Goal: Task Accomplishment & Management: Manage account settings

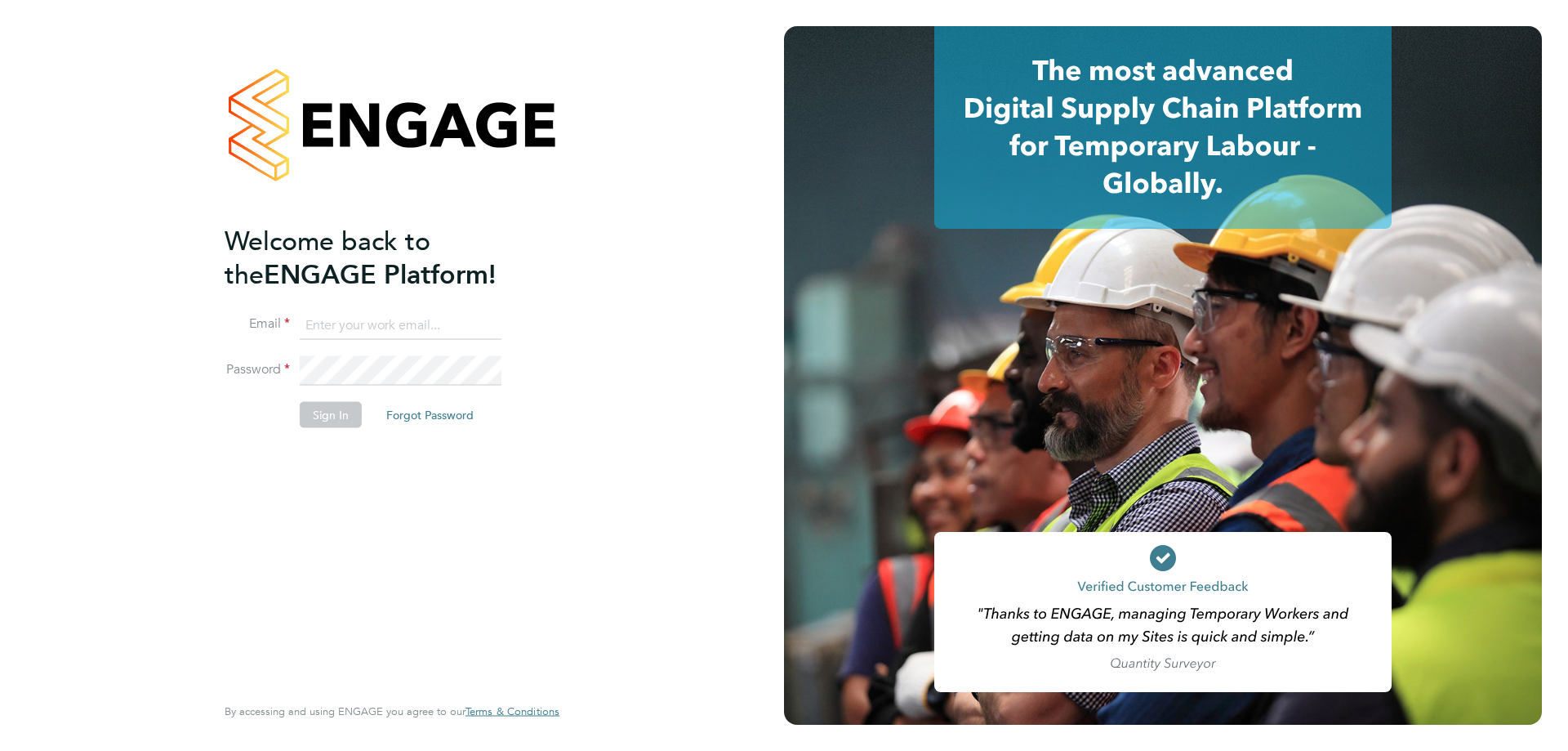
type input "derbyshirehealthcare@txmgroup.com"
click at [329, 415] on button "Sign In" at bounding box center [331, 414] width 62 height 26
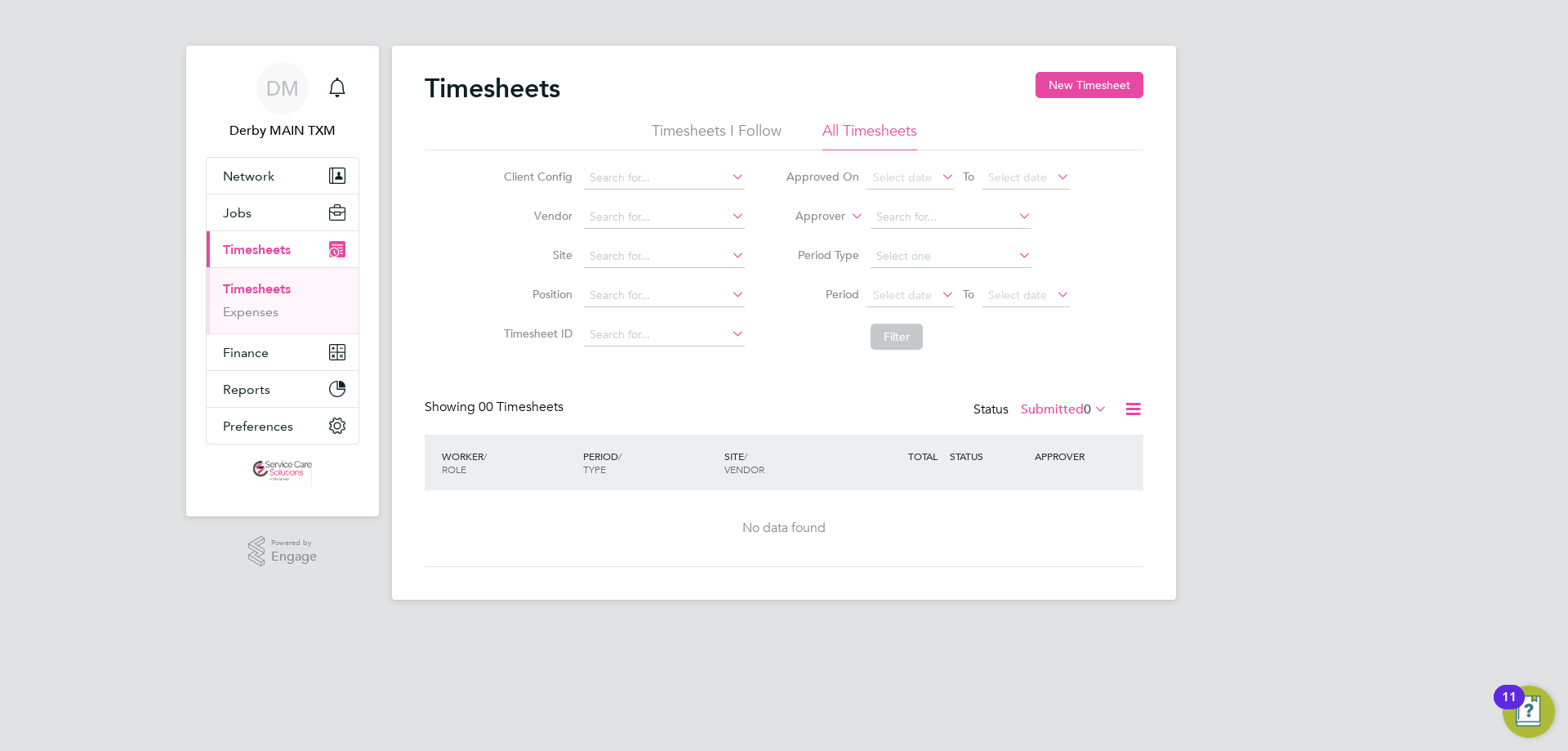
click at [287, 293] on link "Timesheets" at bounding box center [256, 289] width 67 height 16
click at [1086, 82] on button "New Timesheet" at bounding box center [1090, 85] width 107 height 26
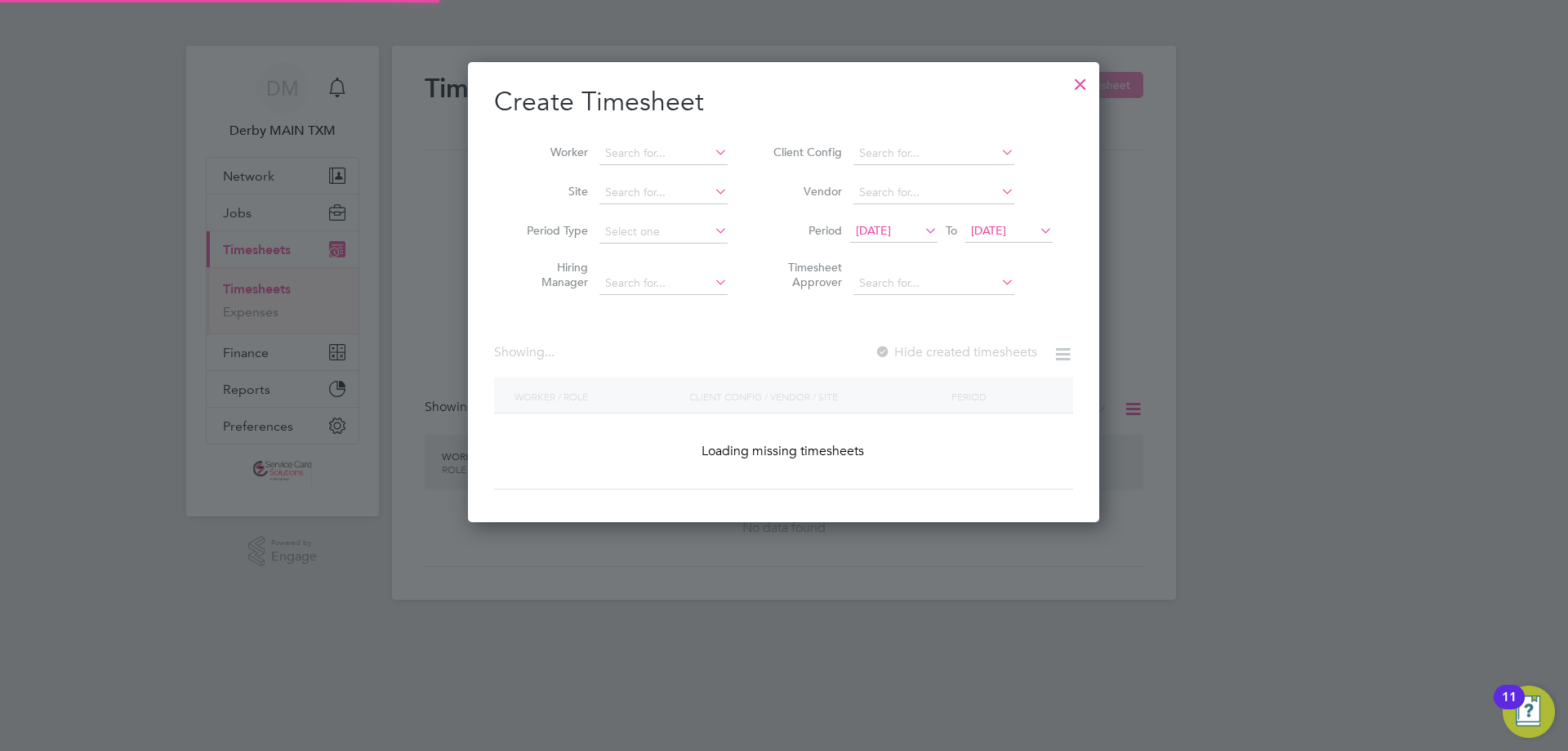
scroll to position [611, 632]
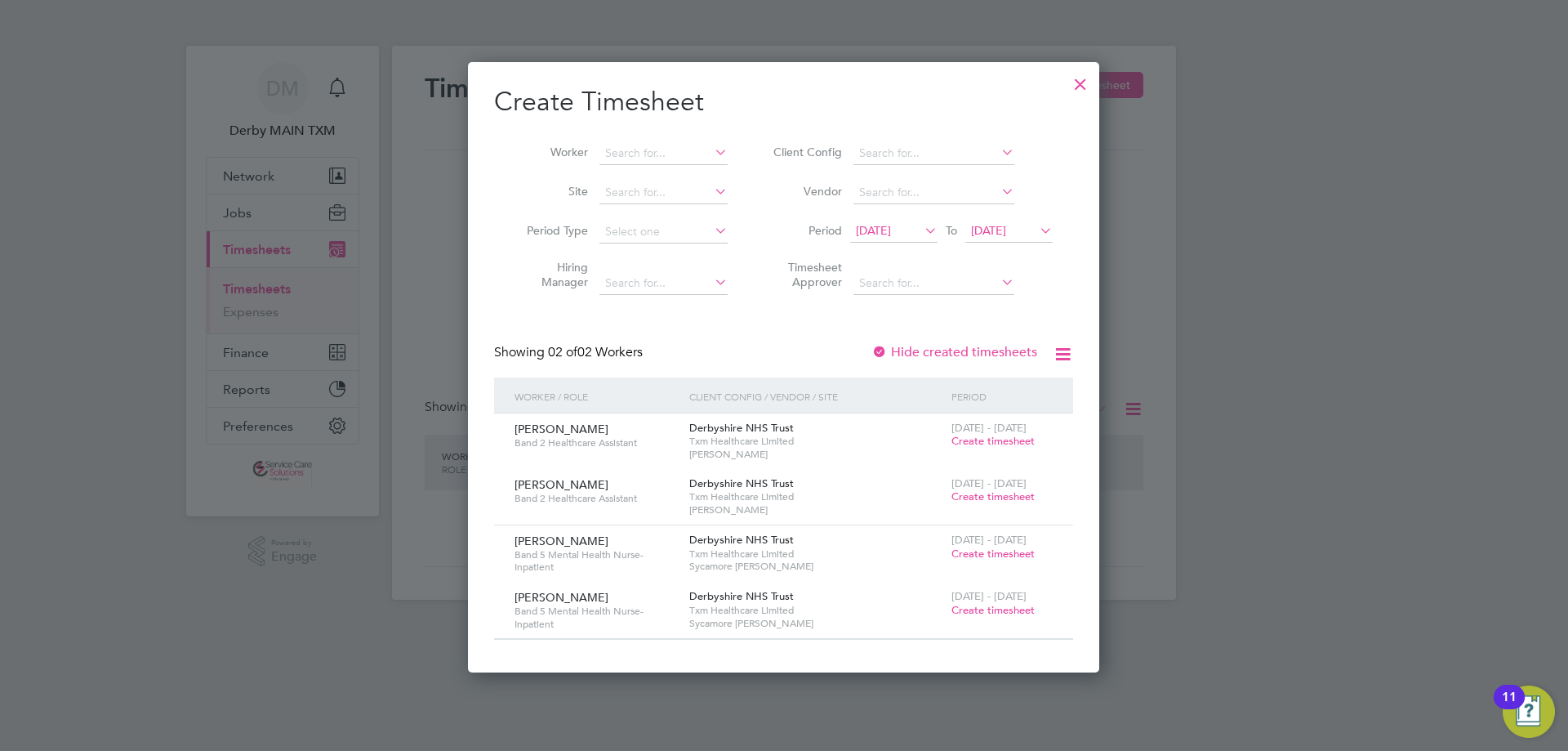
click at [886, 239] on span "17 Sep 2025" at bounding box center [893, 231] width 87 height 22
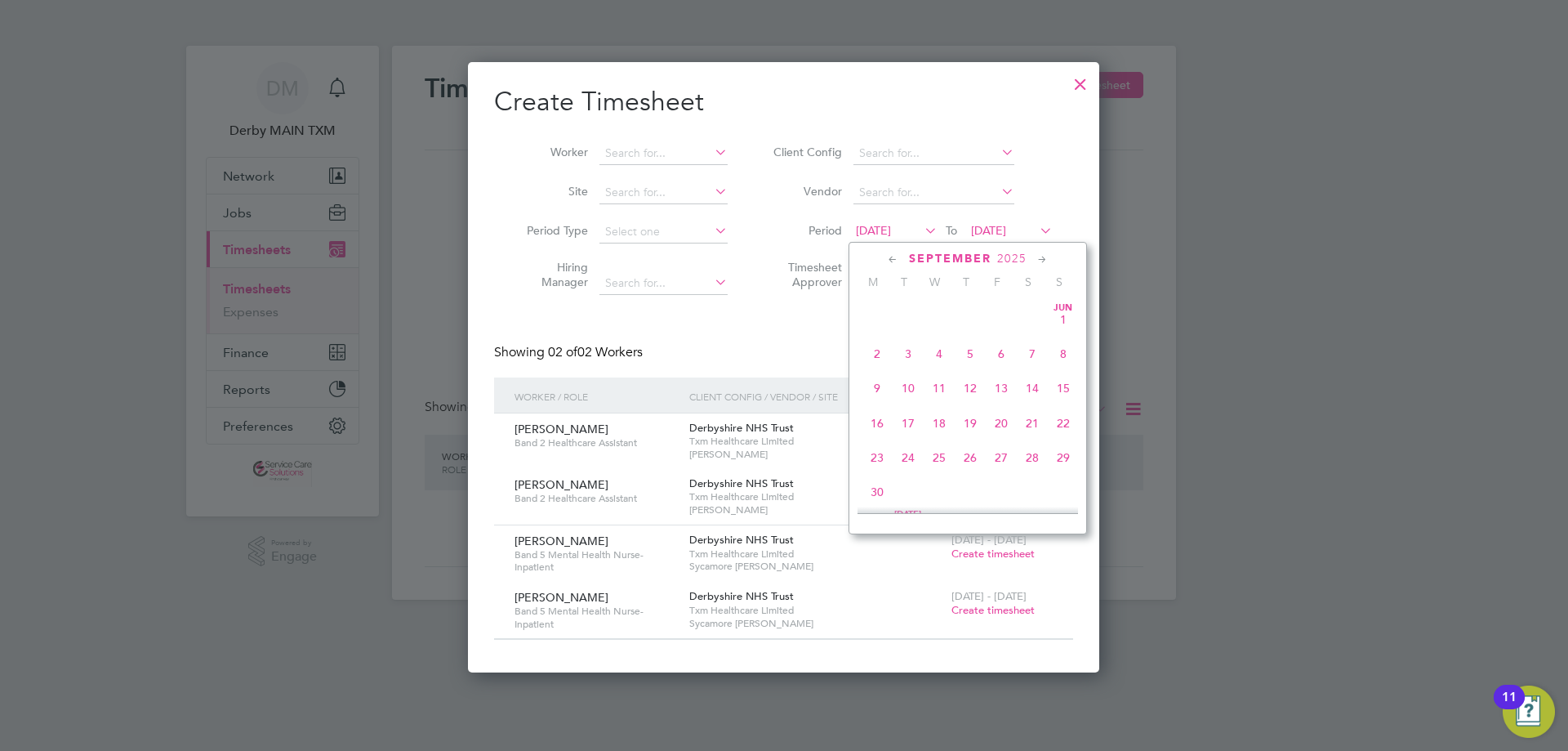
scroll to position [565, 0]
click at [874, 417] on span "22" at bounding box center [877, 409] width 31 height 31
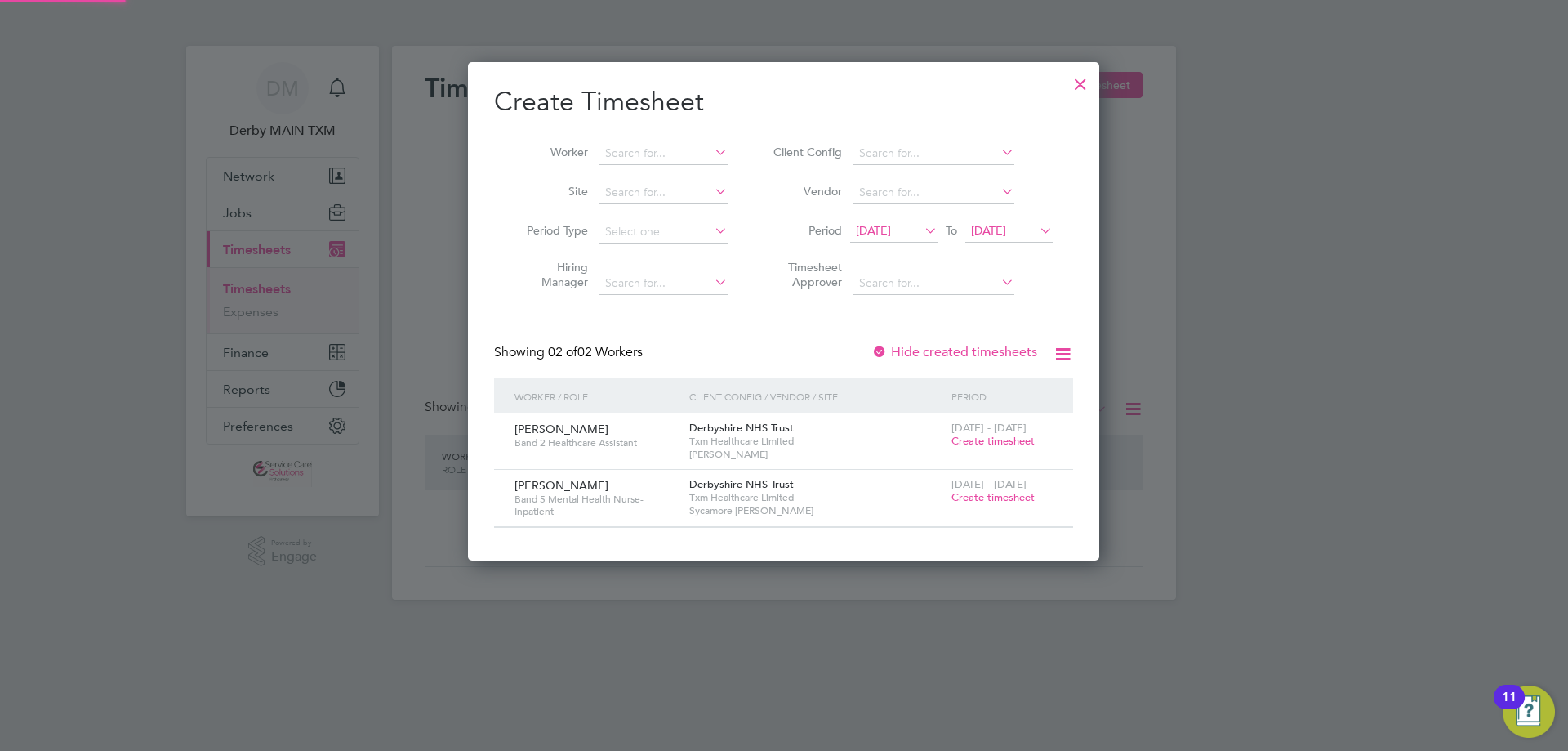
scroll to position [498, 632]
click at [1006, 231] on span "24 Sep 2025" at bounding box center [988, 229] width 35 height 15
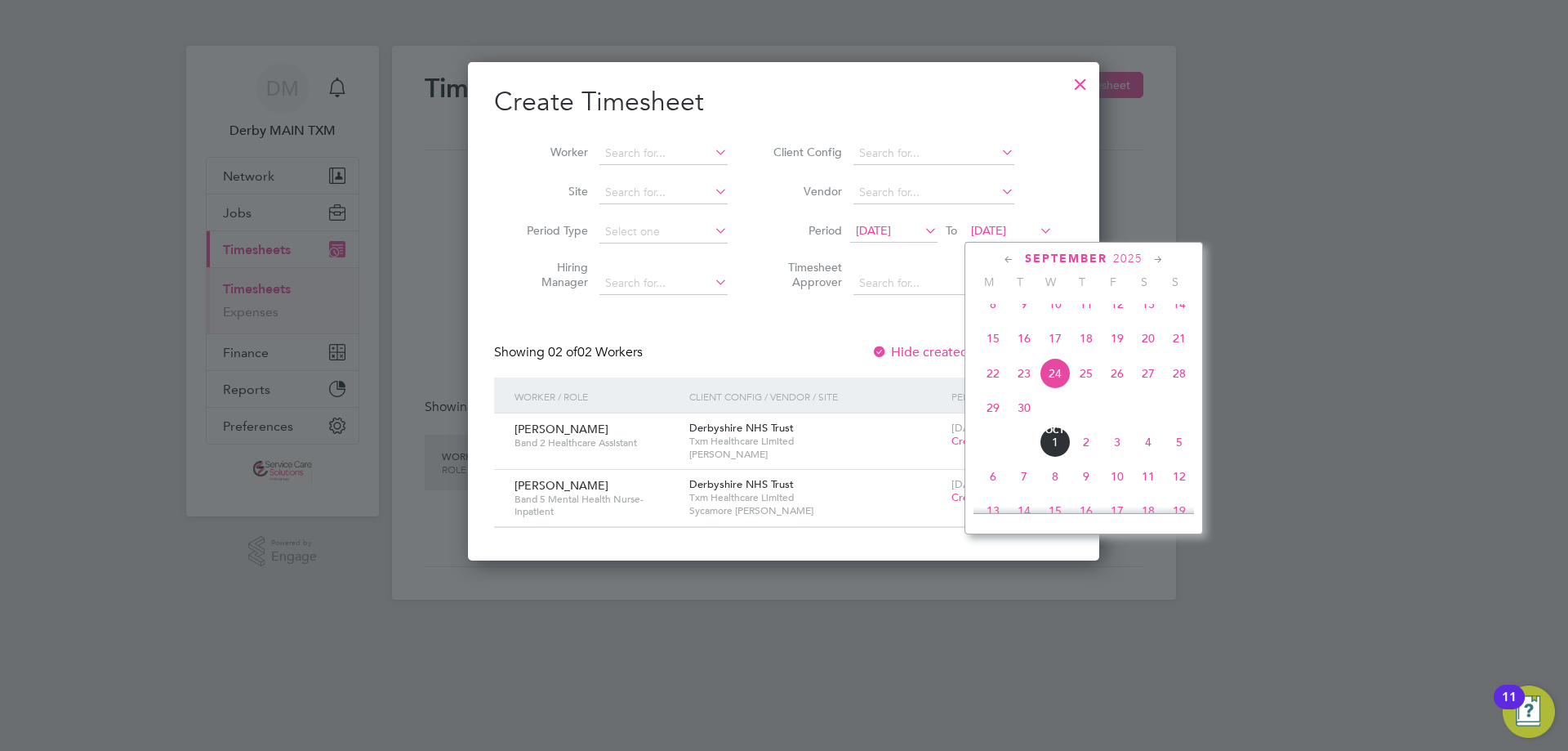
click at [1181, 389] on span "28" at bounding box center [1179, 373] width 31 height 31
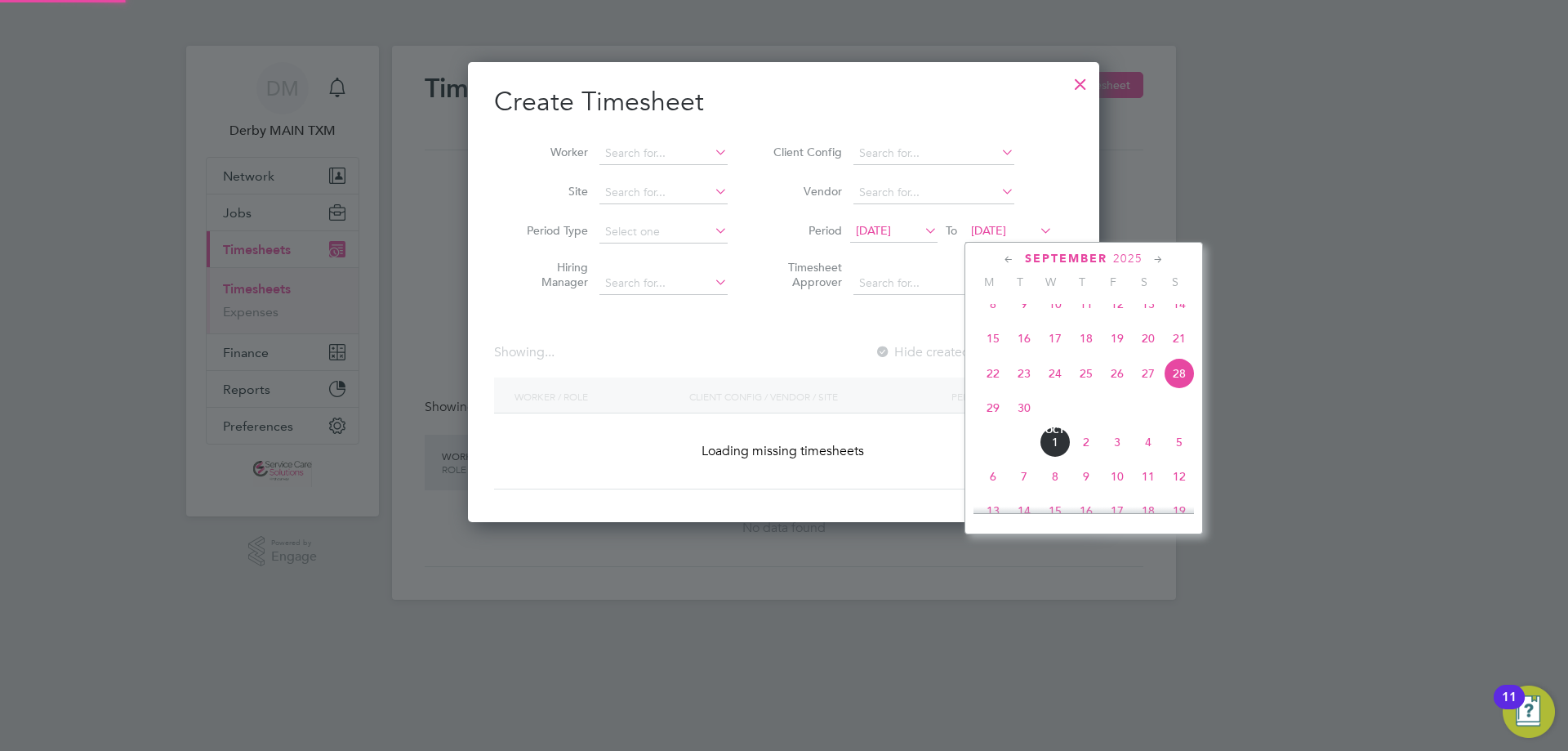
scroll to position [498, 632]
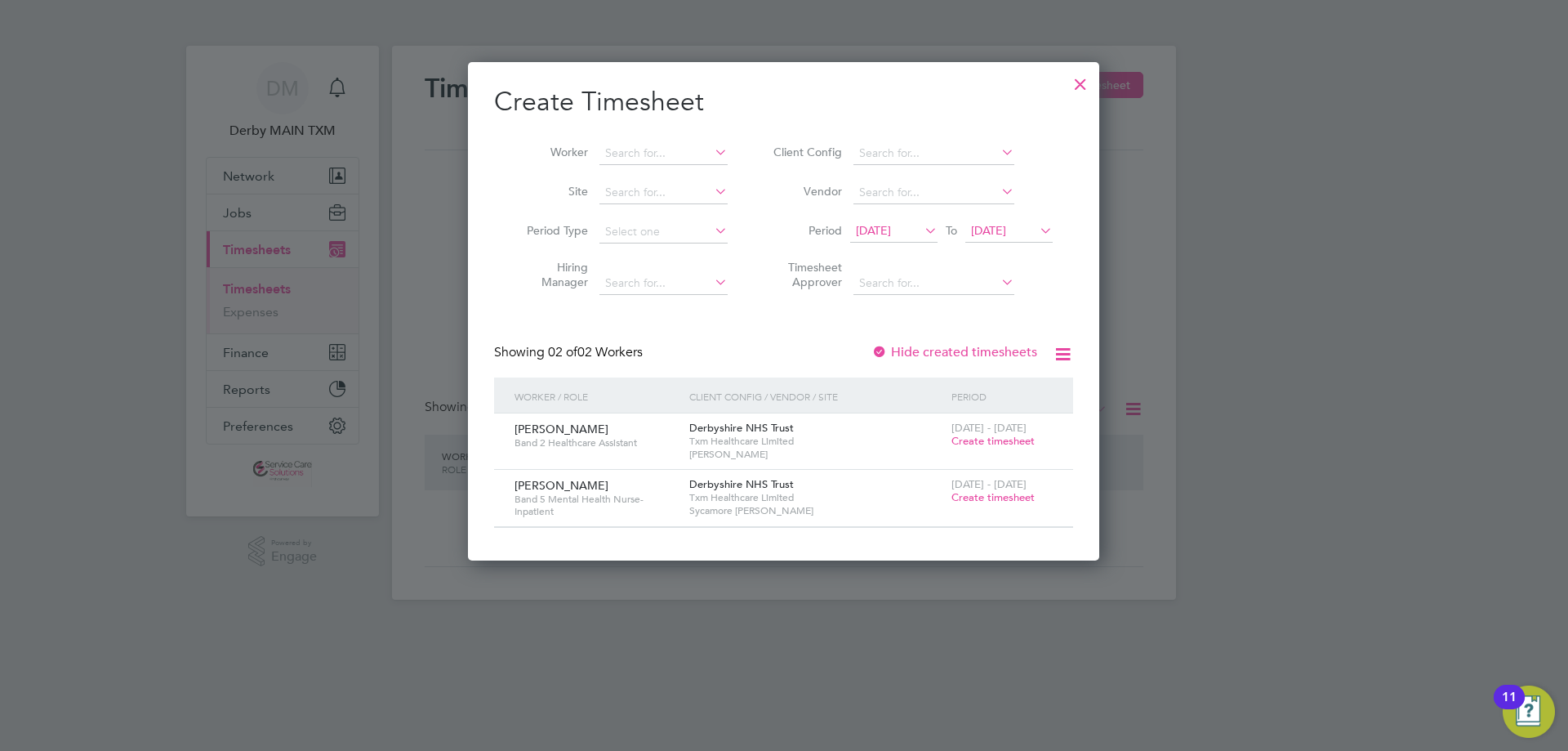
click at [1078, 86] on div at bounding box center [1080, 80] width 29 height 29
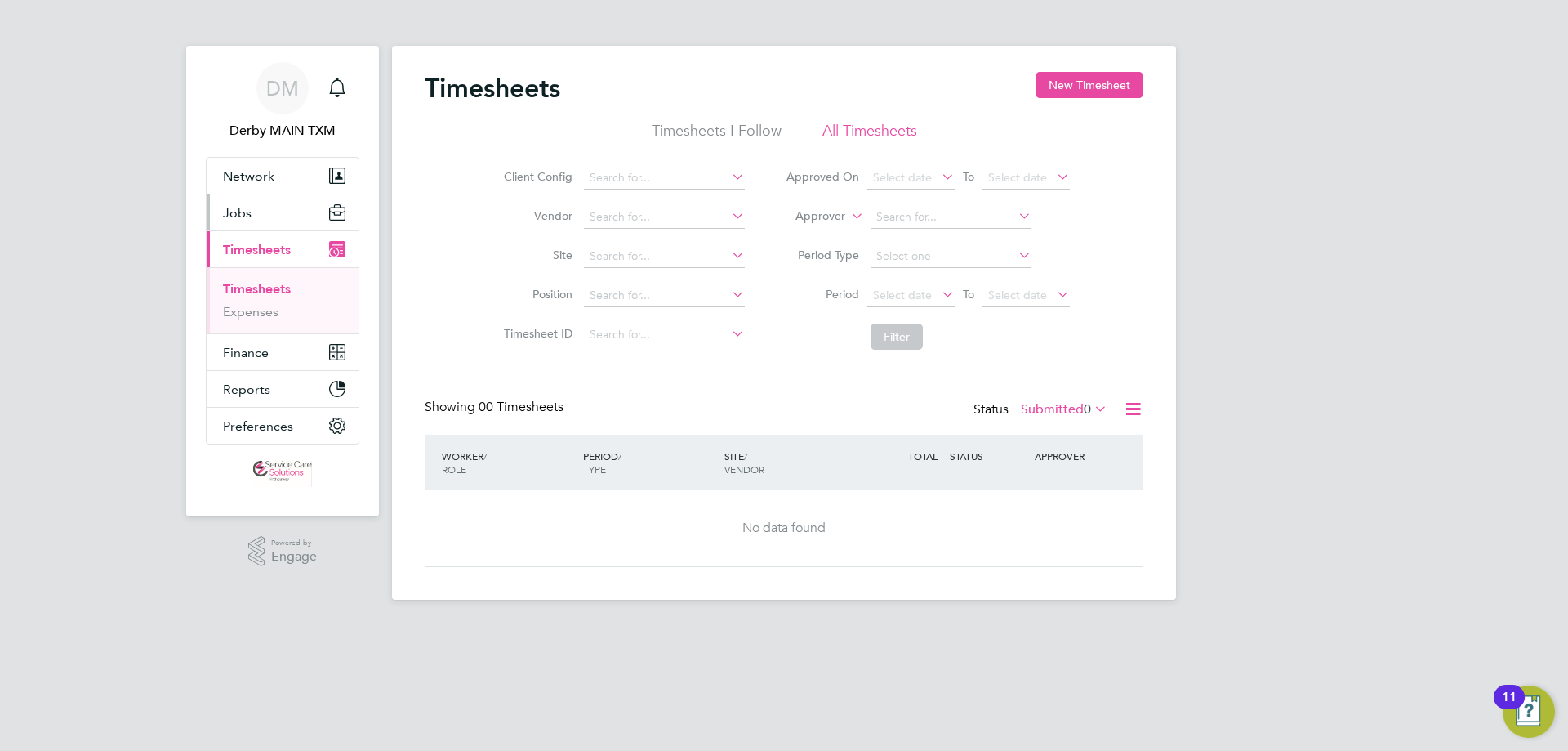
click at [240, 212] on span "Jobs" at bounding box center [236, 213] width 28 height 16
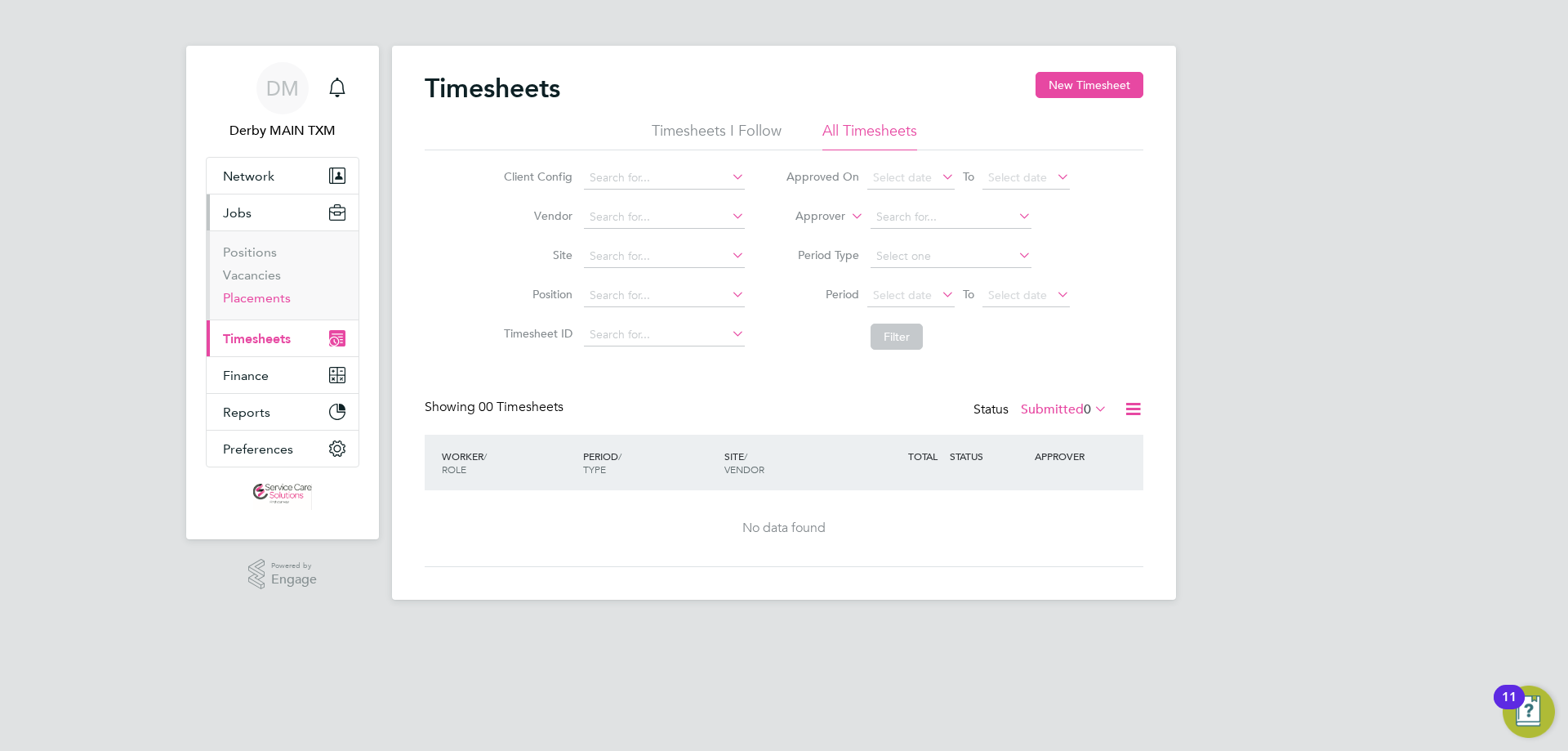
click at [272, 298] on link "Placements" at bounding box center [256, 298] width 67 height 16
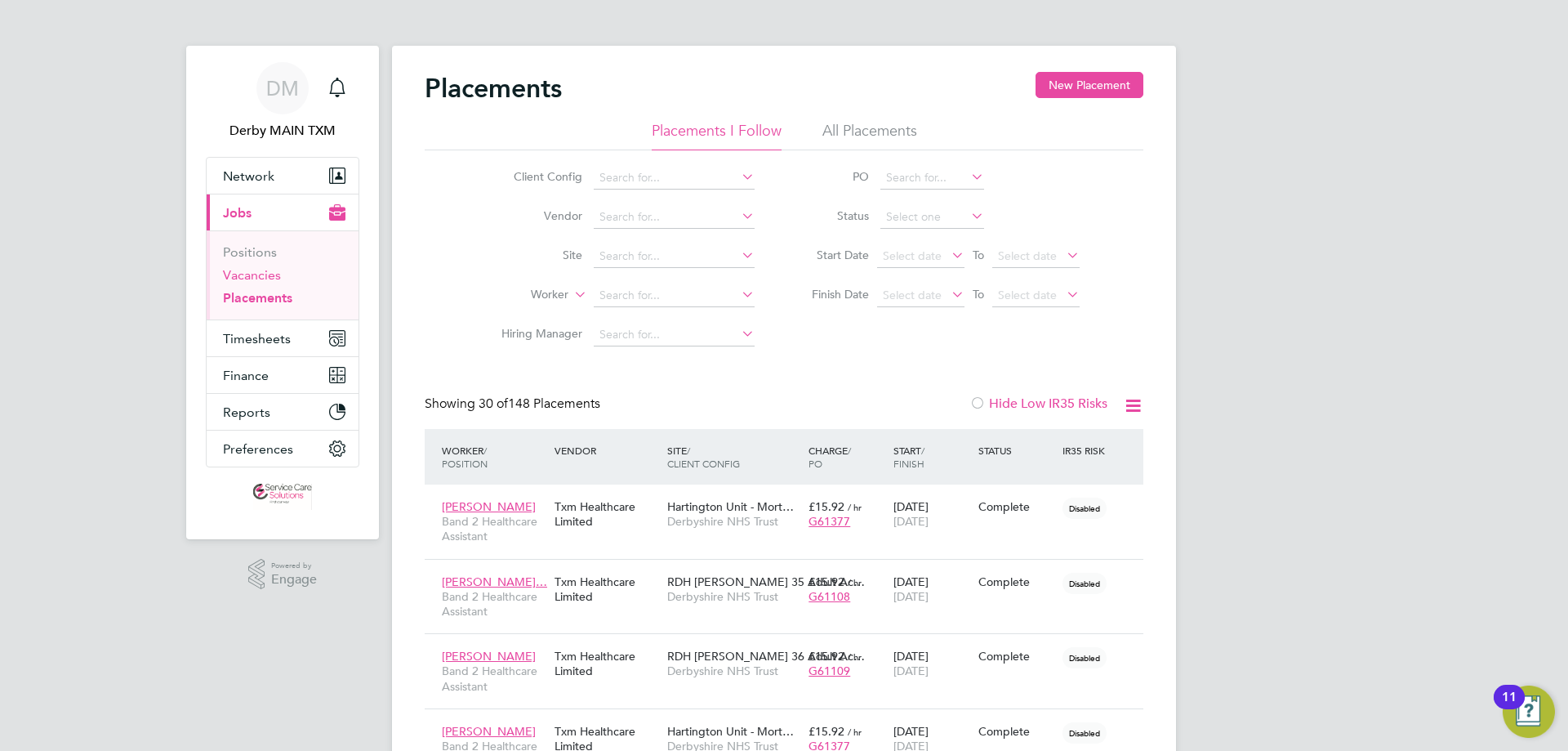
click at [269, 277] on link "Vacancies" at bounding box center [251, 275] width 58 height 16
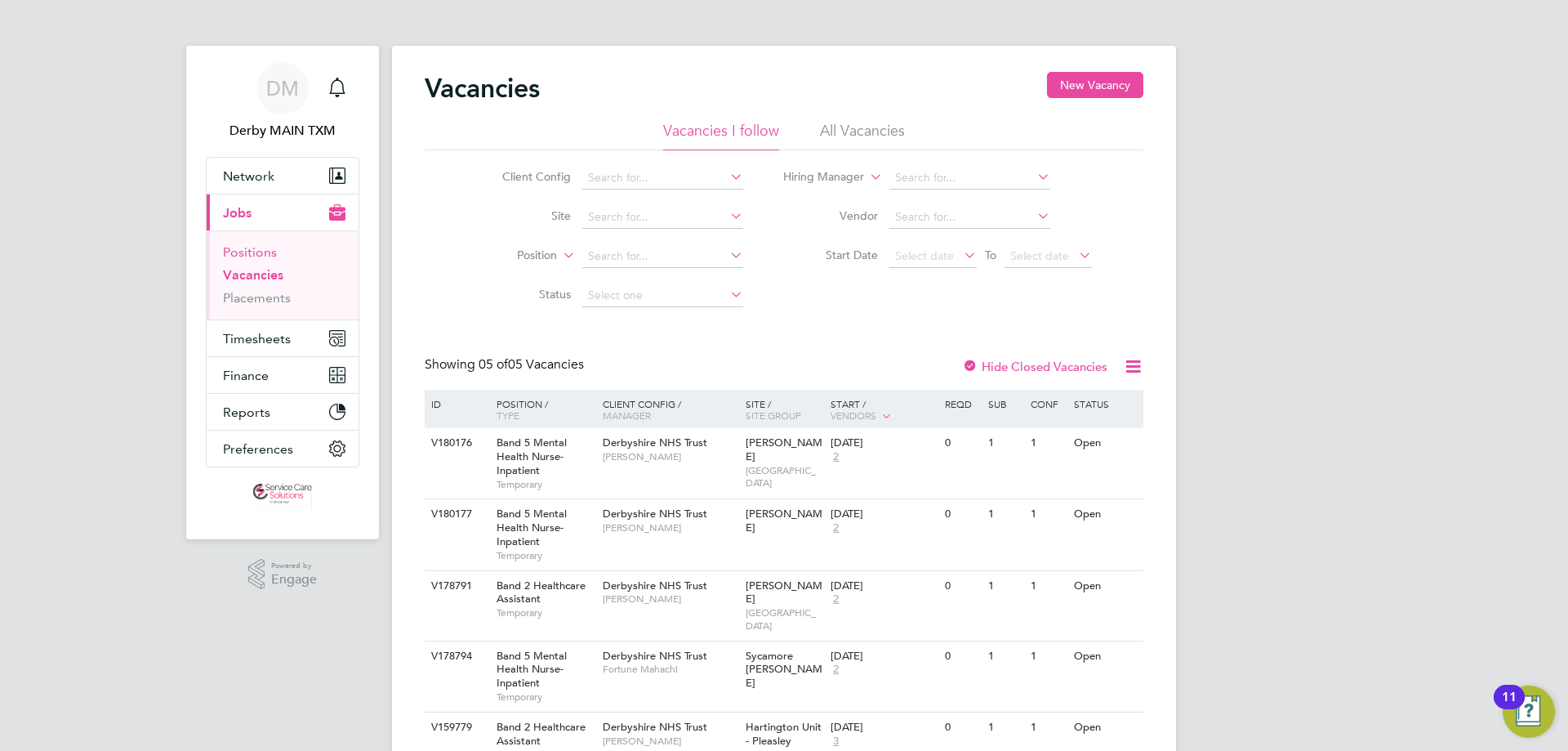
click at [257, 252] on link "Positions" at bounding box center [249, 252] width 54 height 16
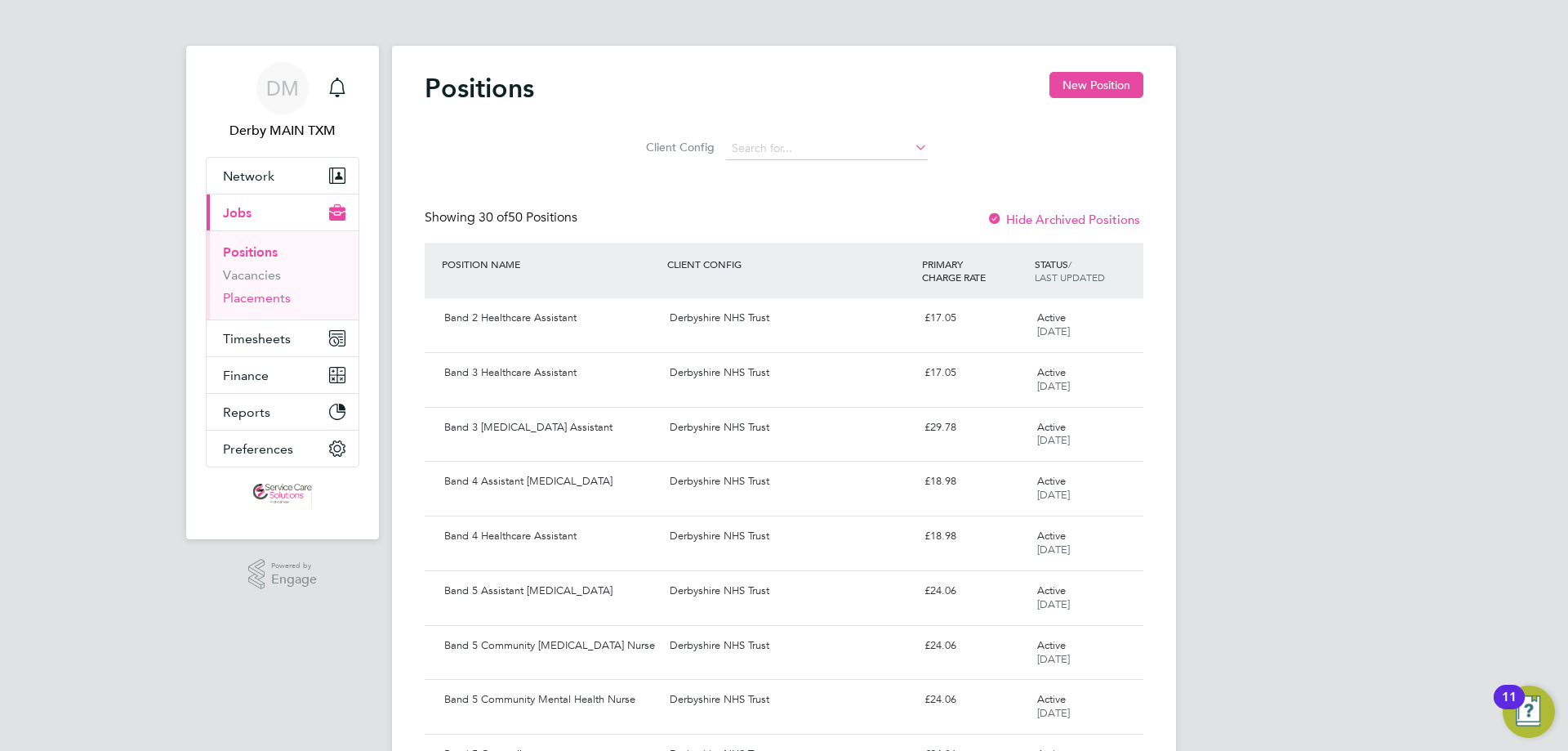
click at [262, 298] on link "Placements" at bounding box center [256, 298] width 67 height 16
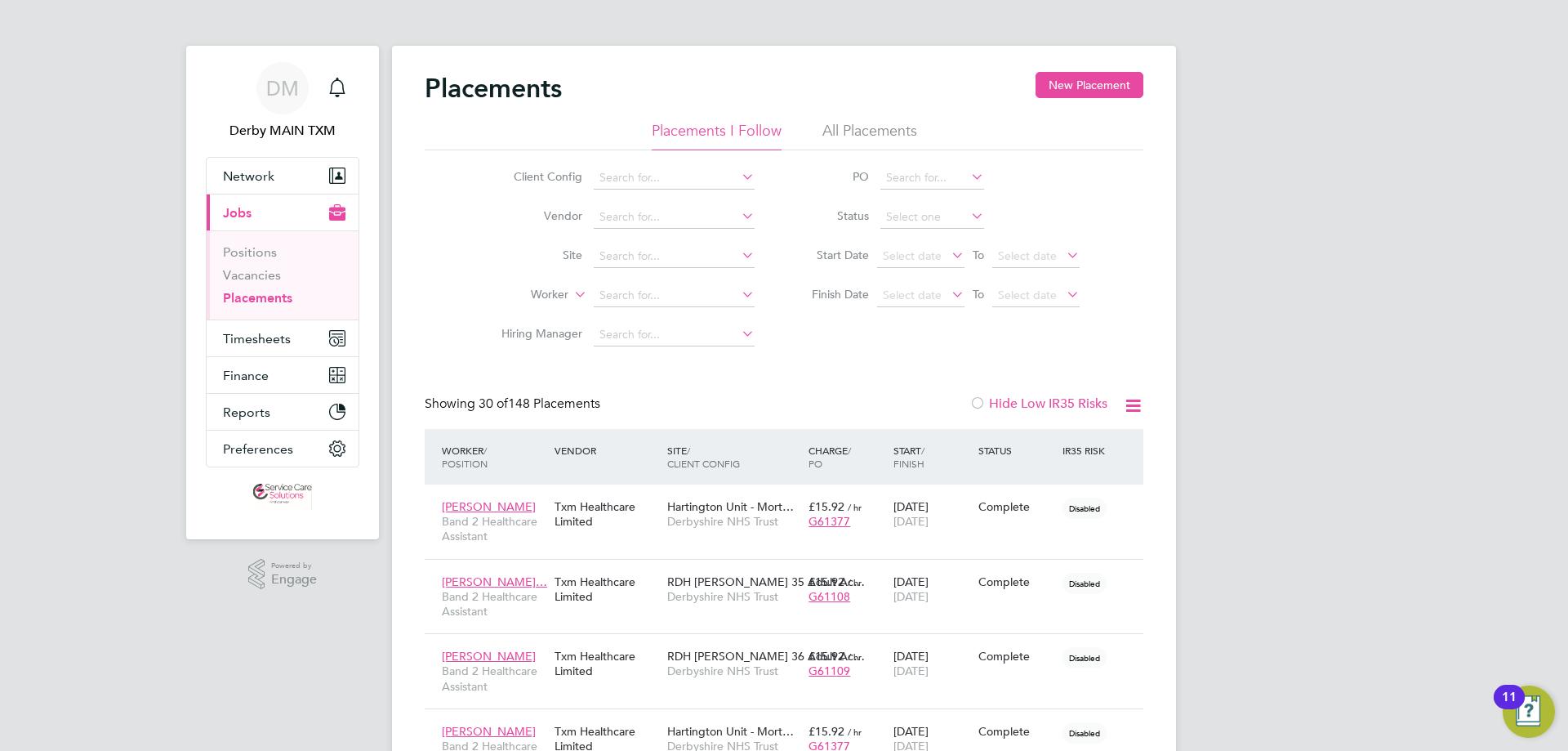
click at [851, 134] on li "All Placements" at bounding box center [869, 136] width 95 height 29
click at [263, 275] on link "Vacancies" at bounding box center [251, 275] width 58 height 16
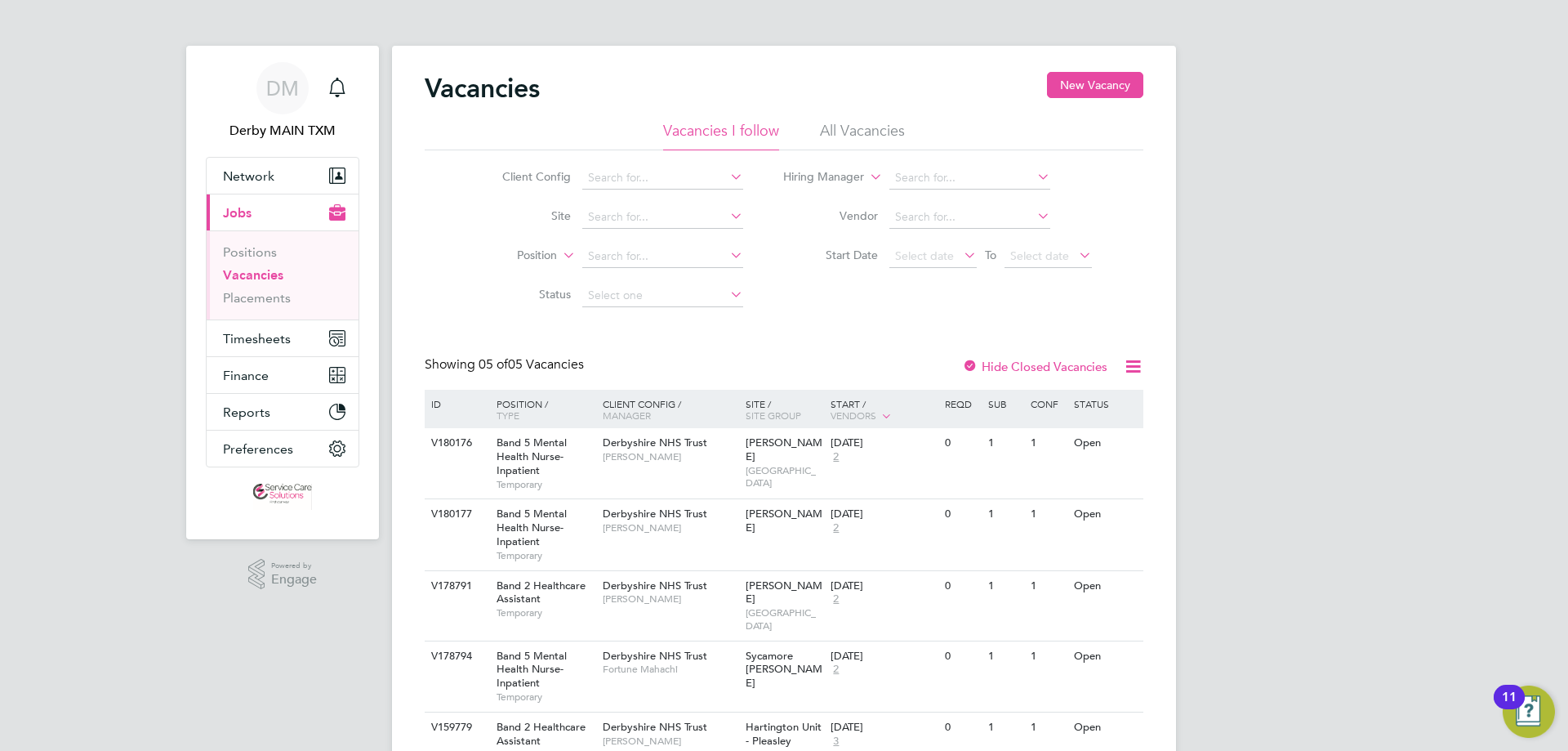
click at [1123, 365] on icon at bounding box center [1133, 366] width 21 height 21
click at [856, 129] on li "All Vacancies" at bounding box center [862, 136] width 85 height 29
click at [726, 125] on li "Vacancies I follow" at bounding box center [721, 136] width 116 height 29
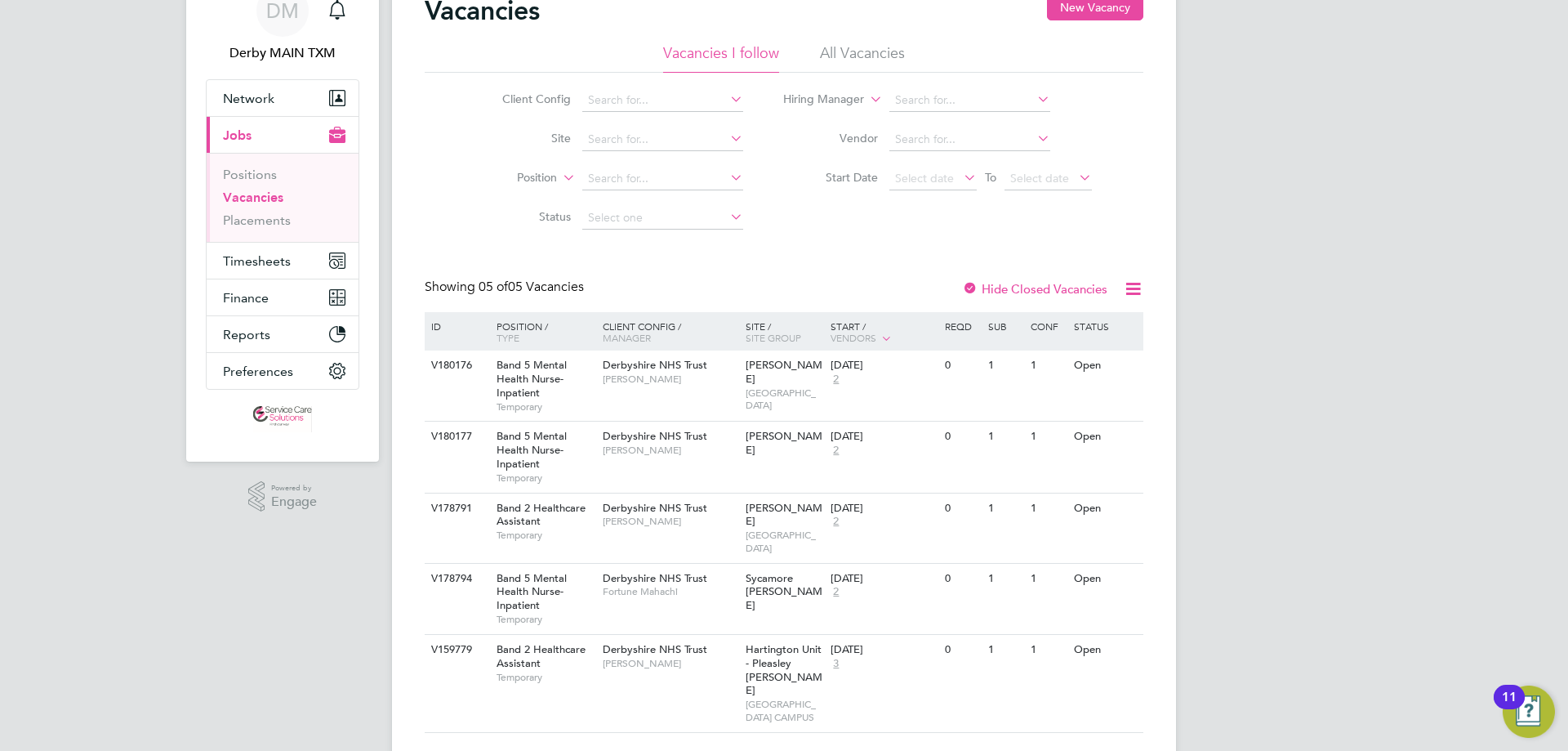
click at [266, 199] on link "Vacancies" at bounding box center [253, 197] width 61 height 16
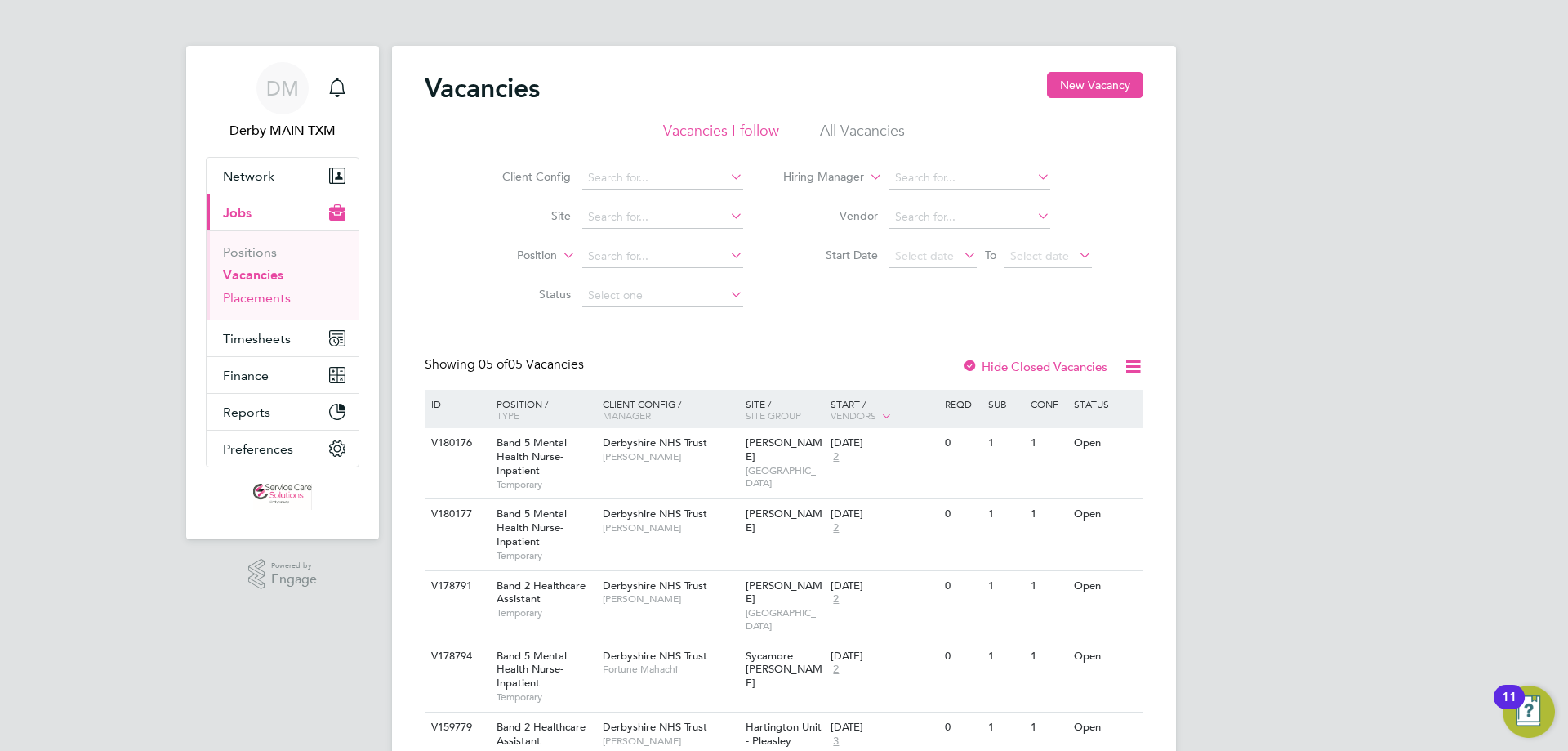
click at [264, 297] on link "Placements" at bounding box center [256, 298] width 67 height 16
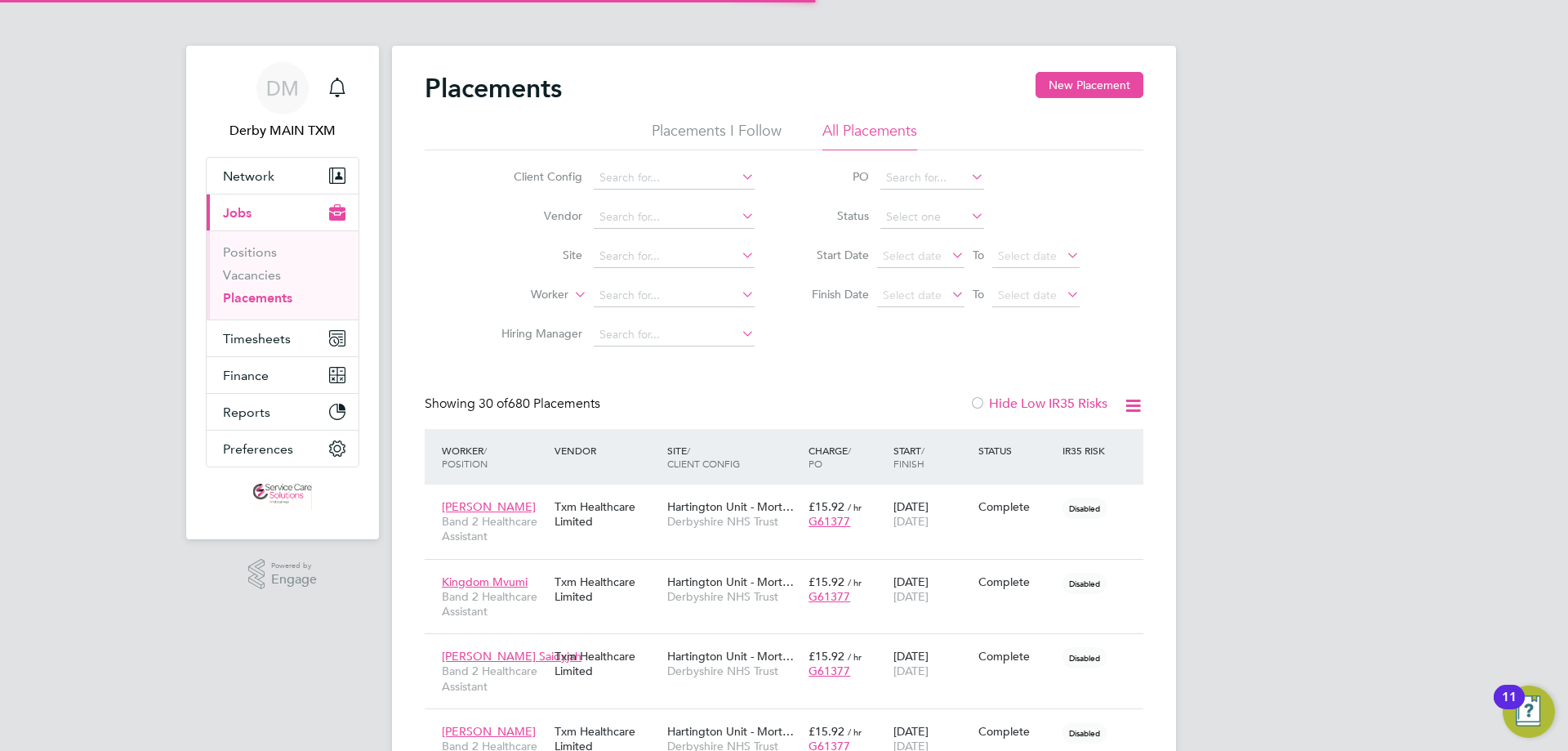
scroll to position [48, 143]
click at [746, 128] on li "Placements I Follow" at bounding box center [716, 136] width 130 height 29
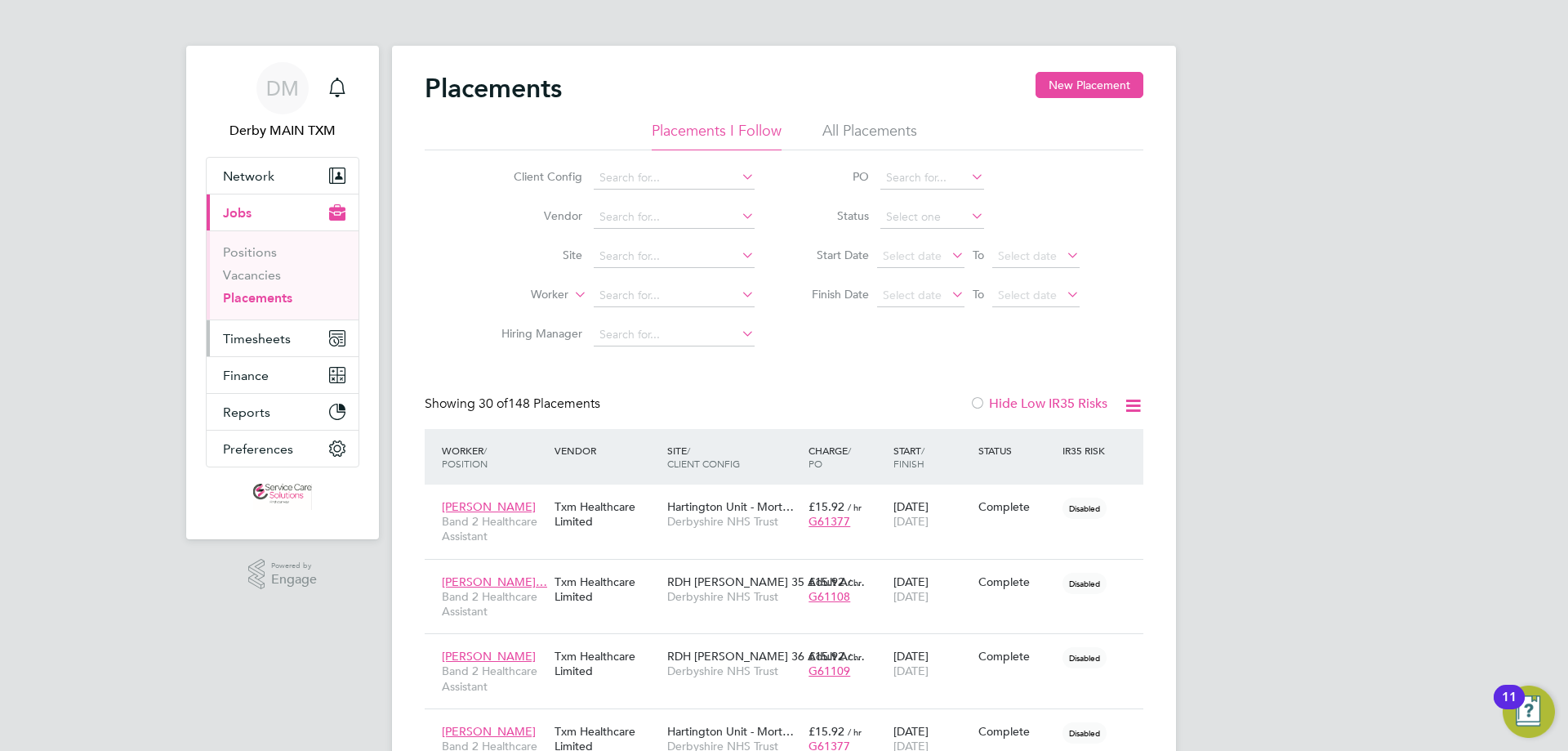
click at [288, 335] on span "Timesheets" at bounding box center [256, 339] width 67 height 16
click at [282, 348] on button "Timesheets" at bounding box center [283, 338] width 152 height 36
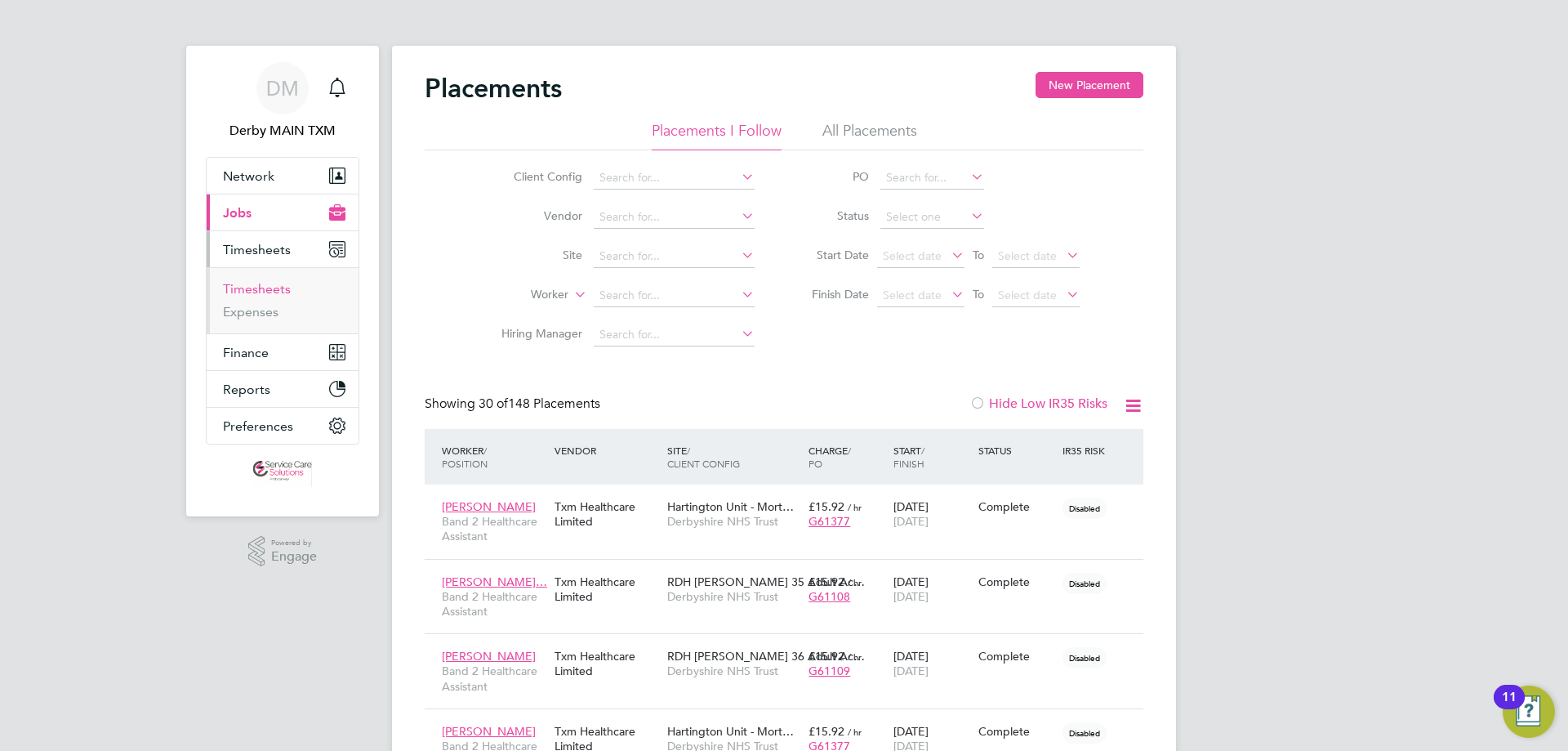
click at [288, 288] on link "Timesheets" at bounding box center [256, 289] width 67 height 16
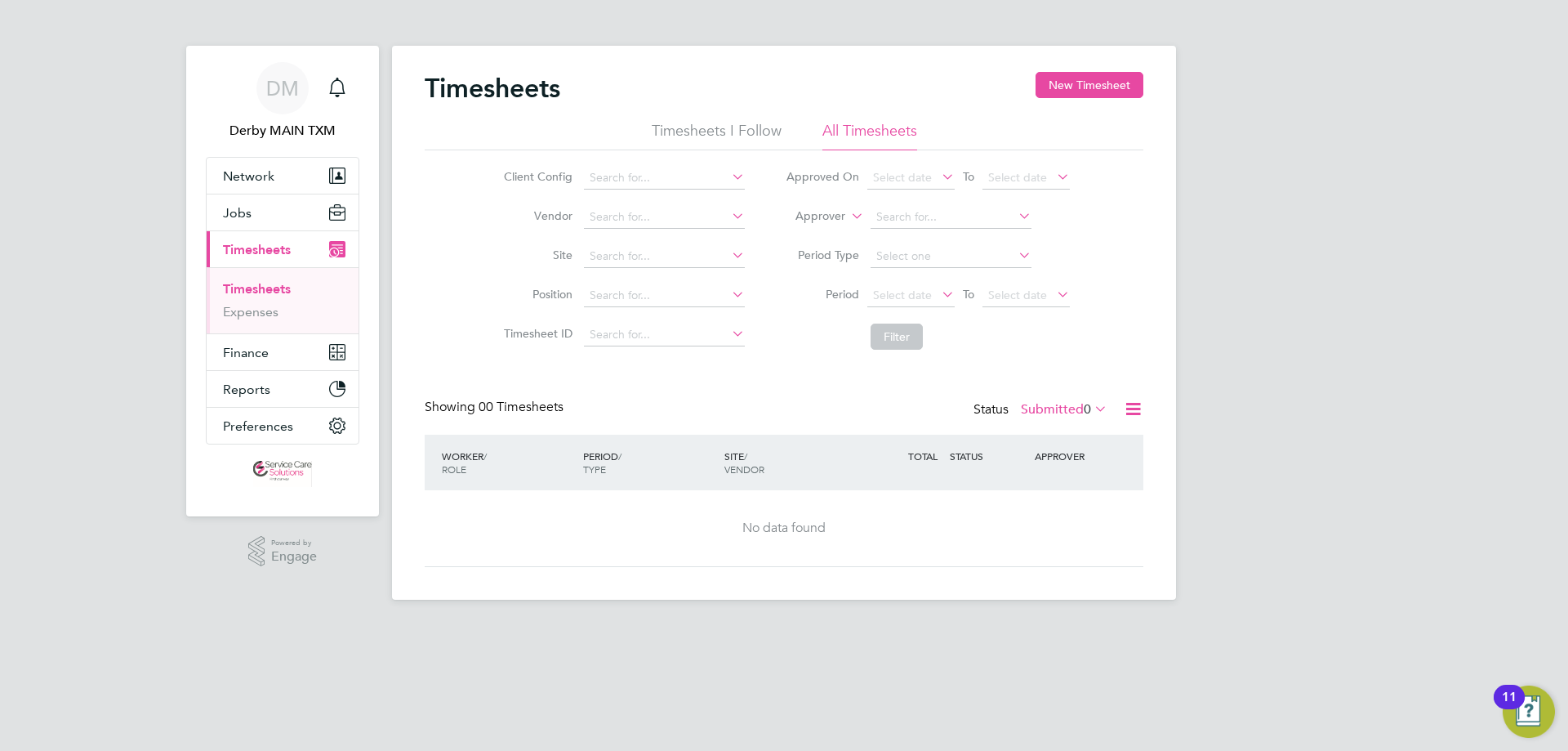
click at [731, 129] on li "Timesheets I Follow" at bounding box center [716, 136] width 130 height 29
click at [1083, 82] on button "New Timesheet" at bounding box center [1090, 85] width 107 height 26
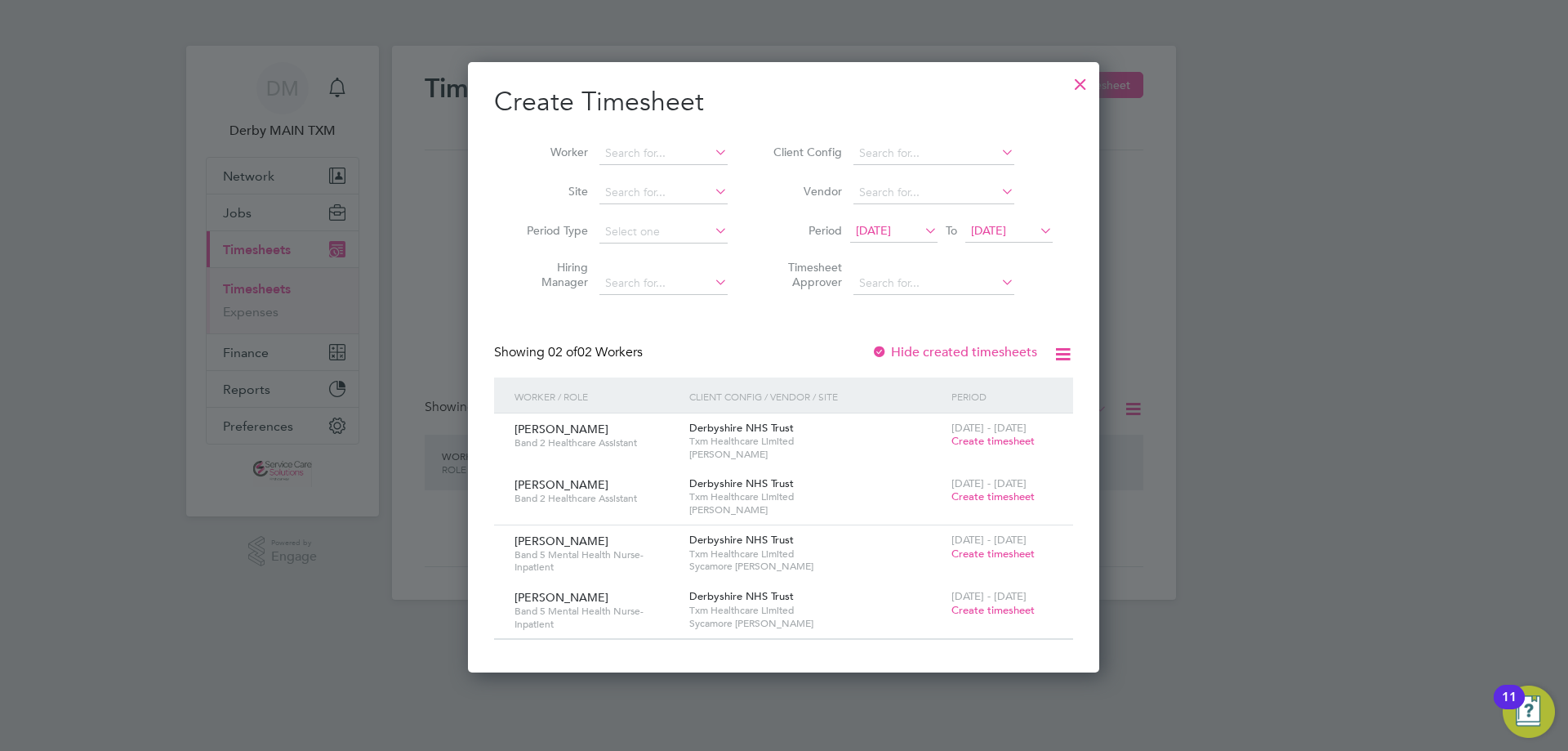
click at [1087, 82] on div at bounding box center [1080, 80] width 29 height 29
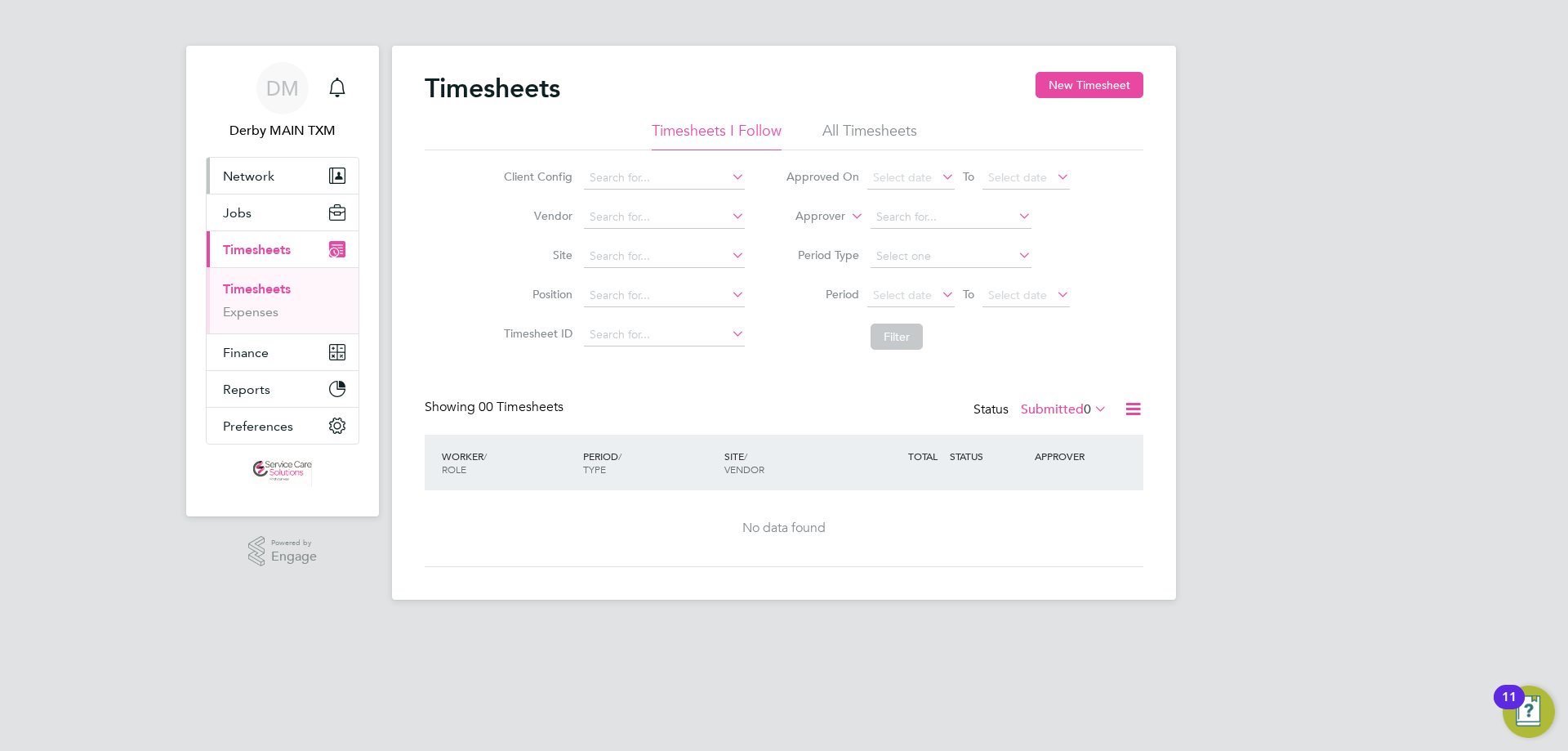
click at [262, 174] on span "Network" at bounding box center [248, 176] width 52 height 16
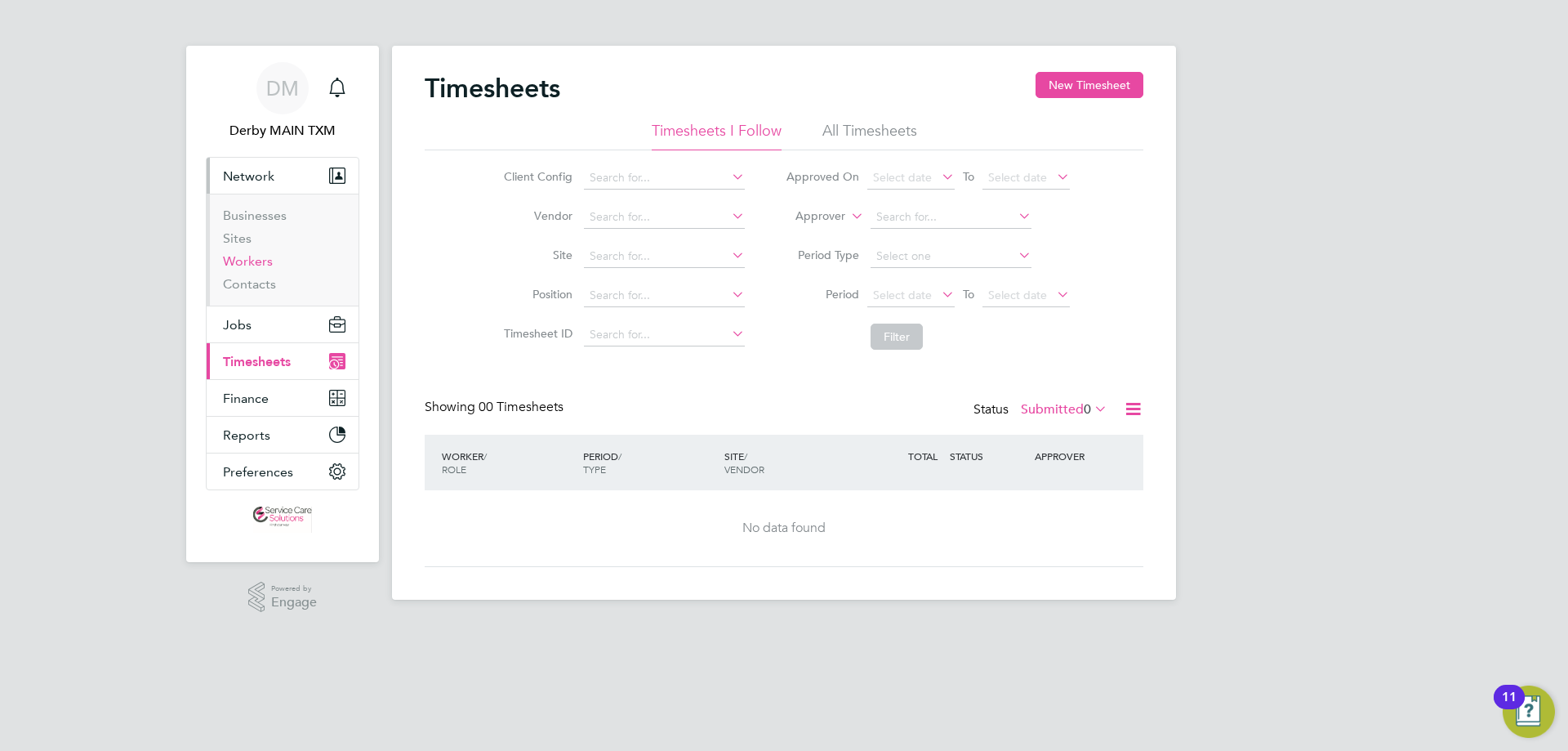
click at [260, 261] on link "Workers" at bounding box center [247, 261] width 50 height 16
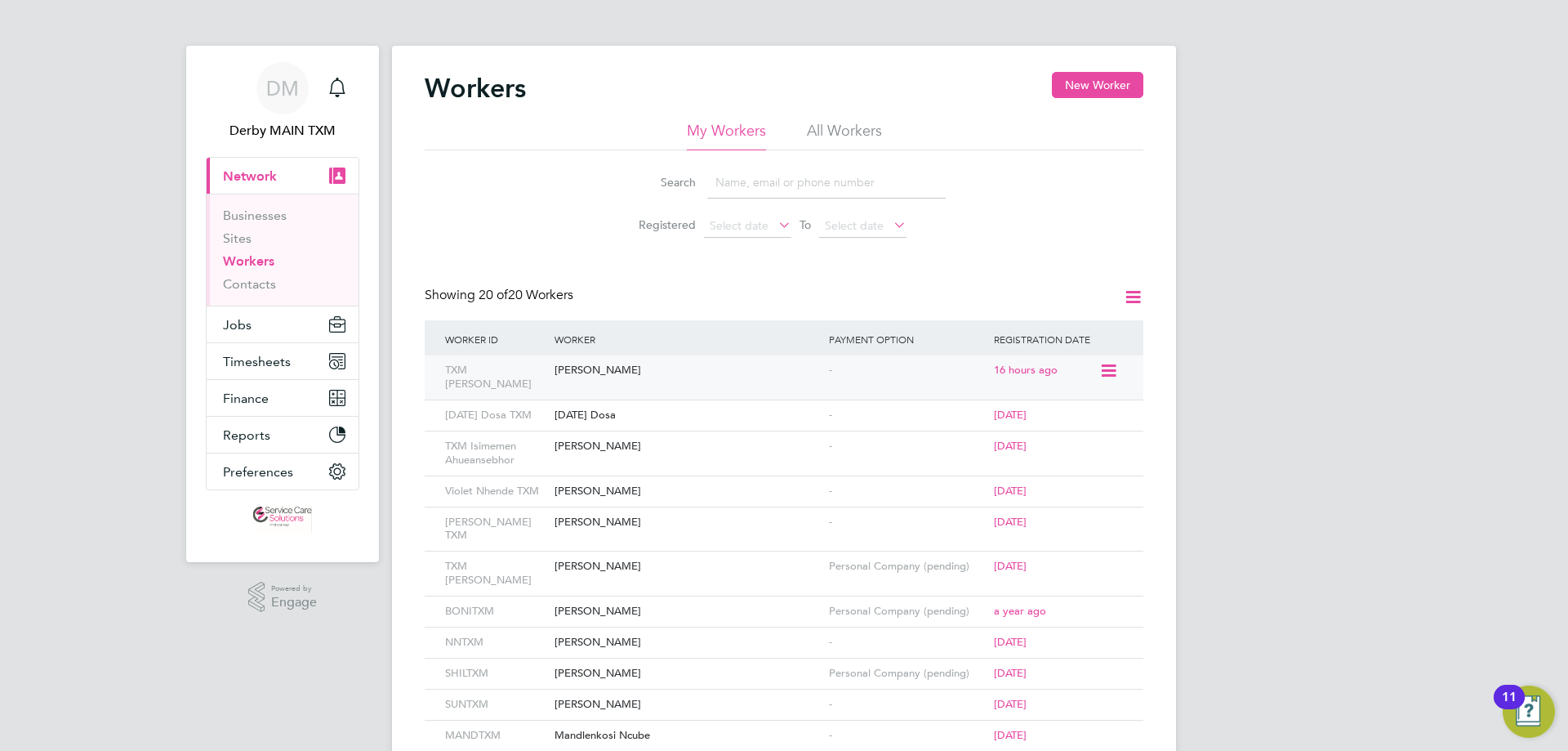
click at [605, 367] on div "[PERSON_NAME]" at bounding box center [687, 370] width 274 height 30
click at [308, 93] on div "DM" at bounding box center [283, 89] width 53 height 53
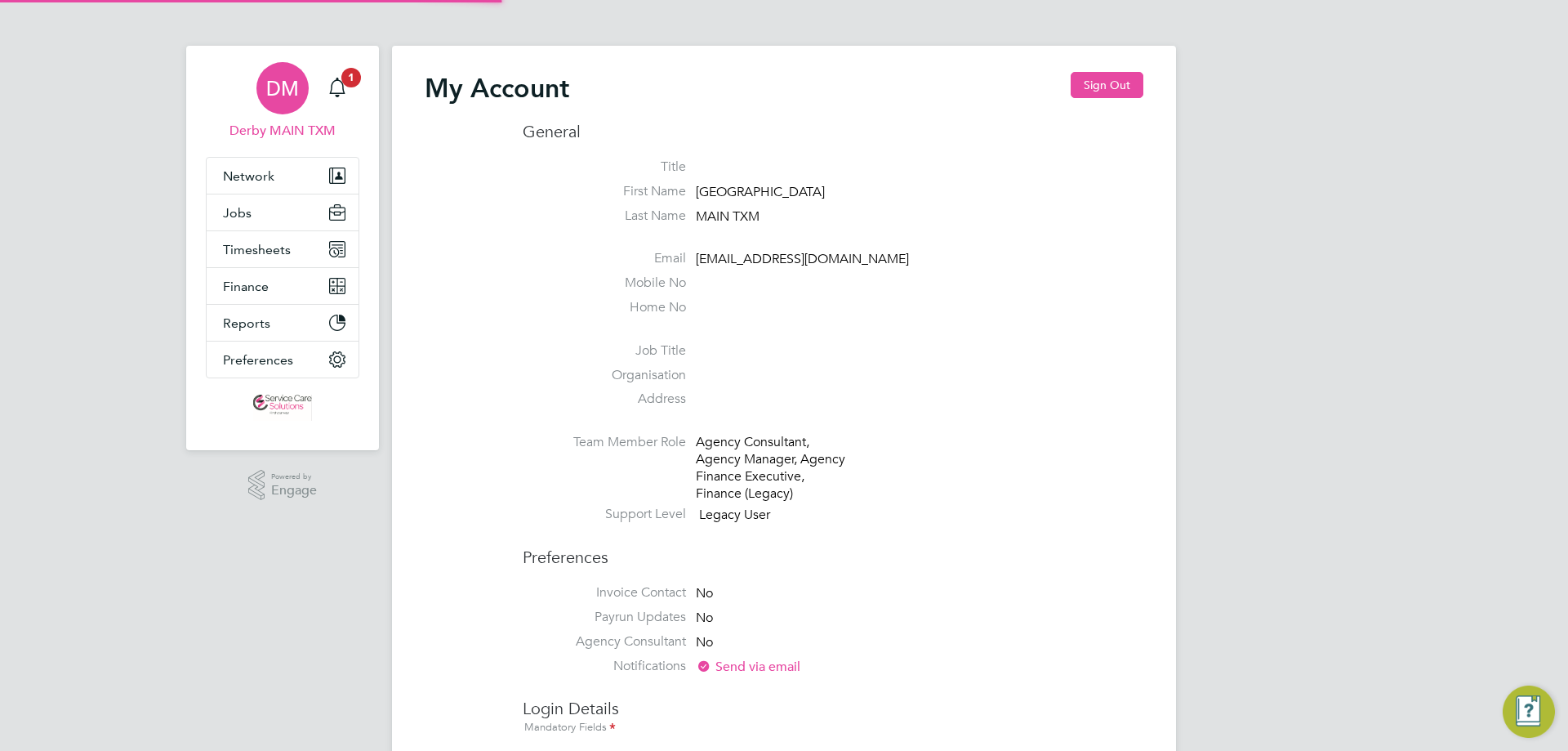
type input "derbyshirehealthcare@txmgroup.com"
click at [247, 205] on span "Jobs" at bounding box center [236, 213] width 28 height 16
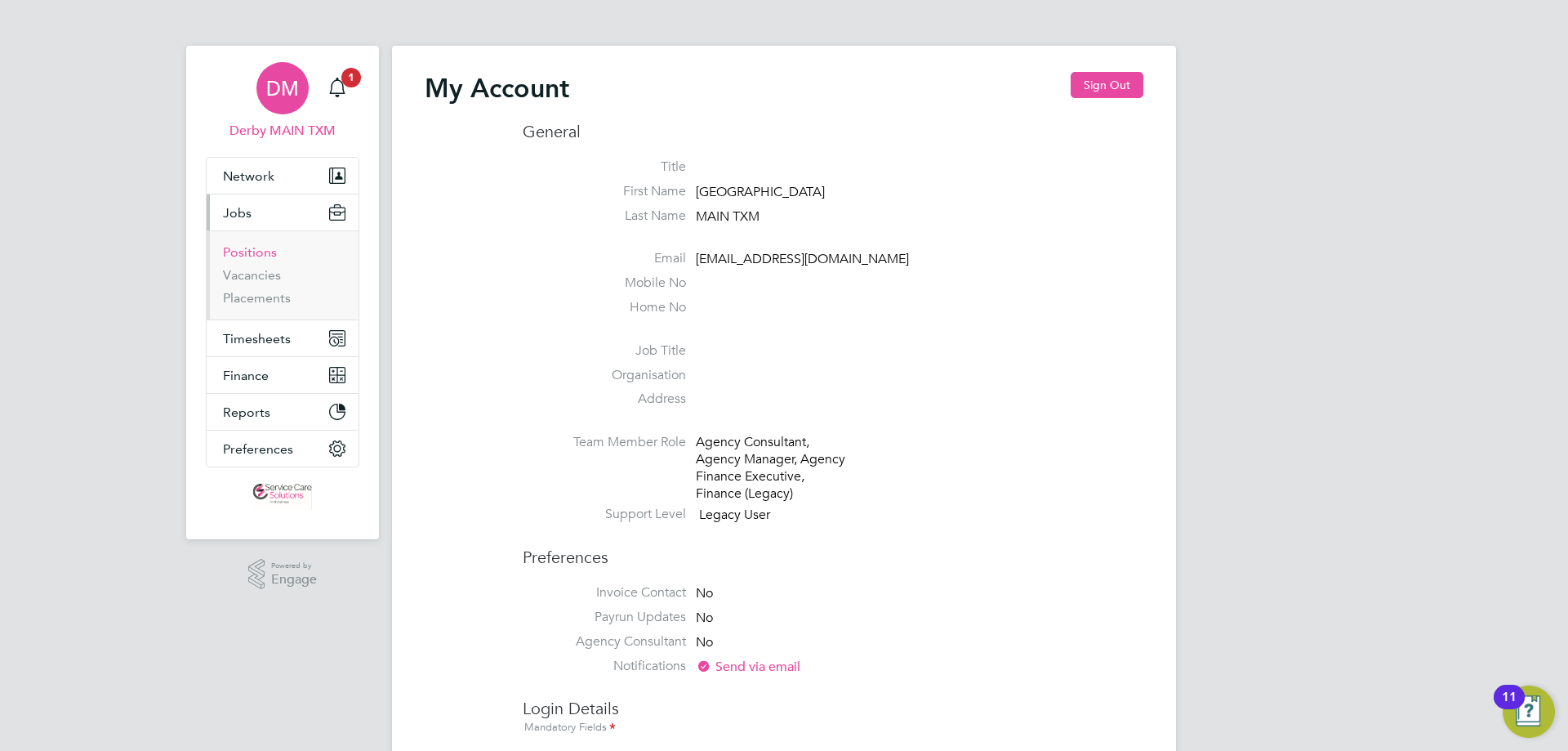
click at [268, 252] on link "Positions" at bounding box center [249, 252] width 54 height 16
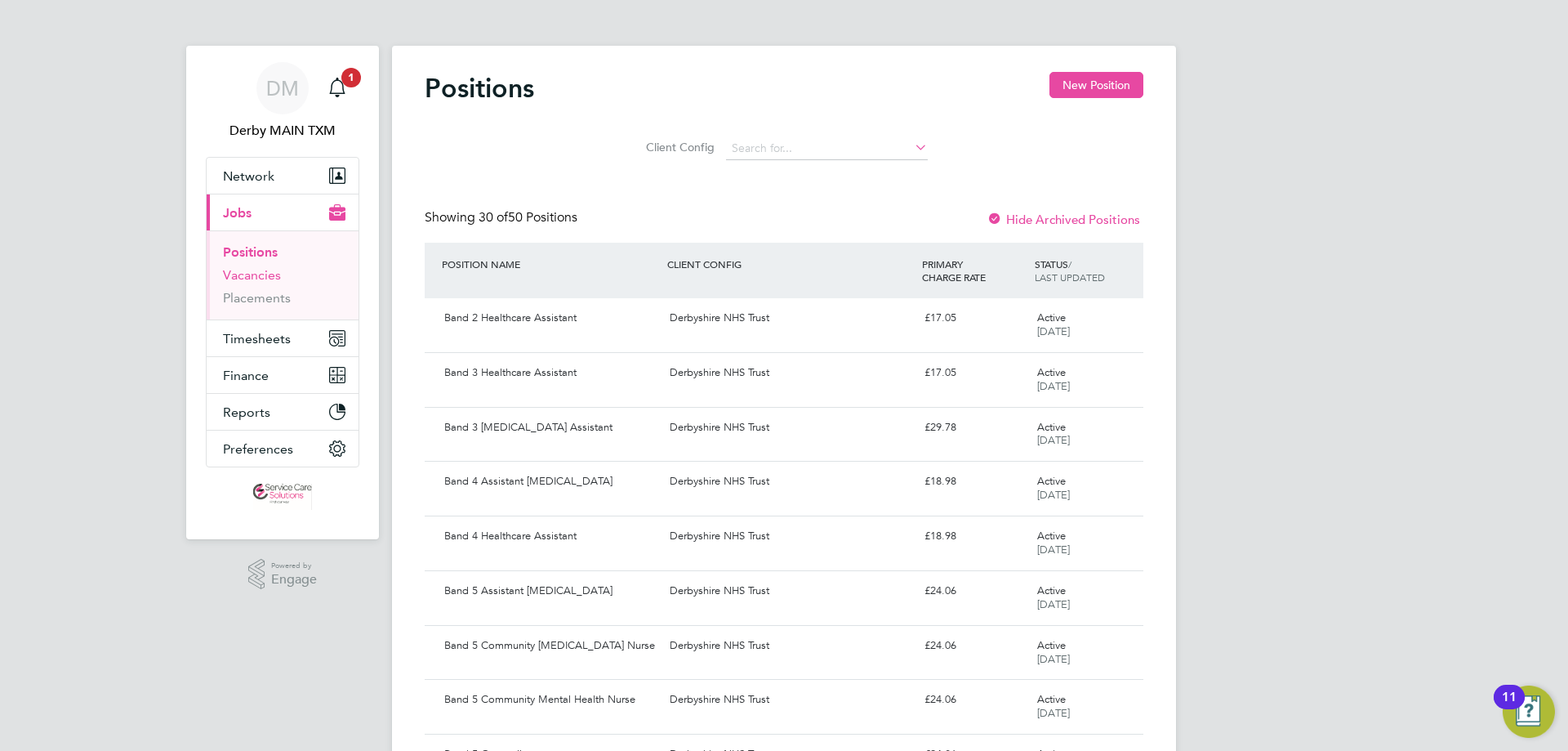
click at [268, 276] on link "Vacancies" at bounding box center [251, 275] width 58 height 16
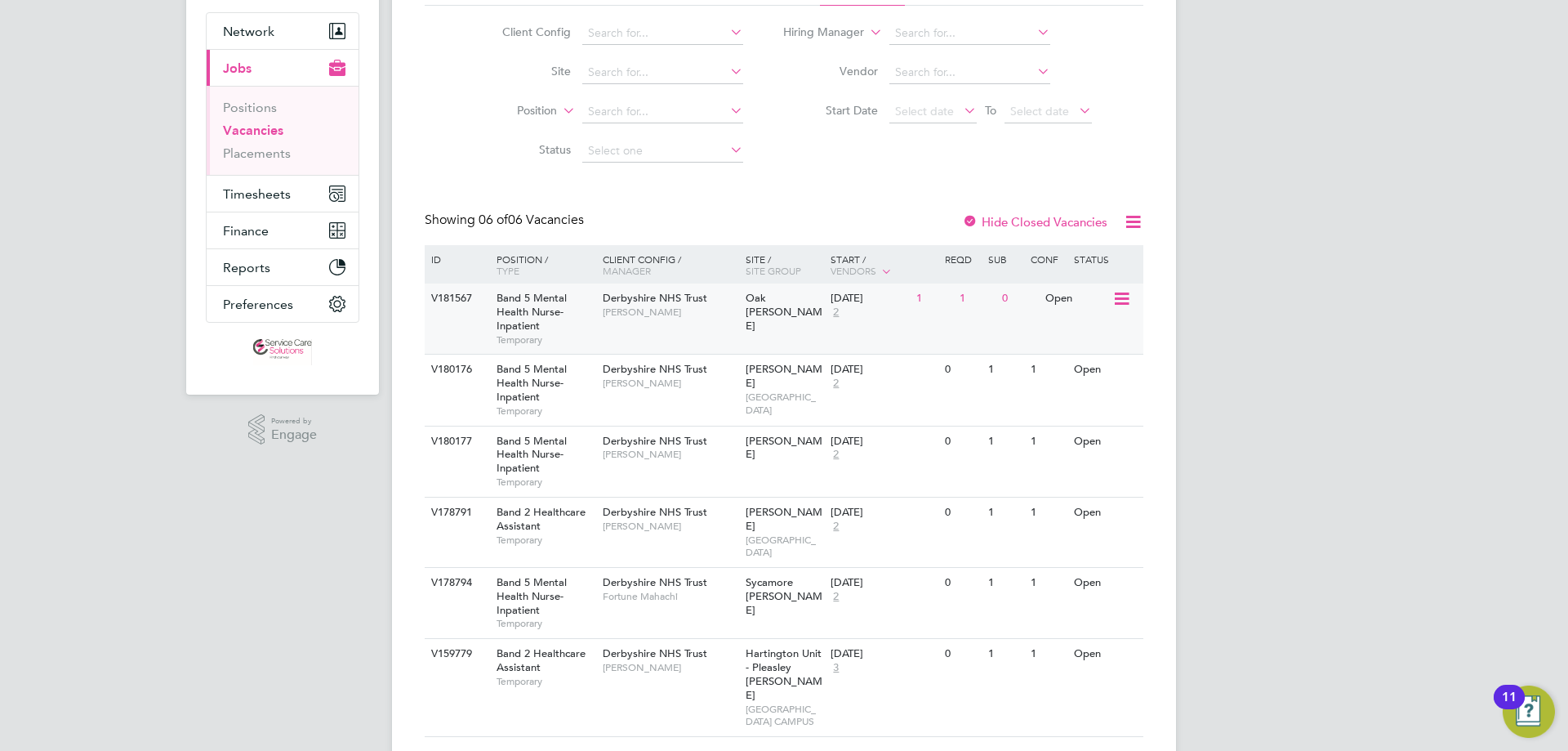
scroll to position [148, 0]
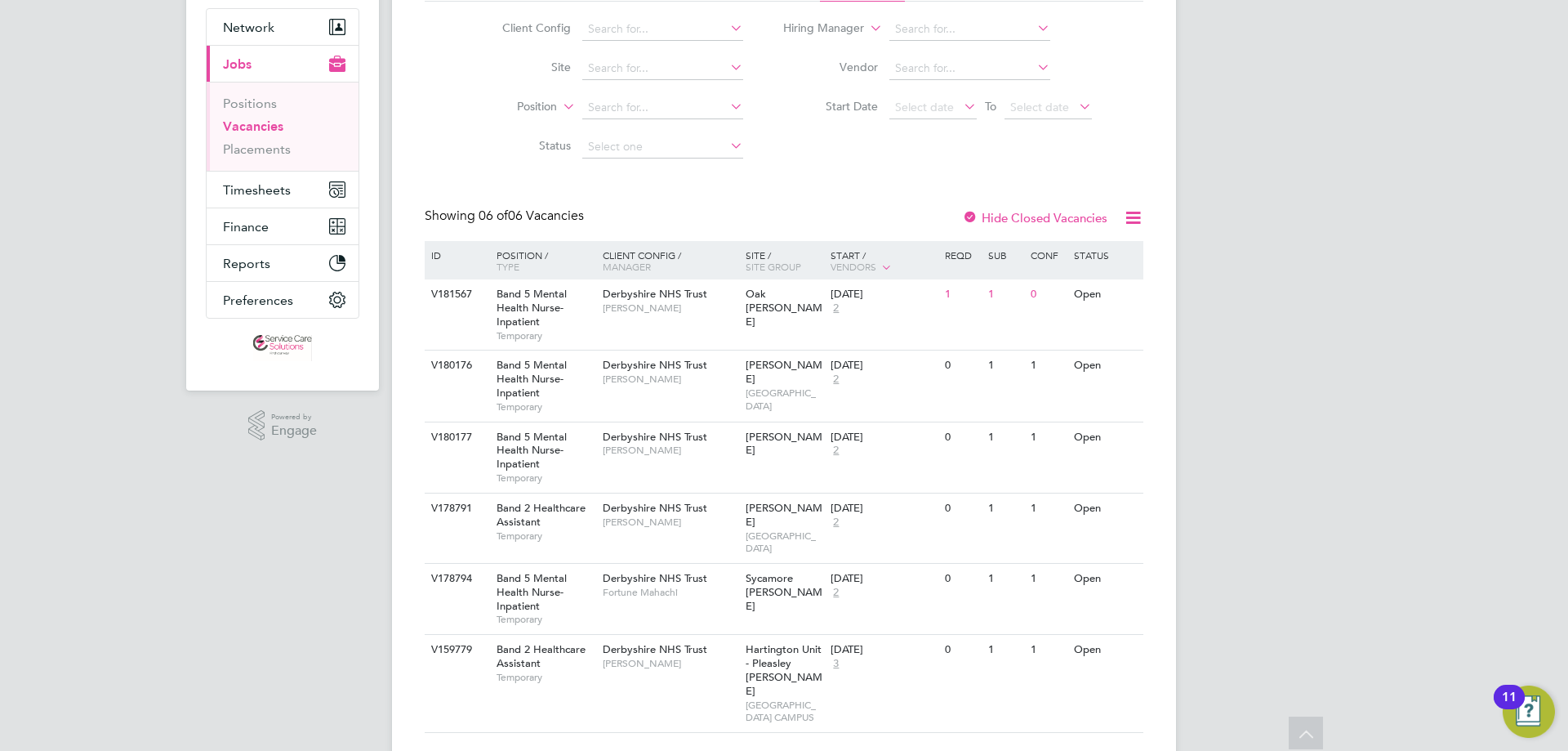
click at [1140, 217] on icon at bounding box center [1133, 217] width 21 height 21
click at [686, 146] on input at bounding box center [662, 146] width 161 height 22
click at [655, 255] on li "Complete" at bounding box center [662, 254] width 162 height 21
type input "Complete"
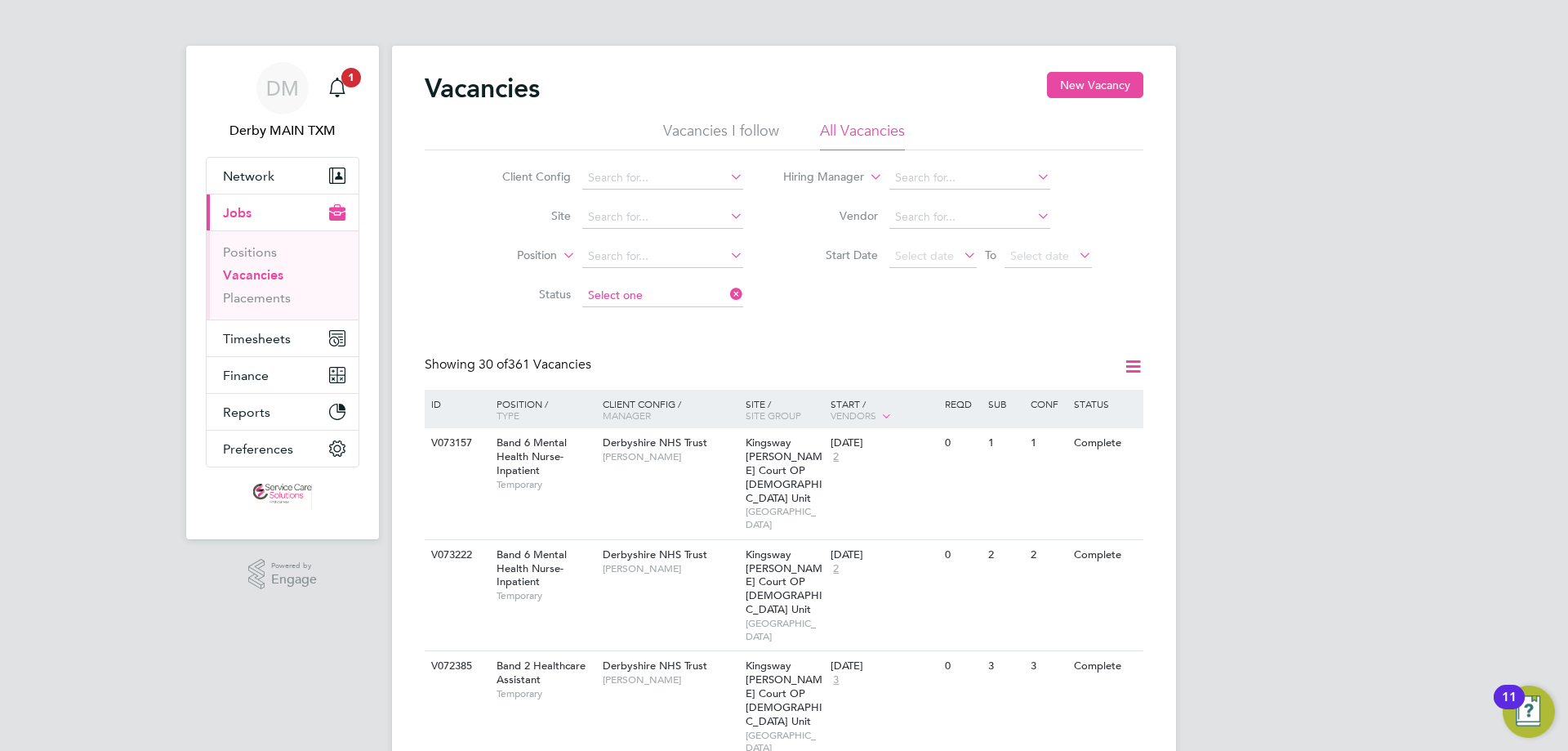
click at [668, 297] on input at bounding box center [662, 295] width 161 height 22
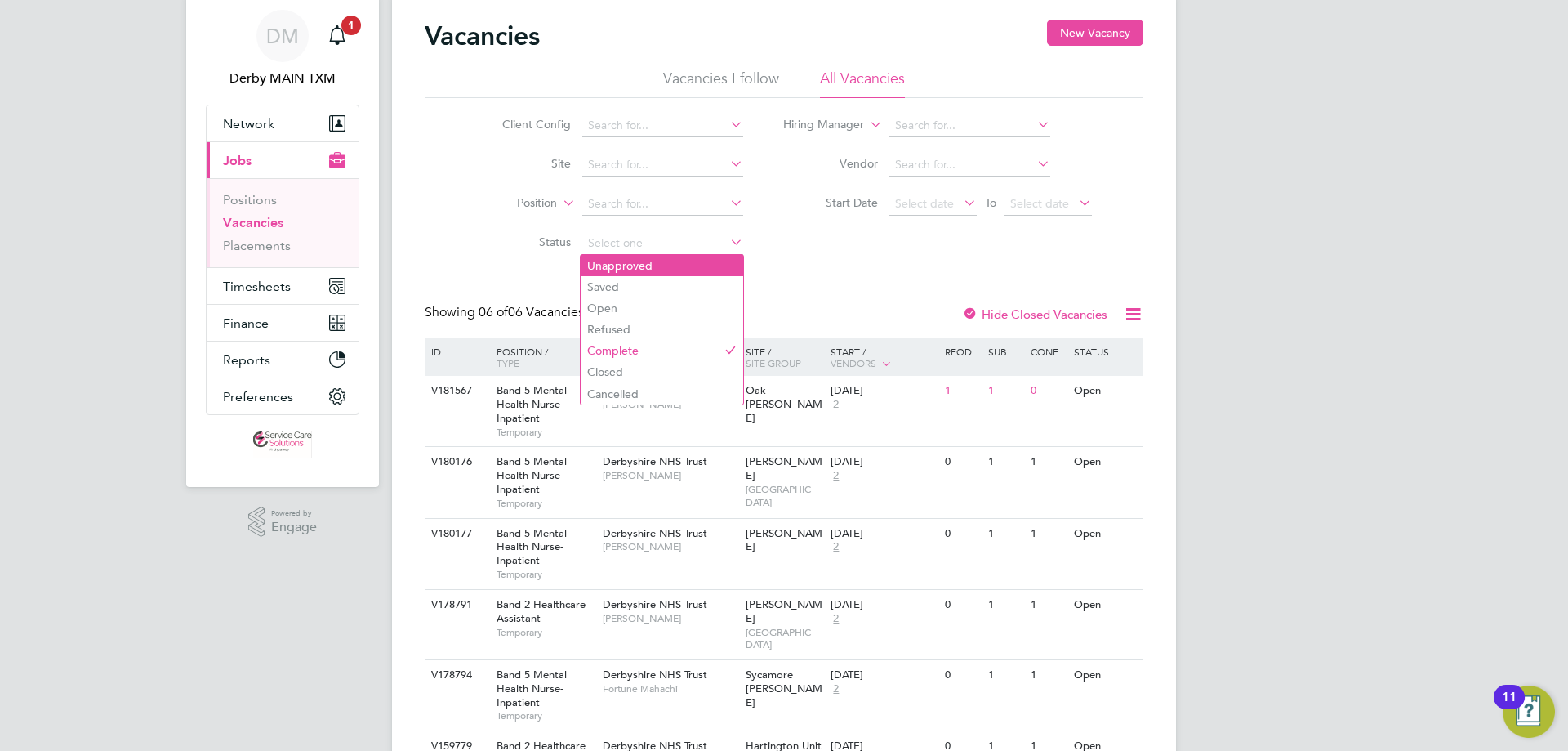
scroll to position [82, 0]
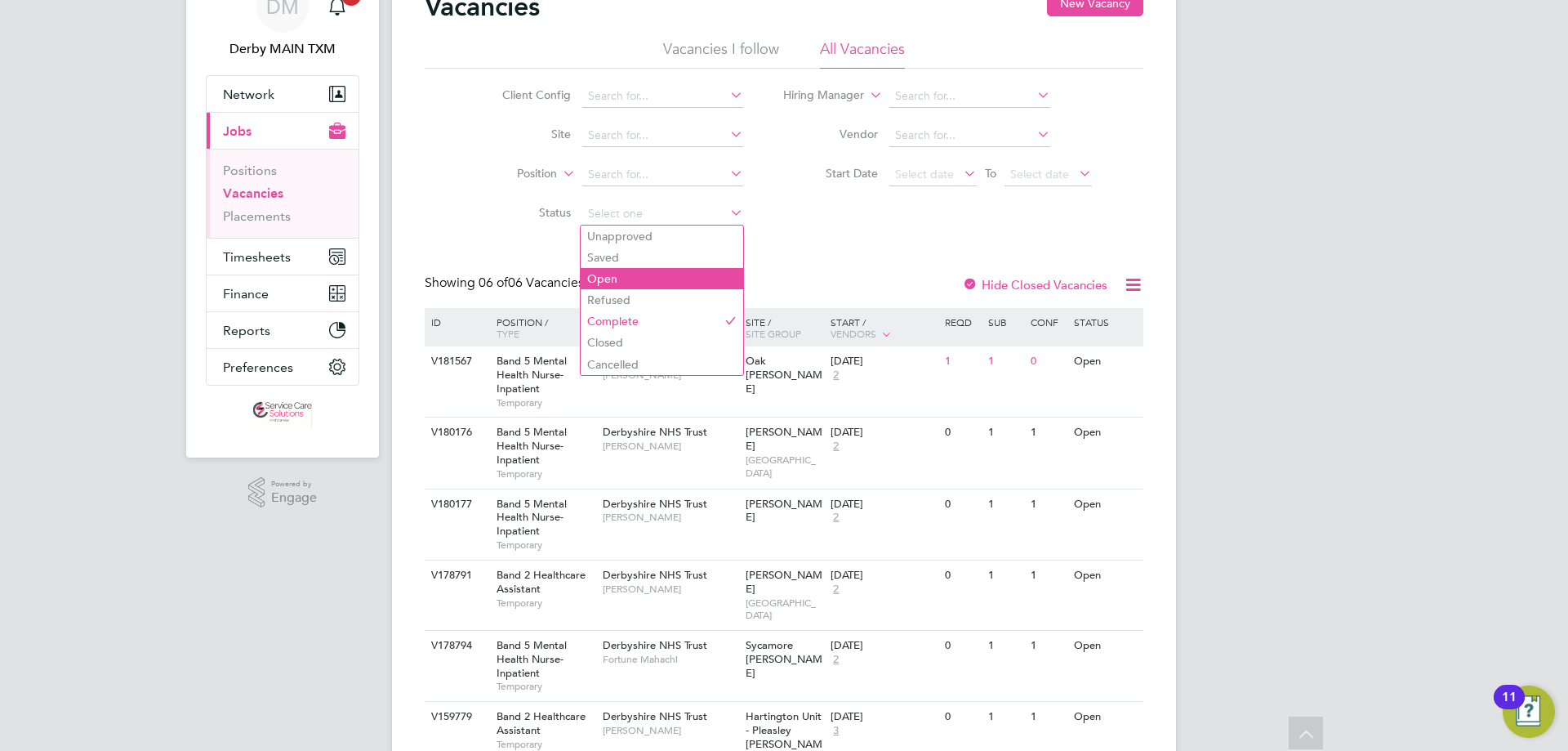
click at [656, 275] on li "Open" at bounding box center [662, 278] width 162 height 21
type input "Open"
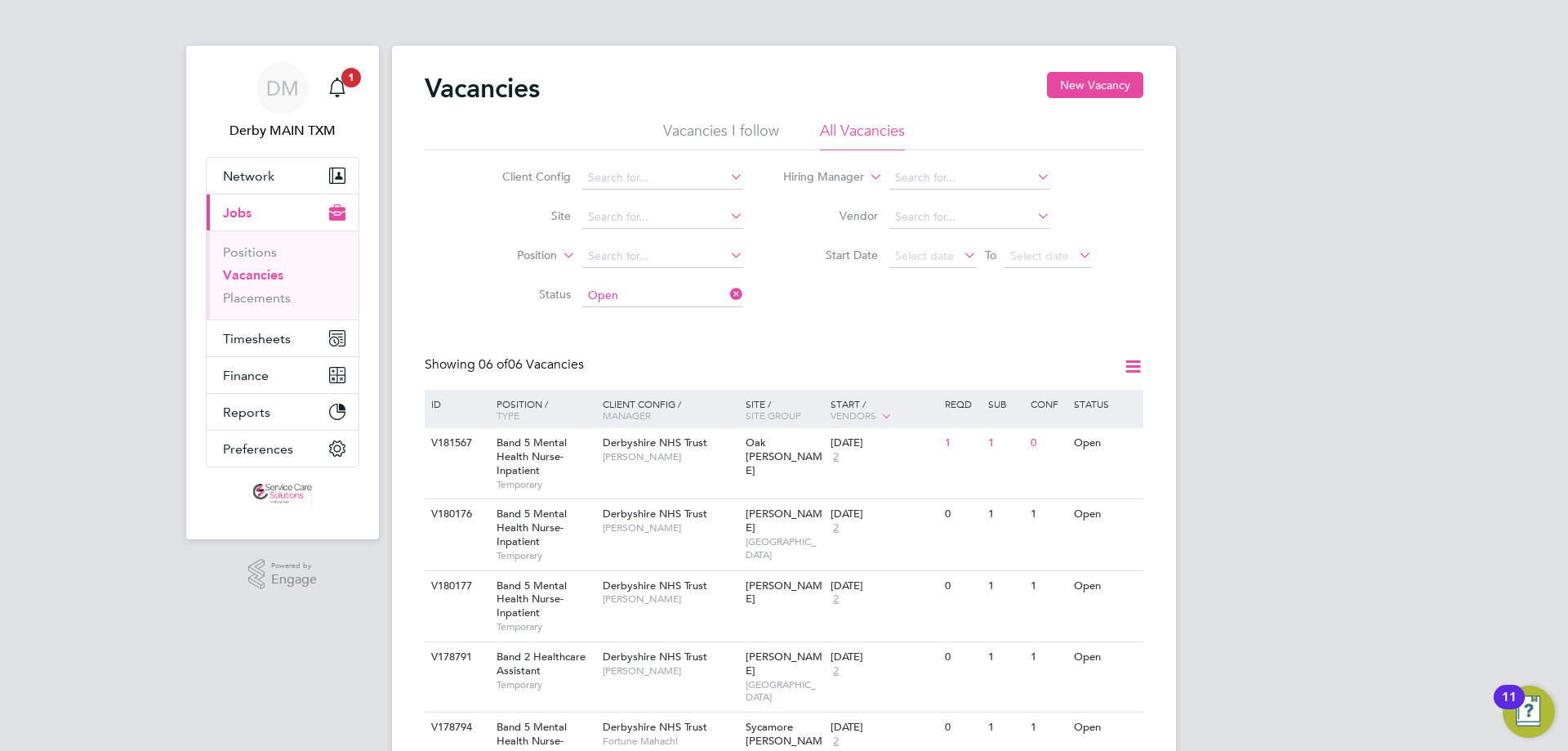
click at [750, 129] on li "Vacancies I follow" at bounding box center [721, 136] width 116 height 29
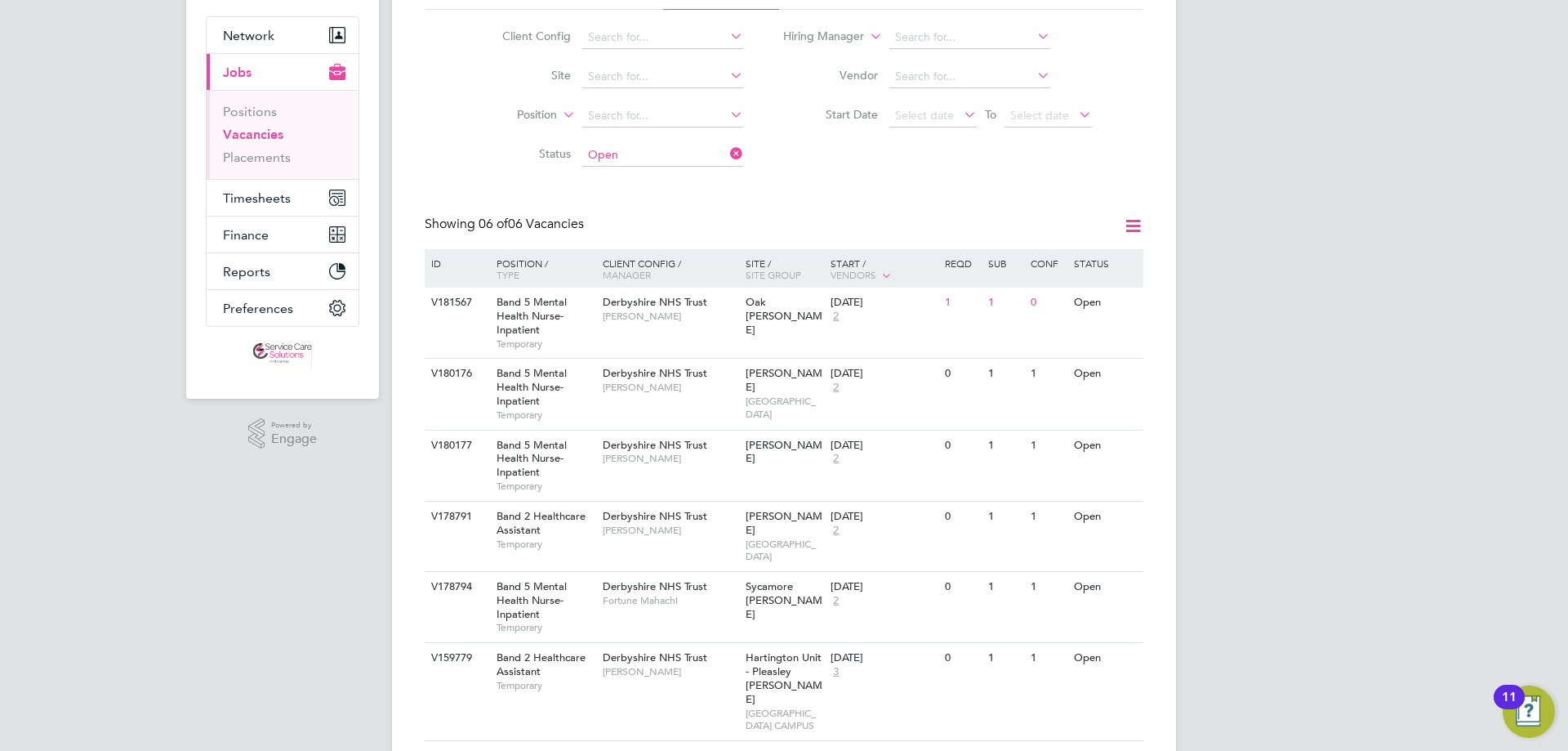
scroll to position [148, 0]
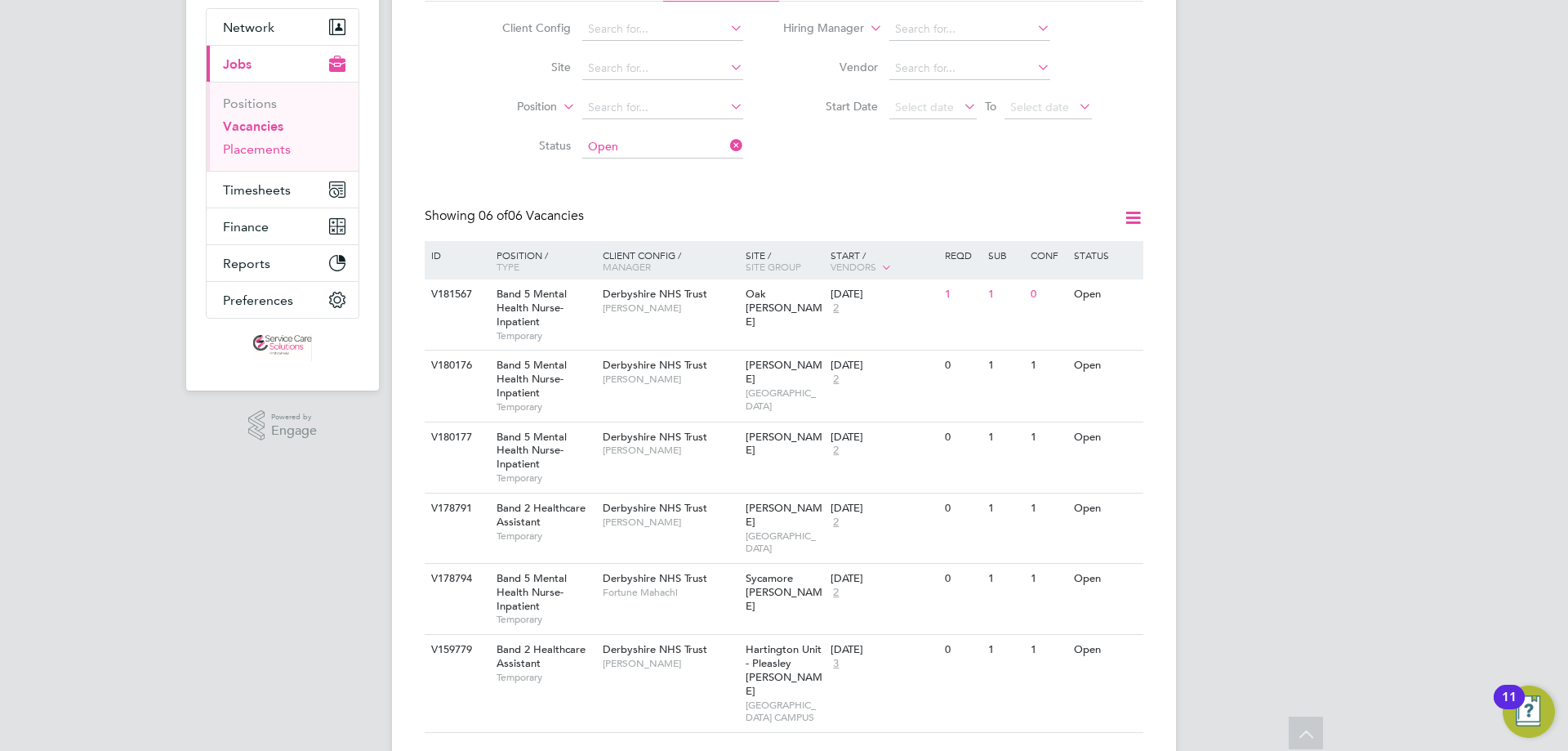
click at [265, 147] on link "Placements" at bounding box center [256, 149] width 67 height 16
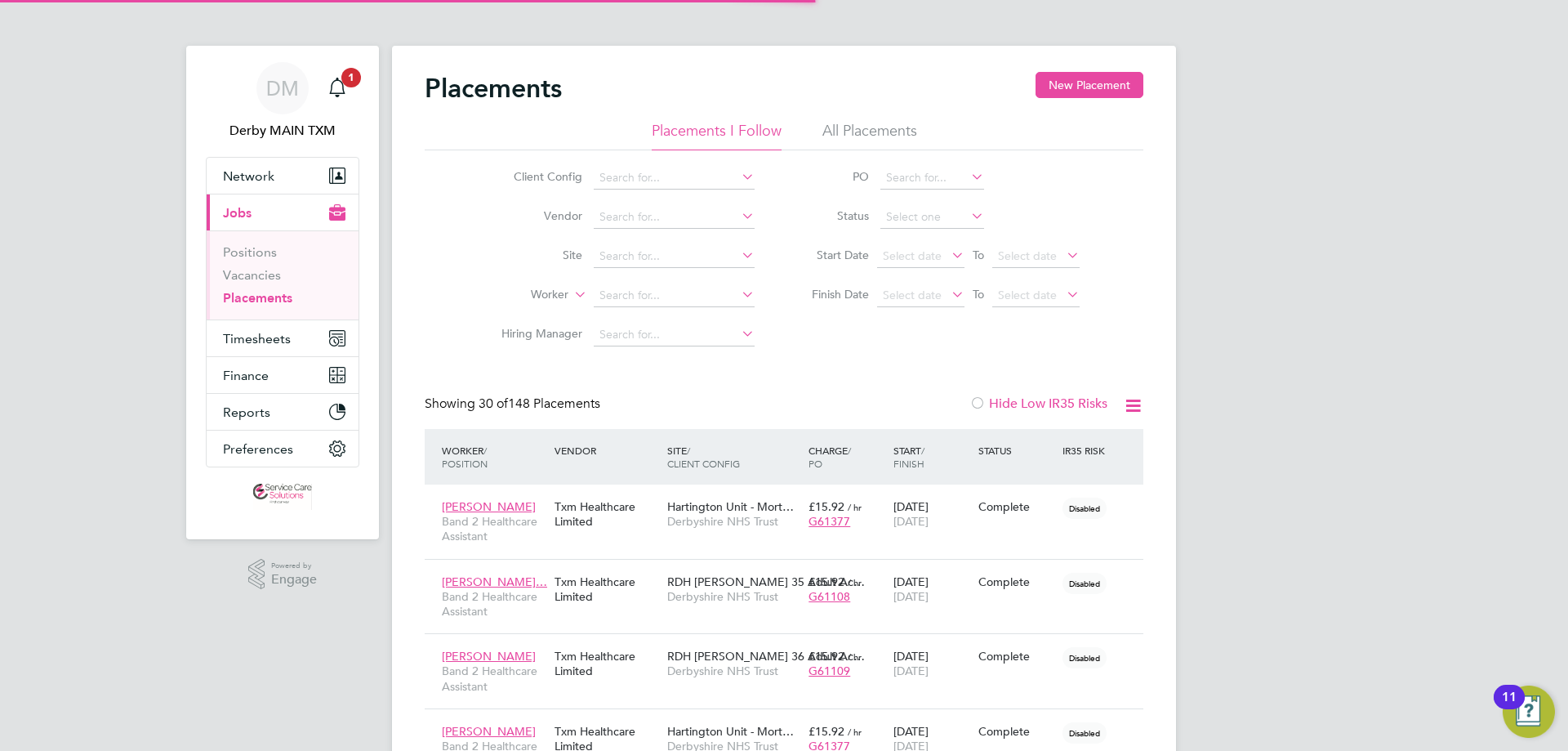
scroll to position [8, 8]
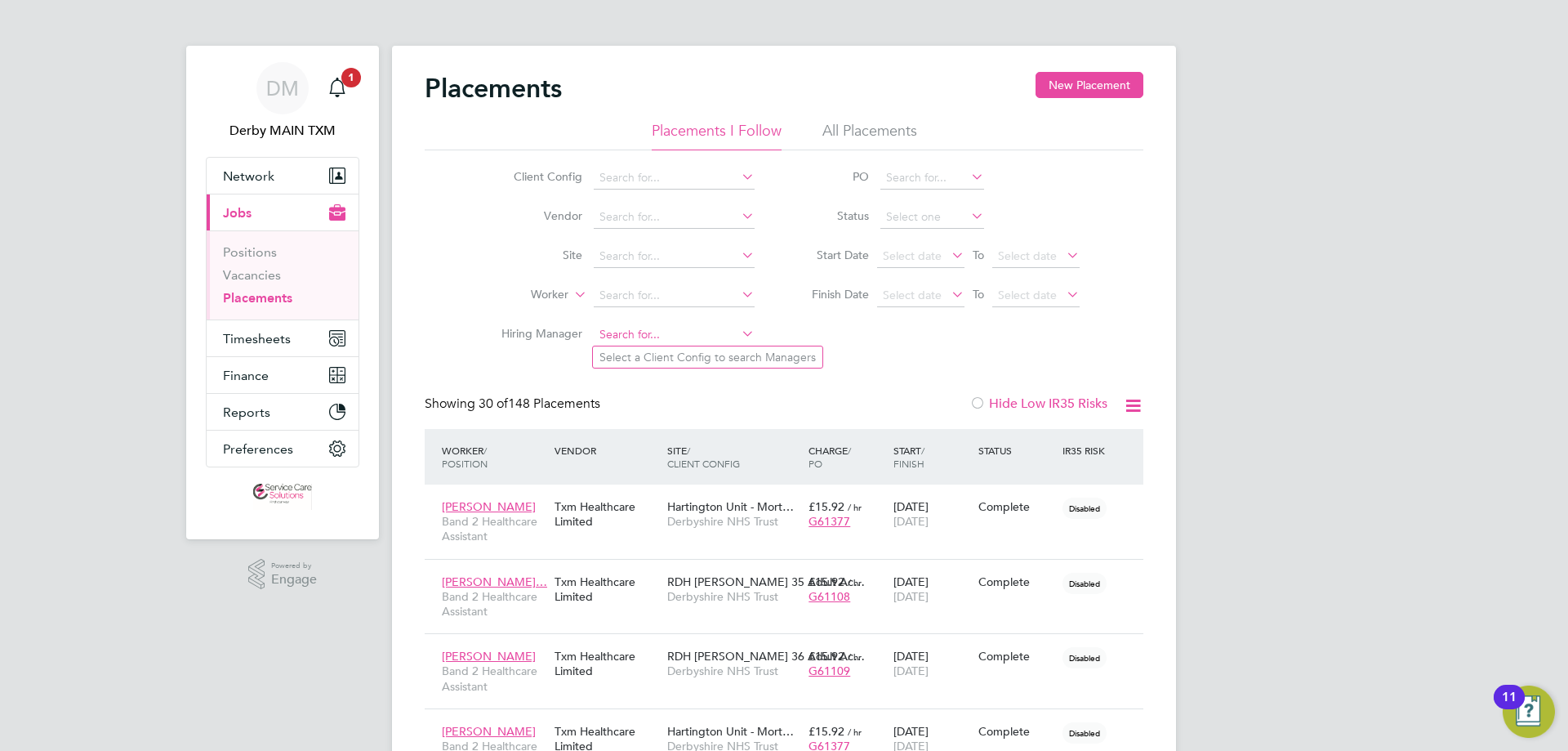
click at [692, 337] on input at bounding box center [674, 334] width 161 height 22
click at [681, 298] on input at bounding box center [674, 295] width 161 height 22
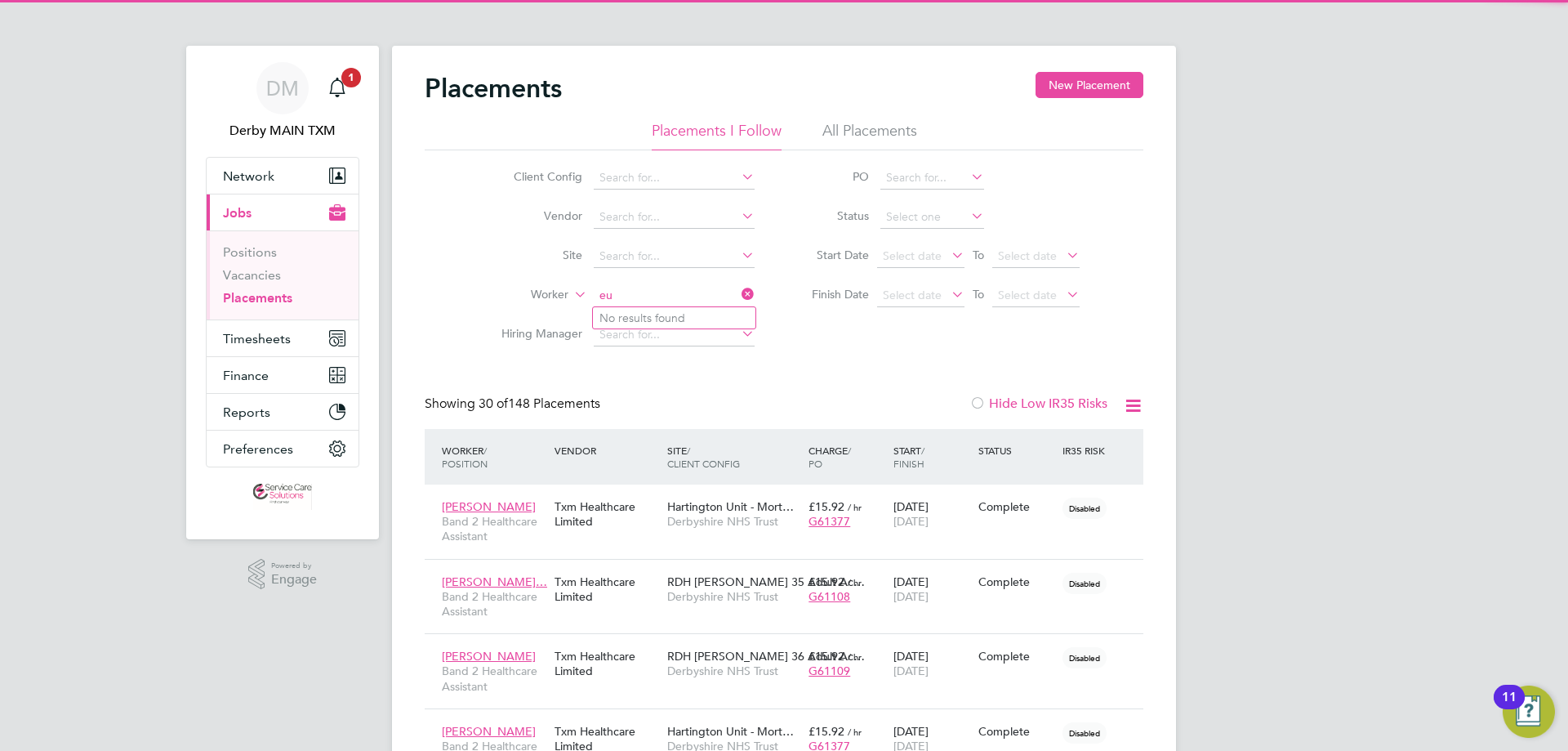
type input "e"
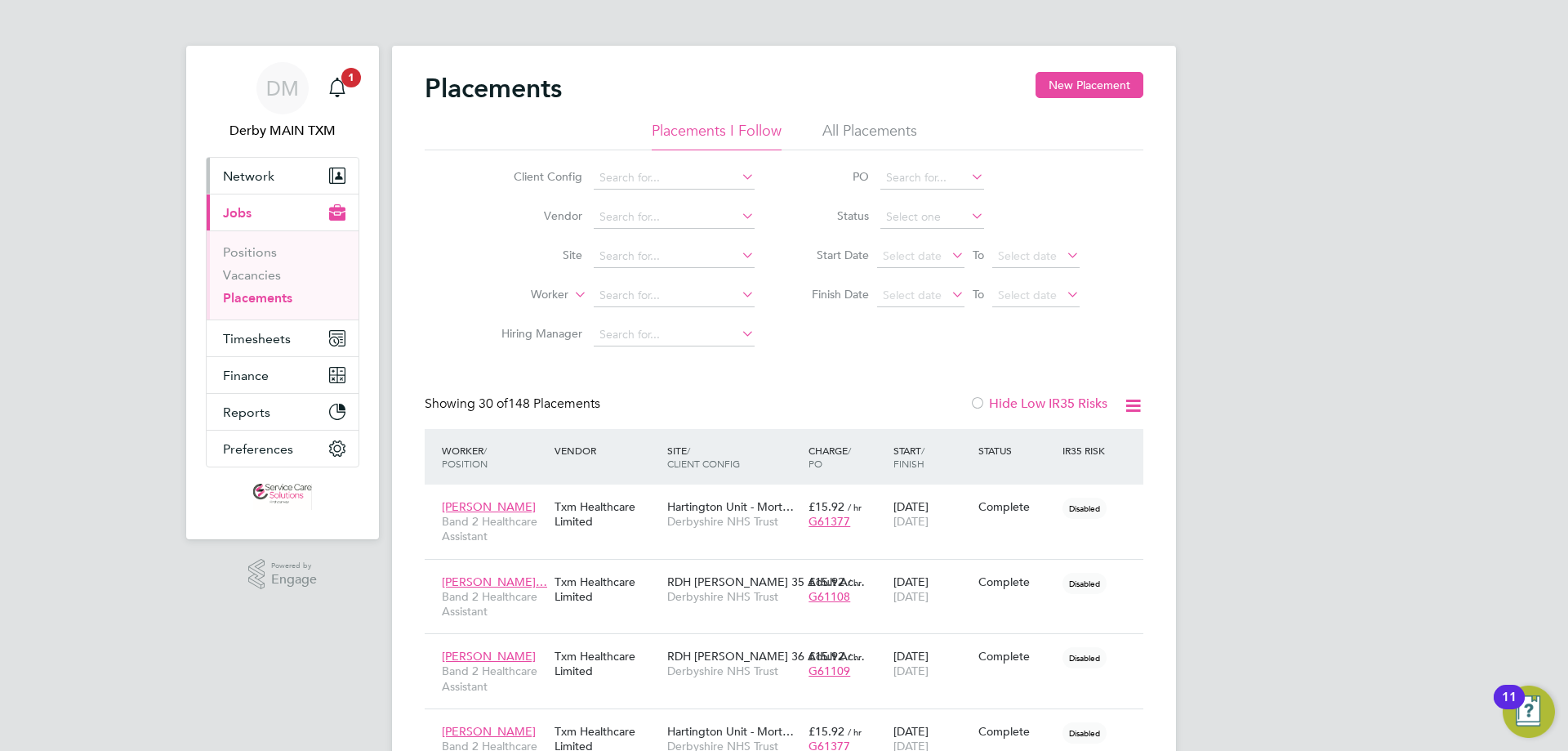
click at [257, 172] on span "Network" at bounding box center [248, 176] width 52 height 16
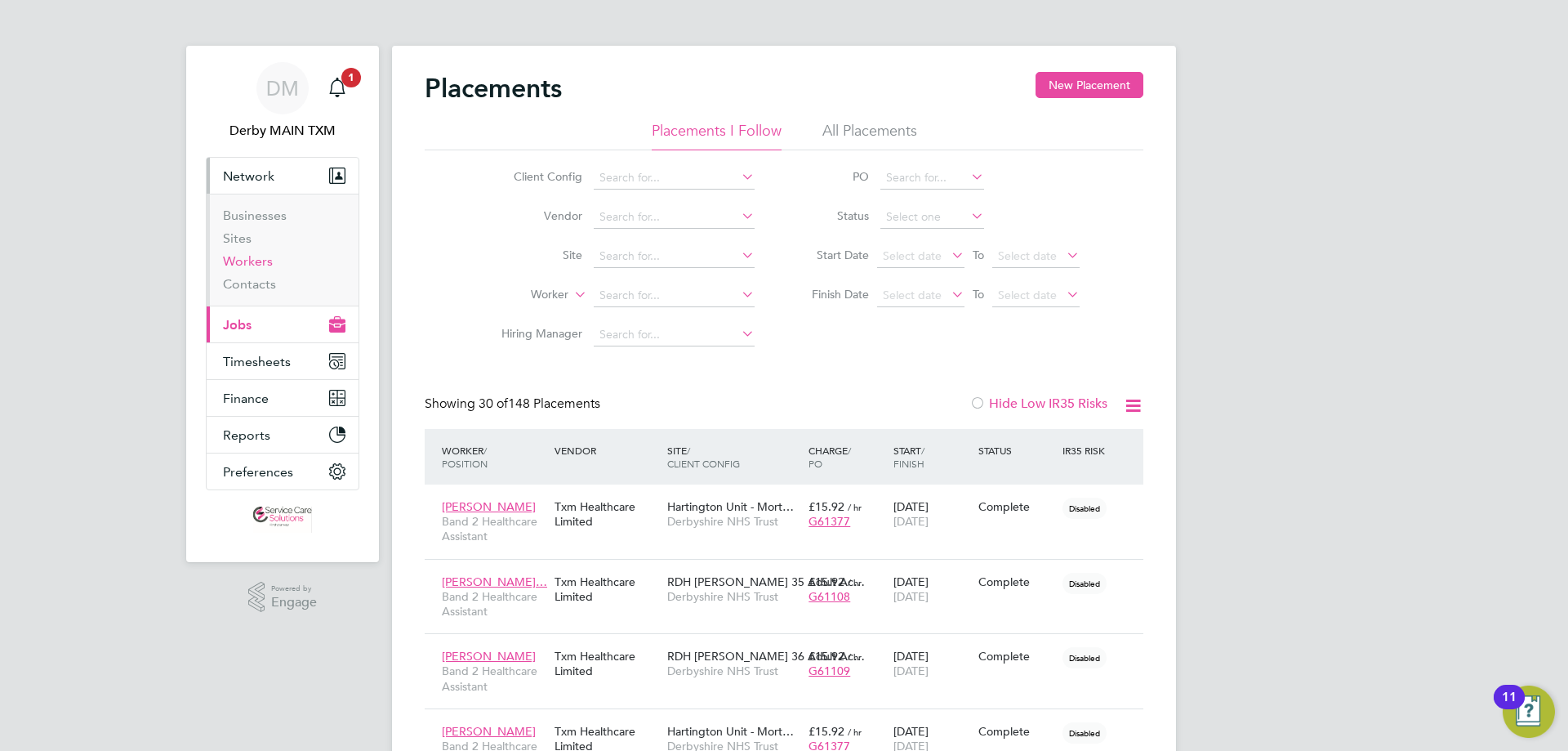
click at [254, 264] on link "Workers" at bounding box center [247, 261] width 50 height 16
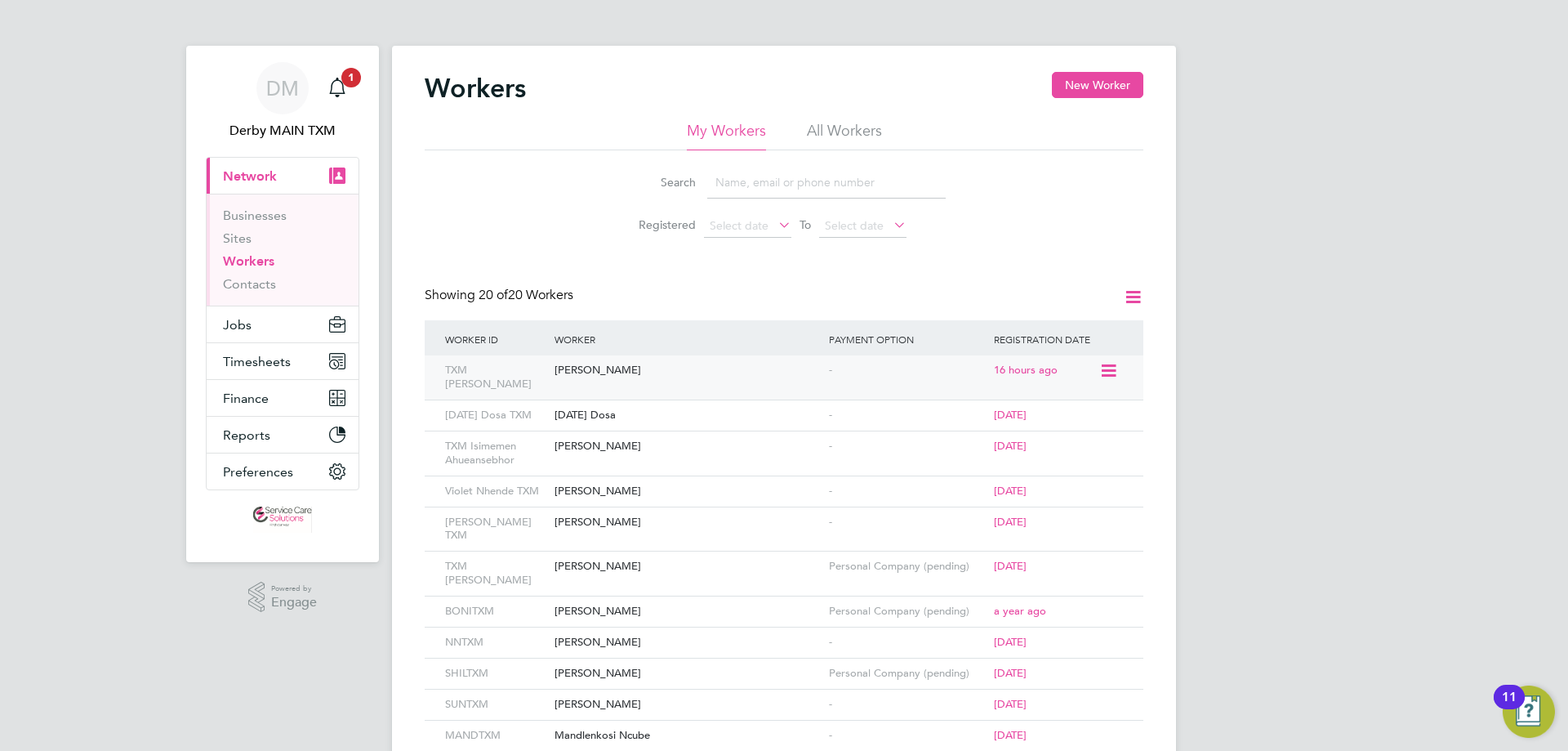
click at [1031, 373] on span "16 hours ago" at bounding box center [1025, 369] width 63 height 14
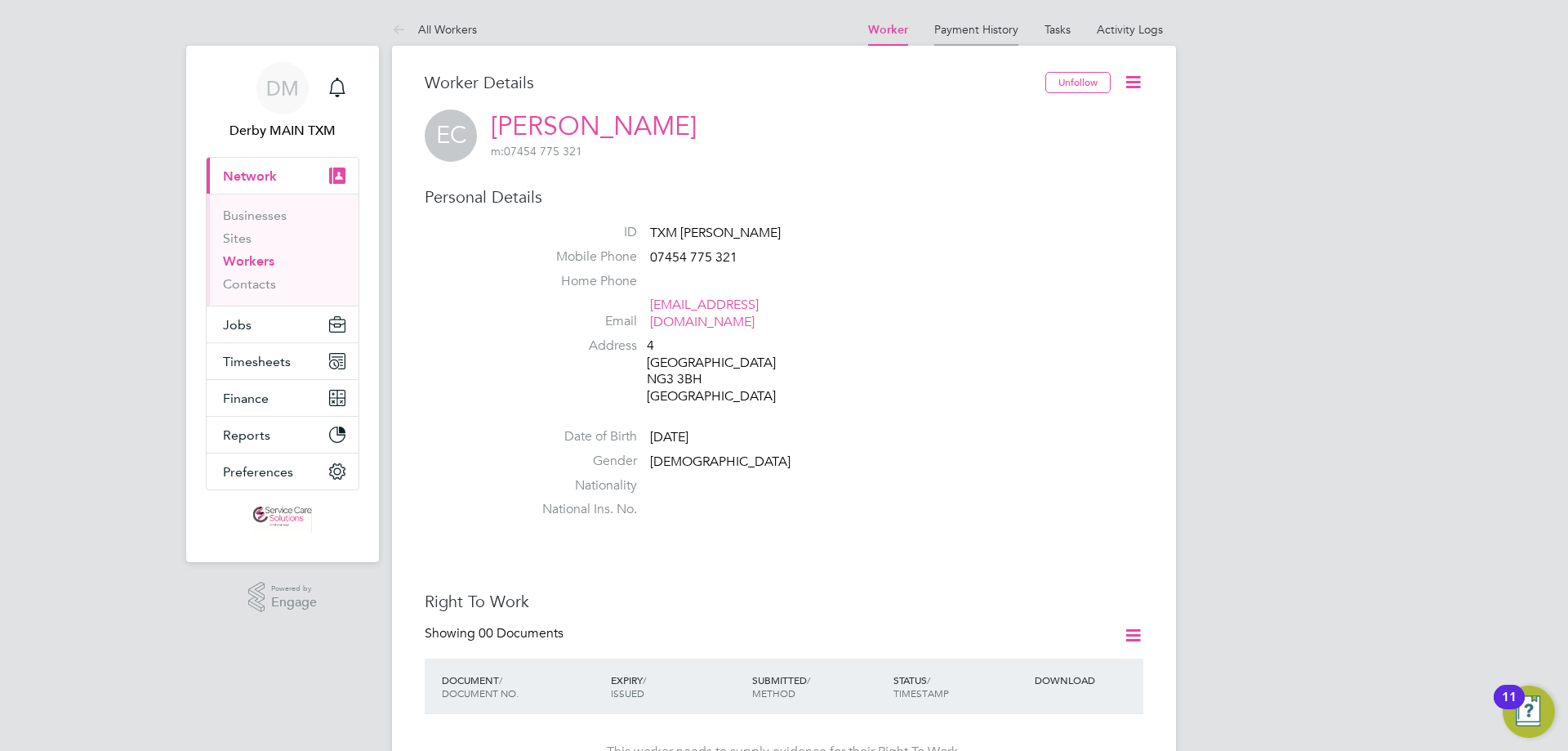
click at [1004, 22] on link "Payment History" at bounding box center [976, 29] width 84 height 15
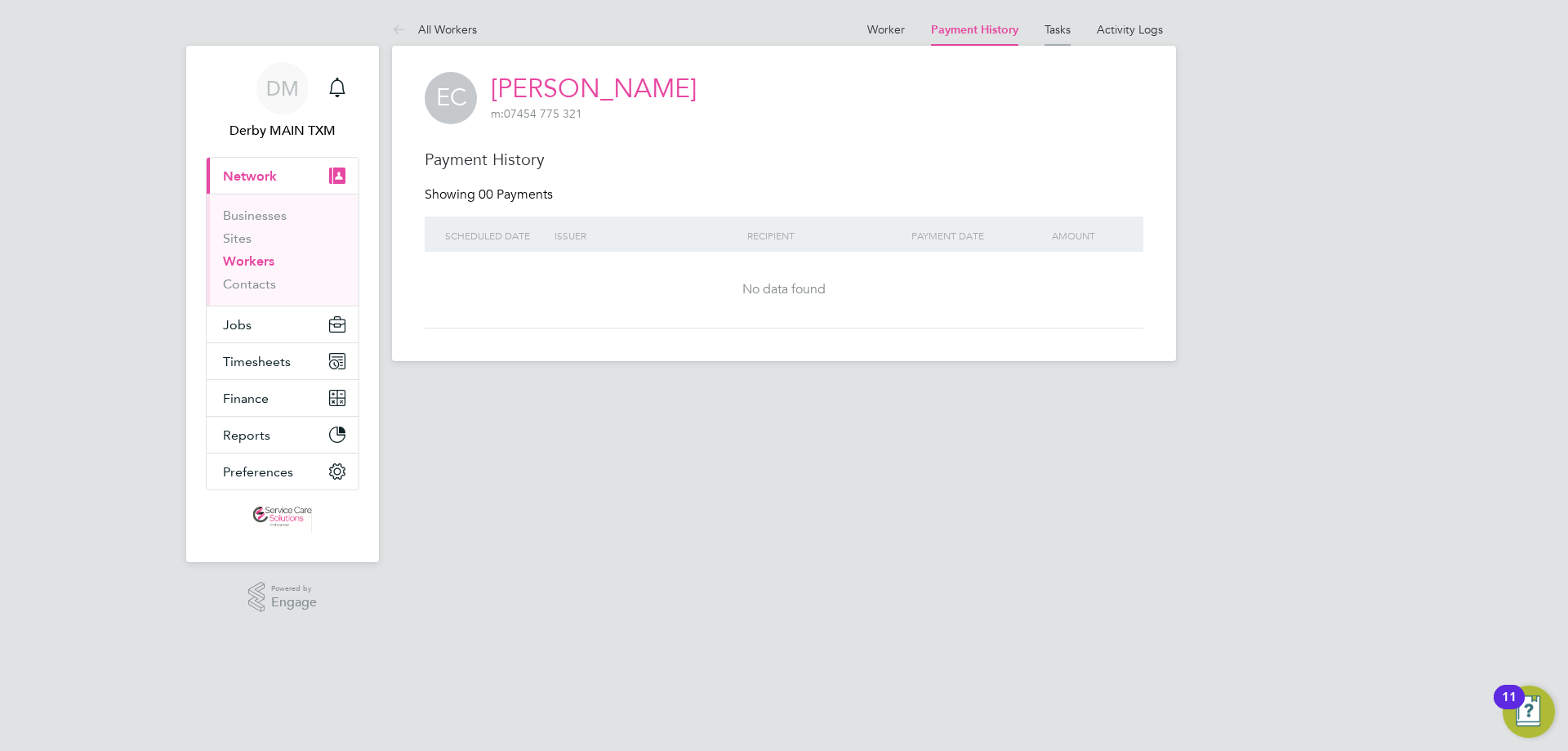
click at [1055, 24] on link "Tasks" at bounding box center [1057, 29] width 26 height 15
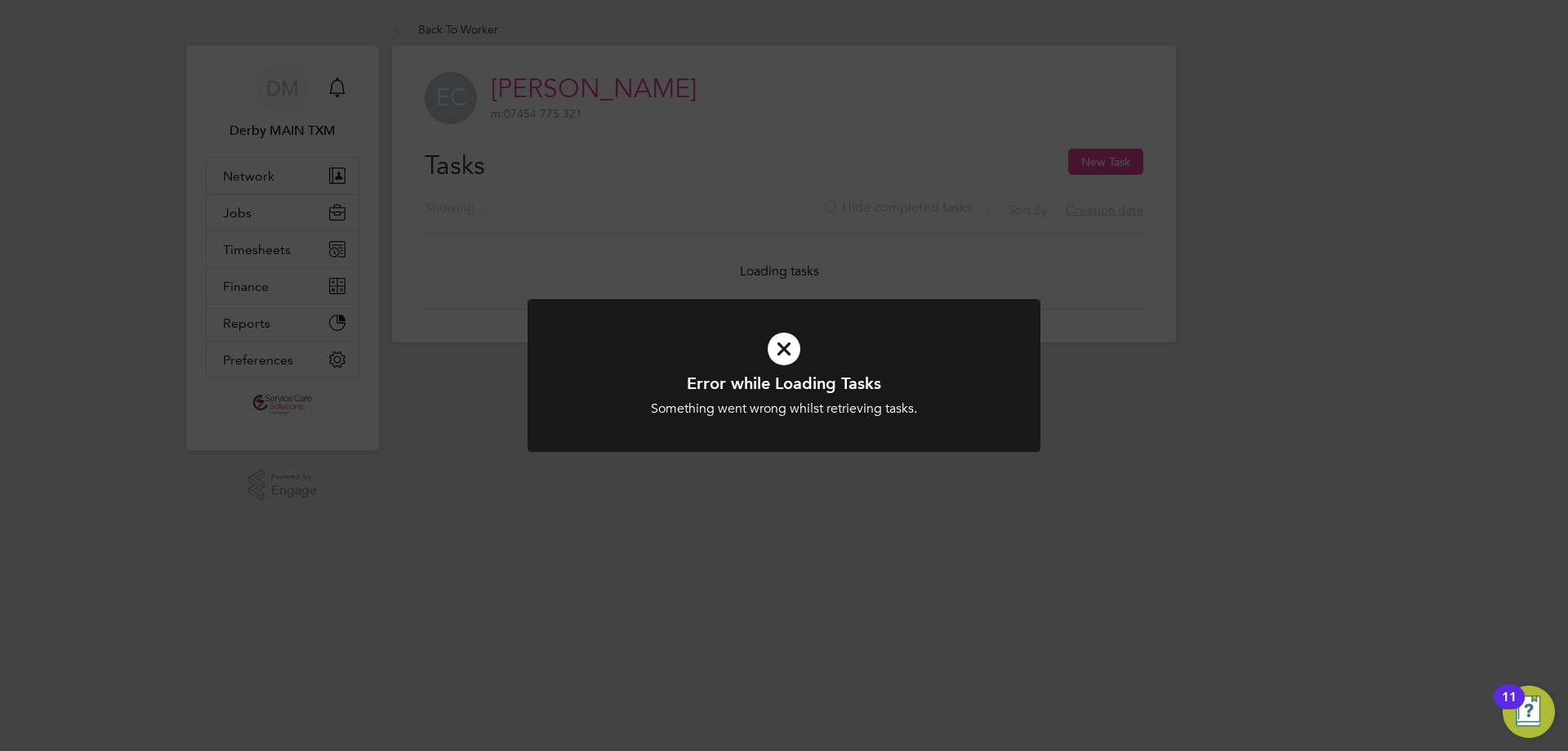
click at [783, 357] on icon at bounding box center [783, 349] width 425 height 63
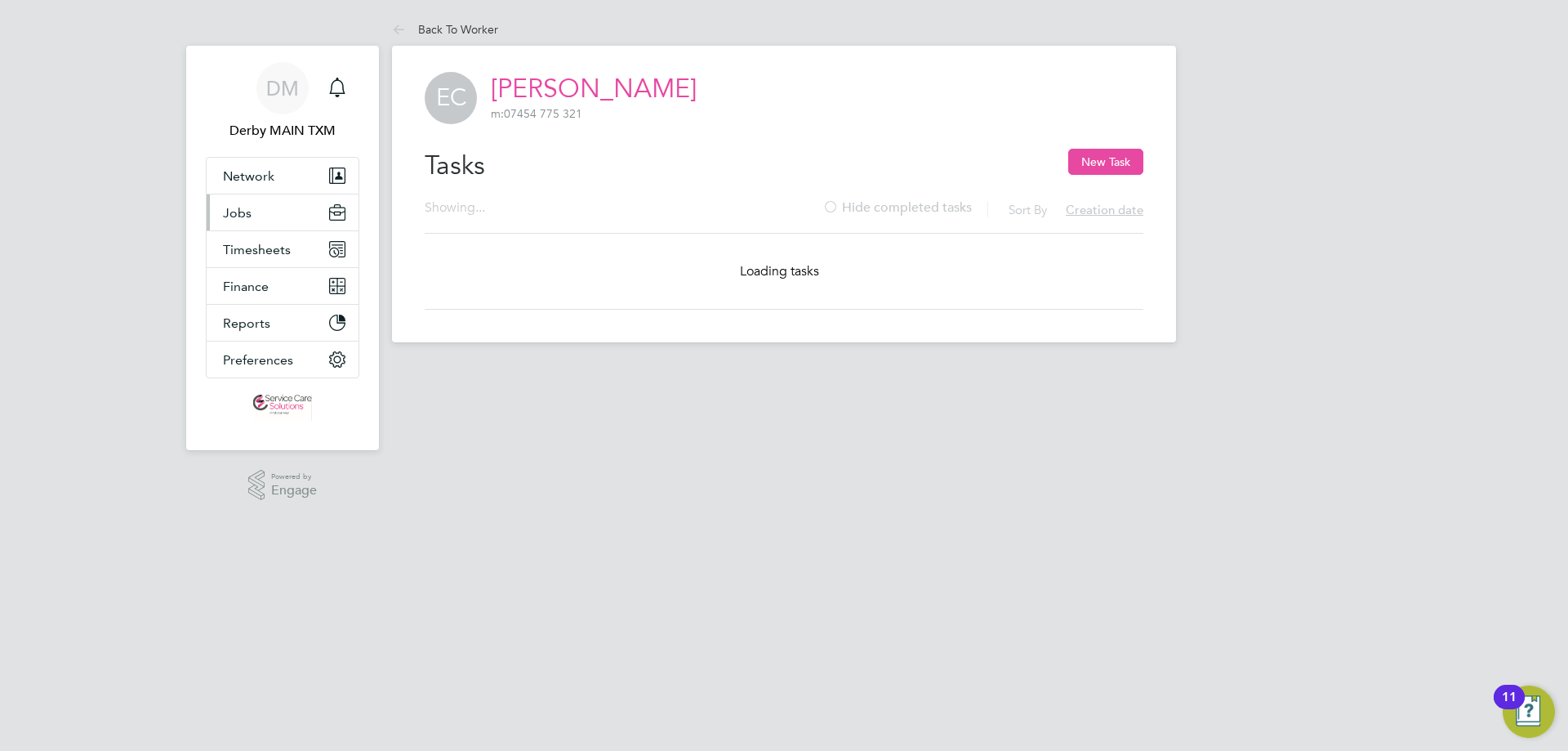
click at [242, 203] on button "Jobs" at bounding box center [283, 212] width 152 height 36
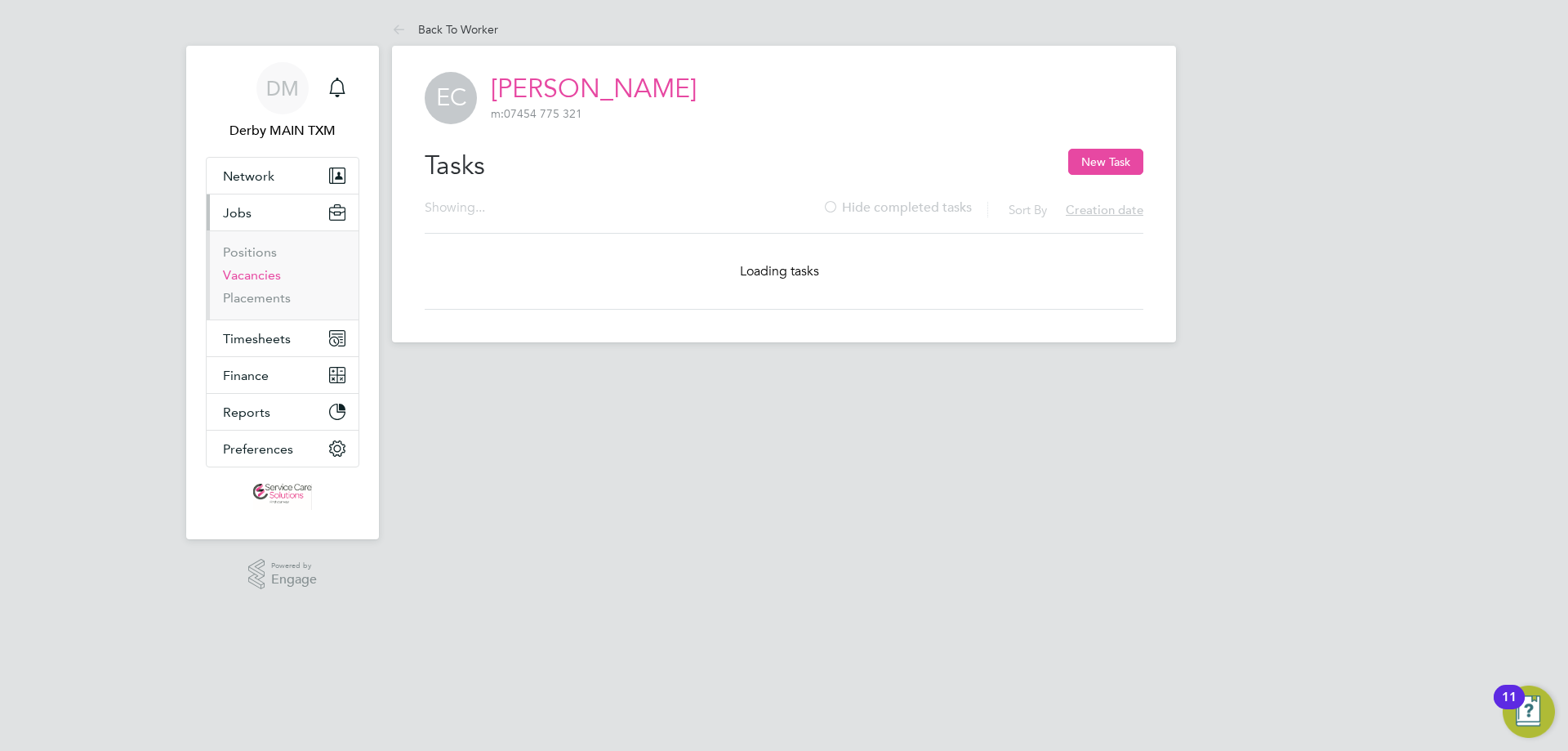
click at [272, 274] on link "Vacancies" at bounding box center [251, 275] width 58 height 16
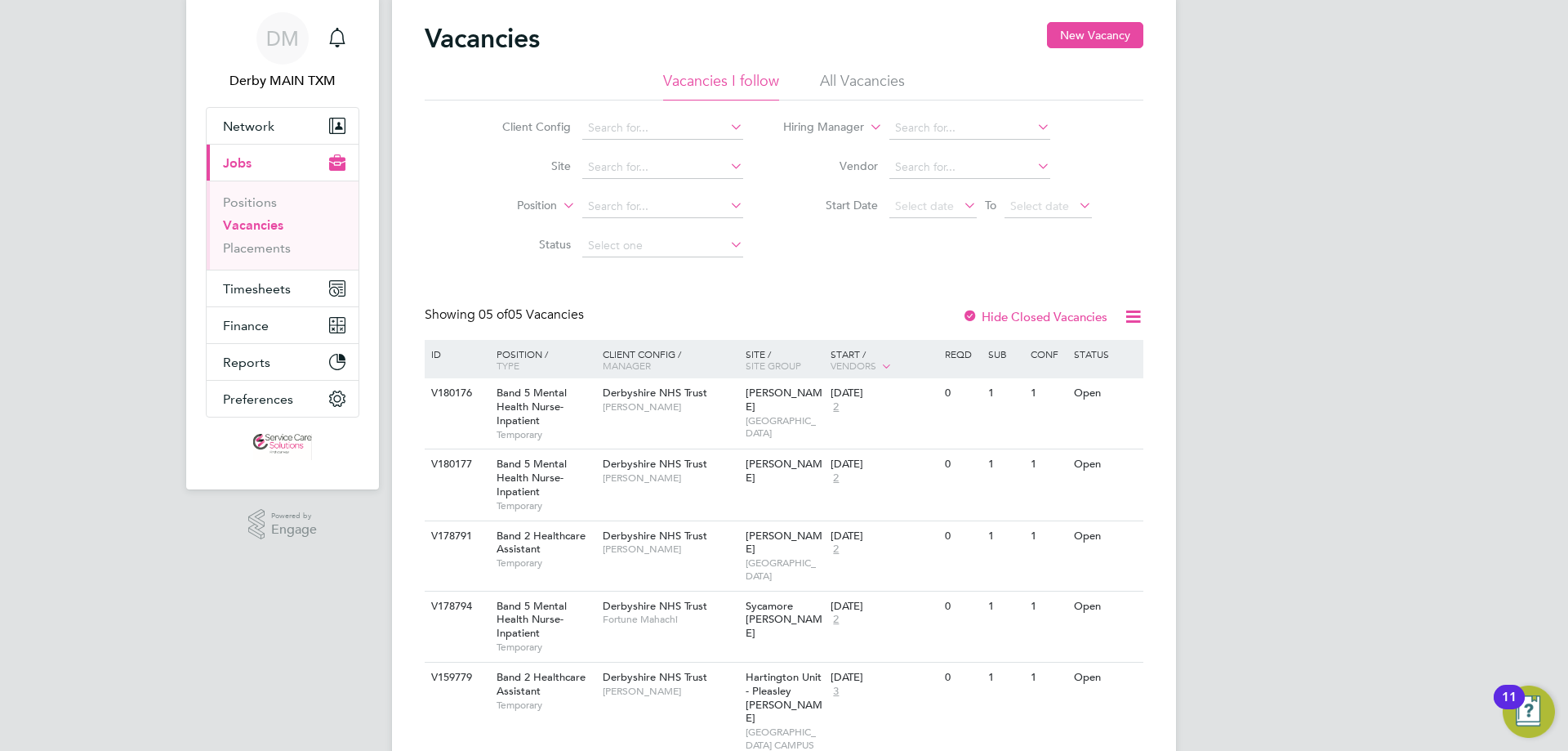
scroll to position [77, 0]
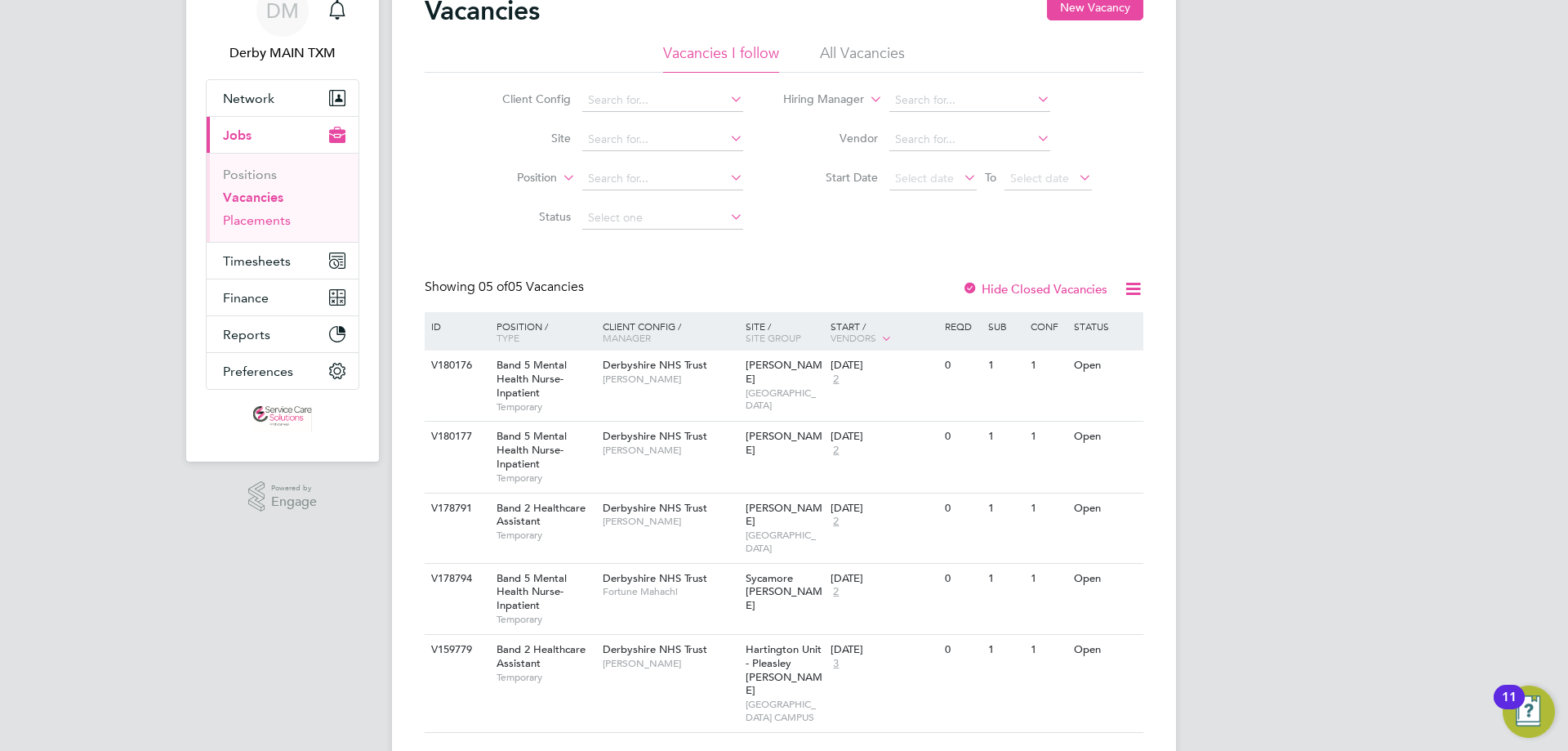
click at [265, 219] on link "Placements" at bounding box center [256, 220] width 67 height 16
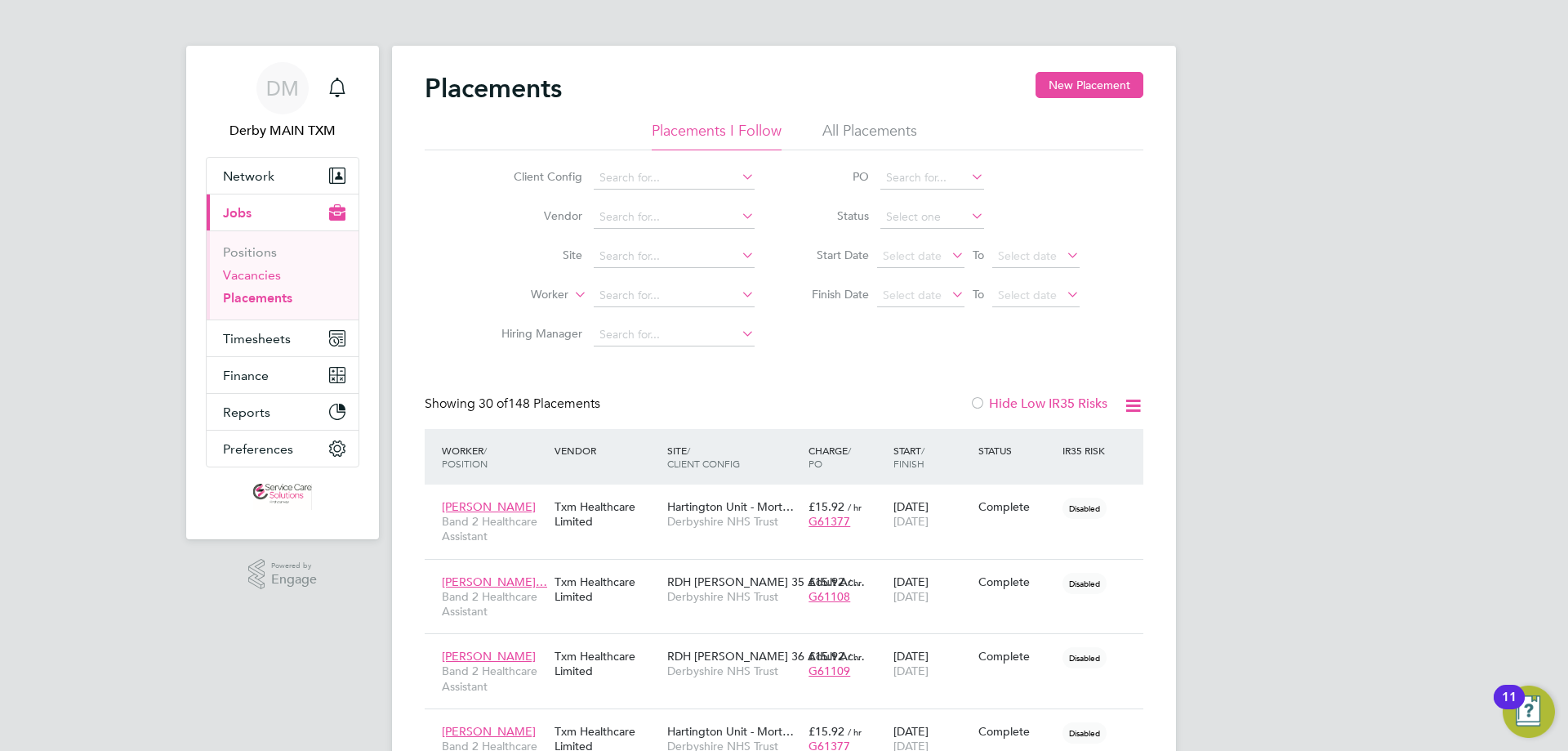
click at [264, 268] on link "Vacancies" at bounding box center [251, 275] width 58 height 16
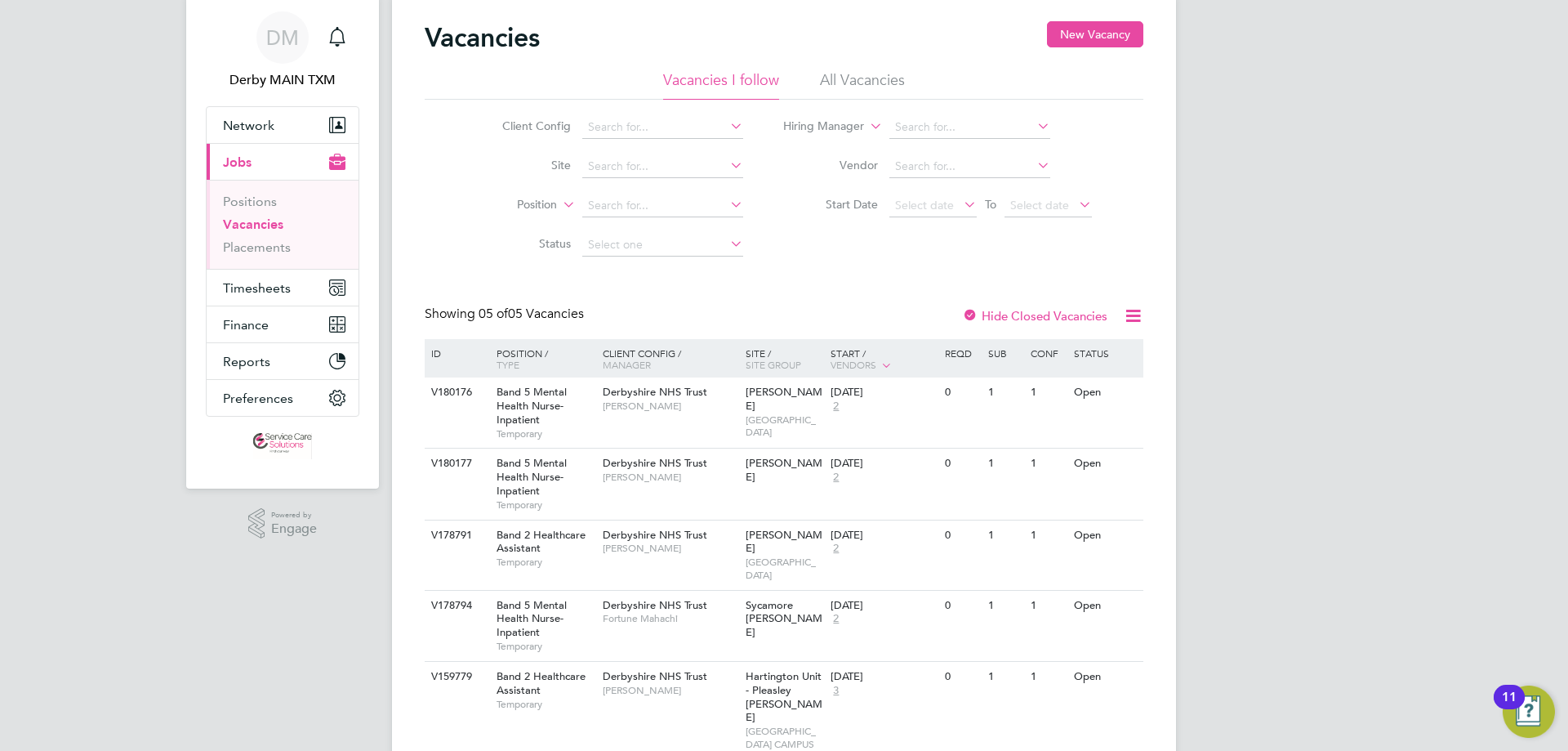
scroll to position [77, 0]
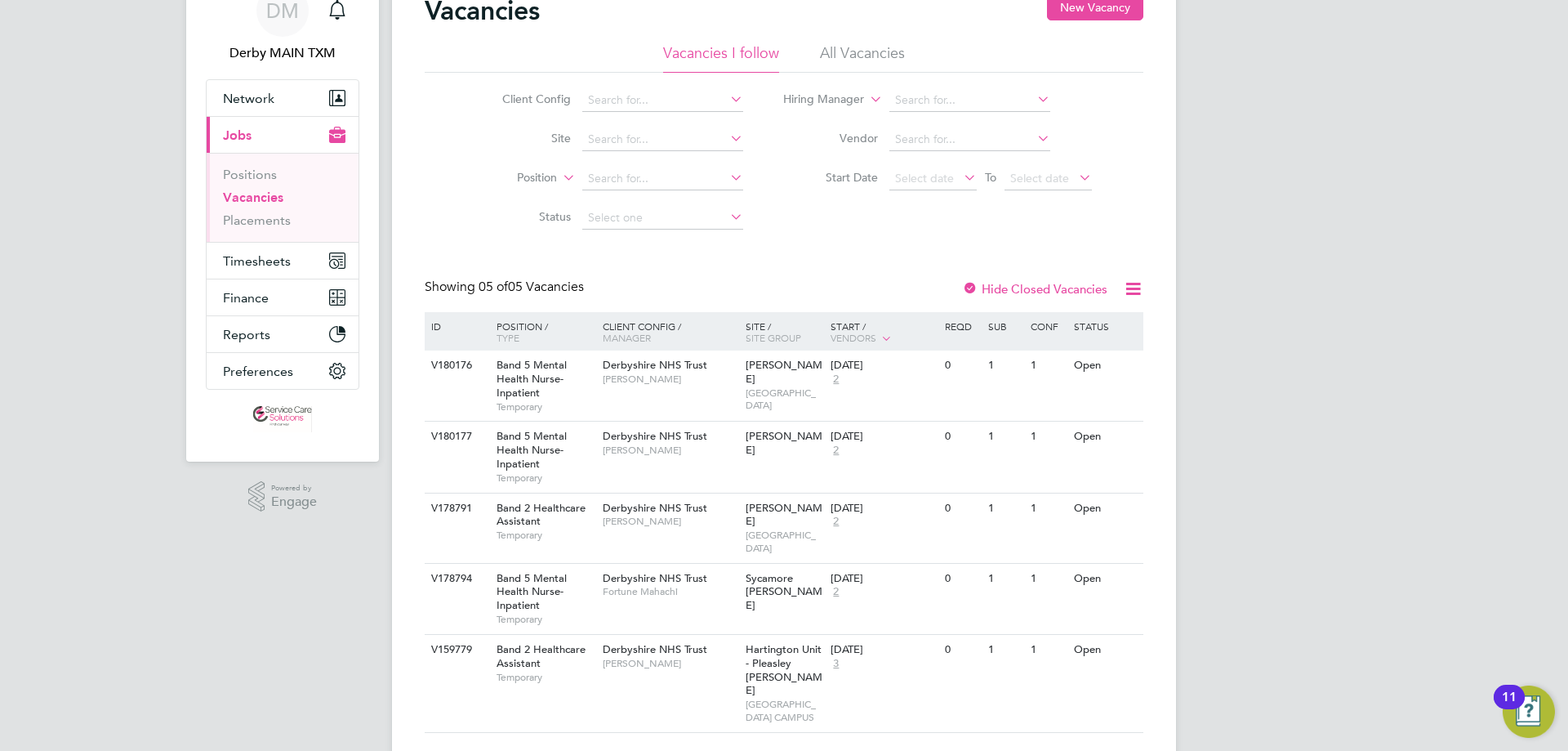
click at [849, 44] on li "All Vacancies" at bounding box center [862, 58] width 85 height 29
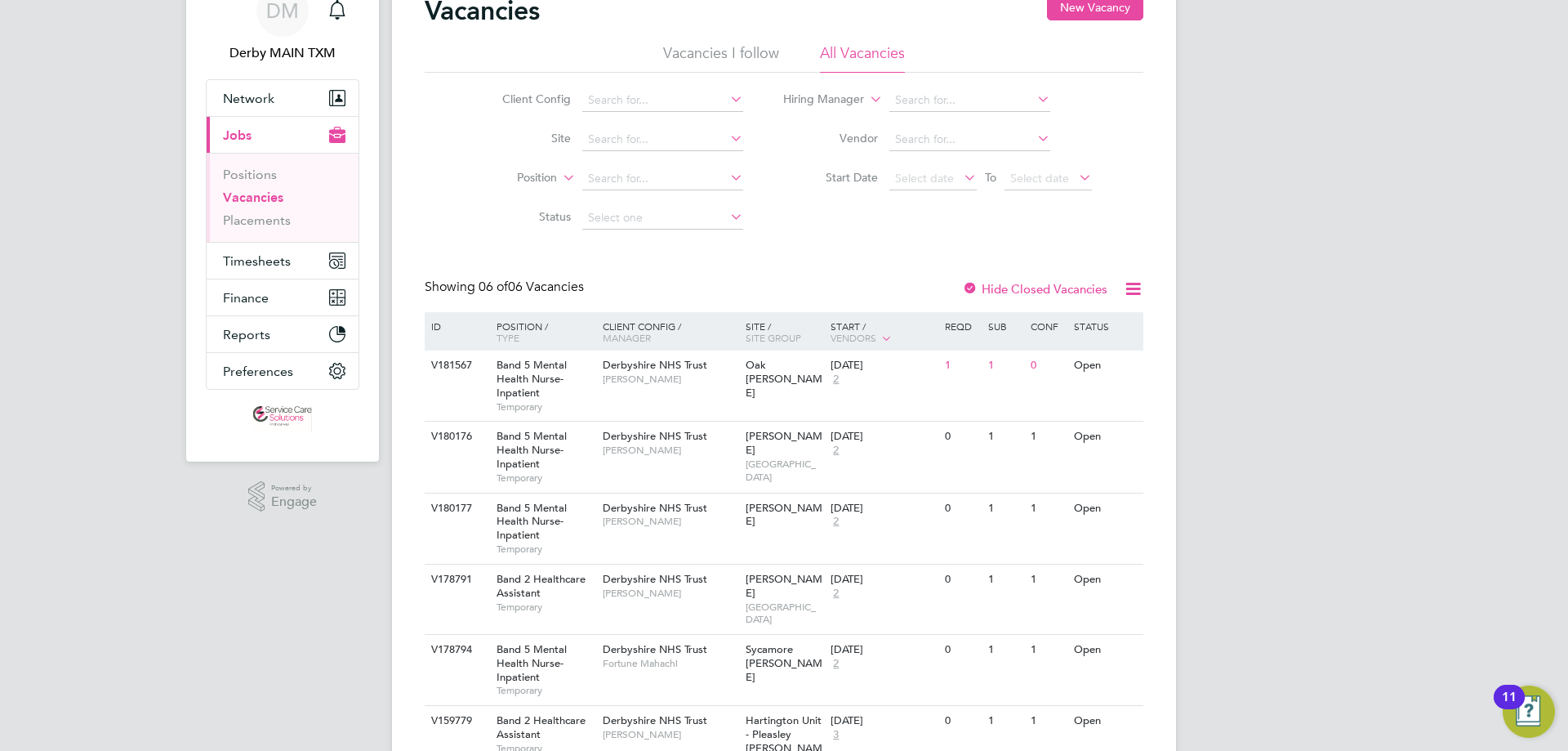
click at [974, 287] on div at bounding box center [970, 290] width 17 height 17
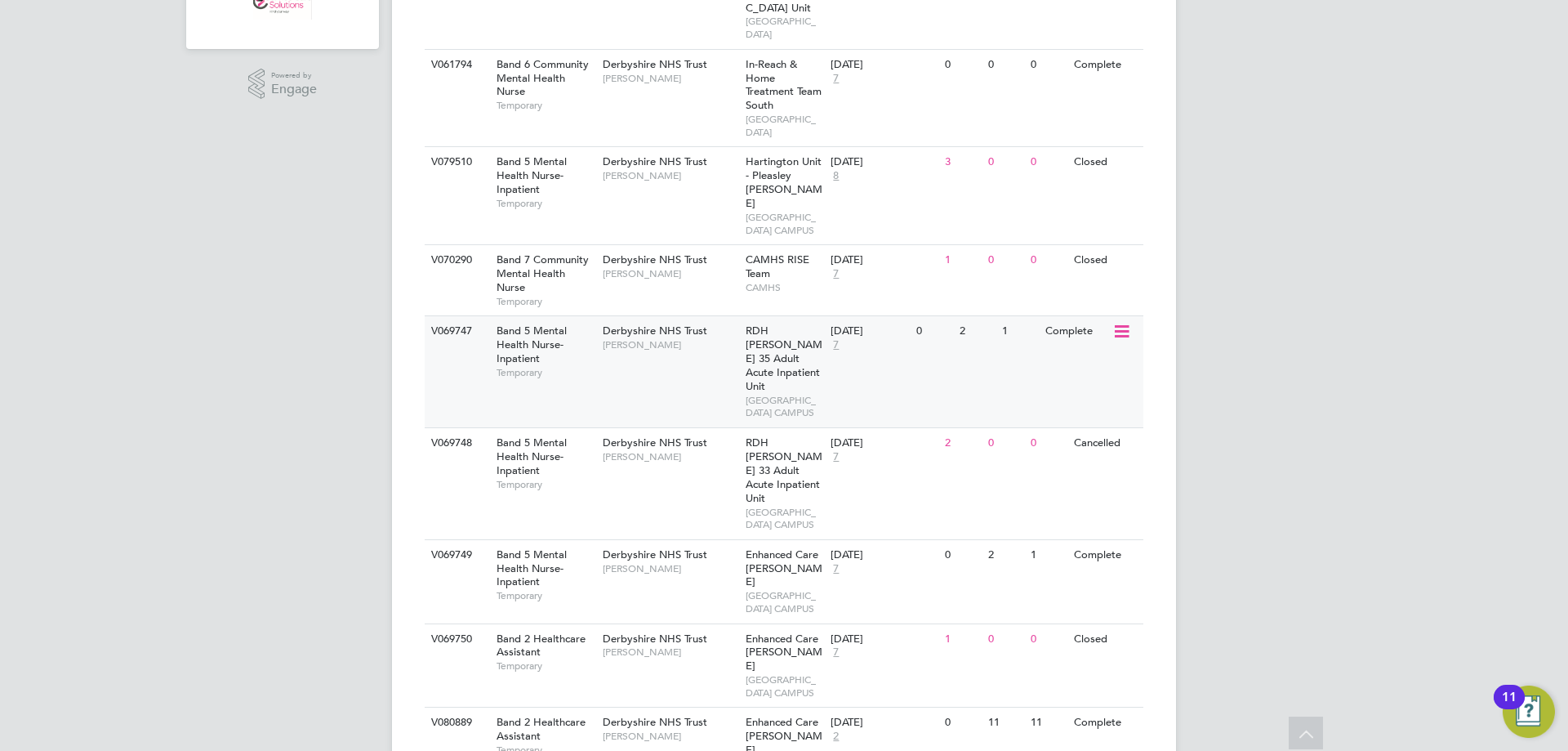
scroll to position [816, 0]
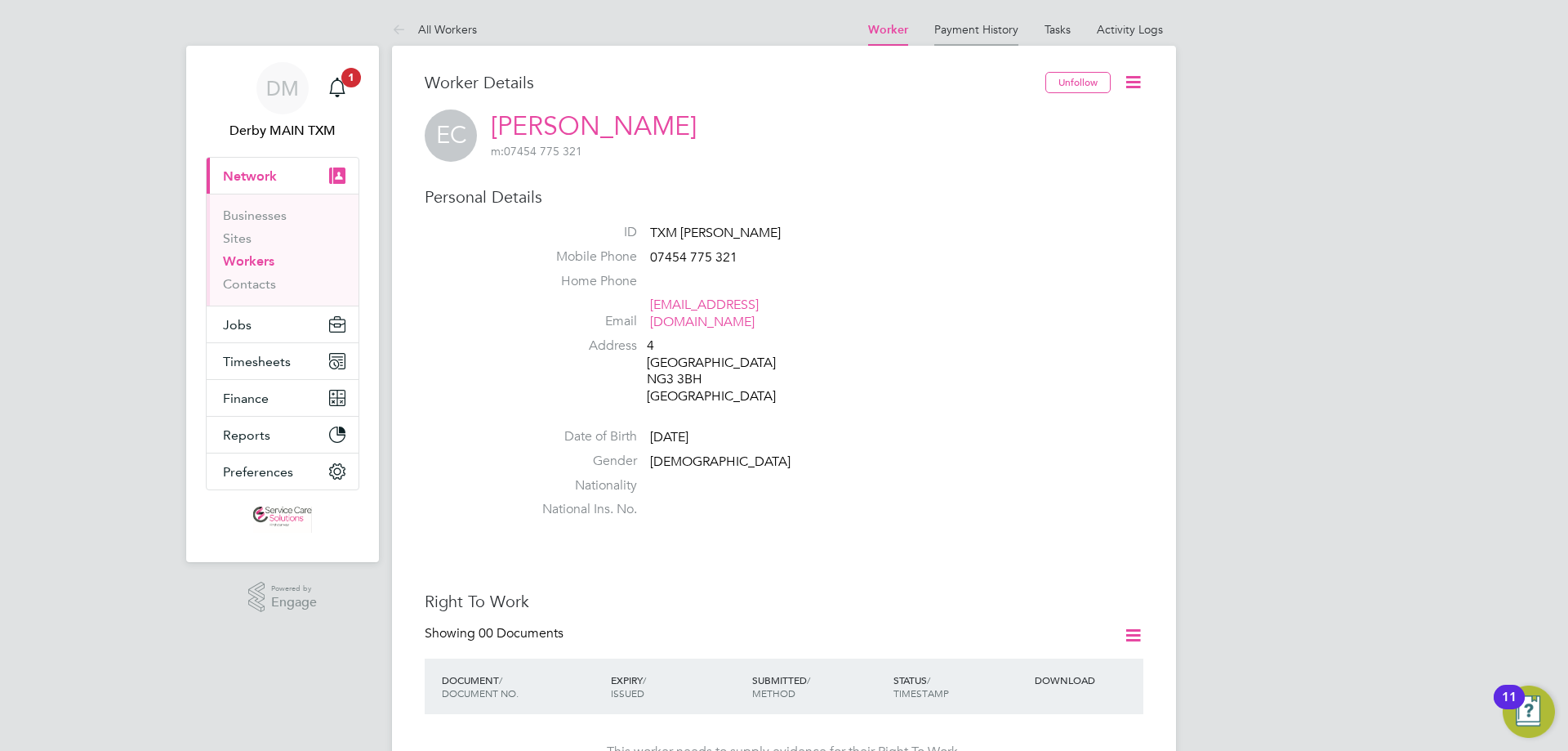
click at [996, 35] on link "Payment History" at bounding box center [976, 29] width 84 height 15
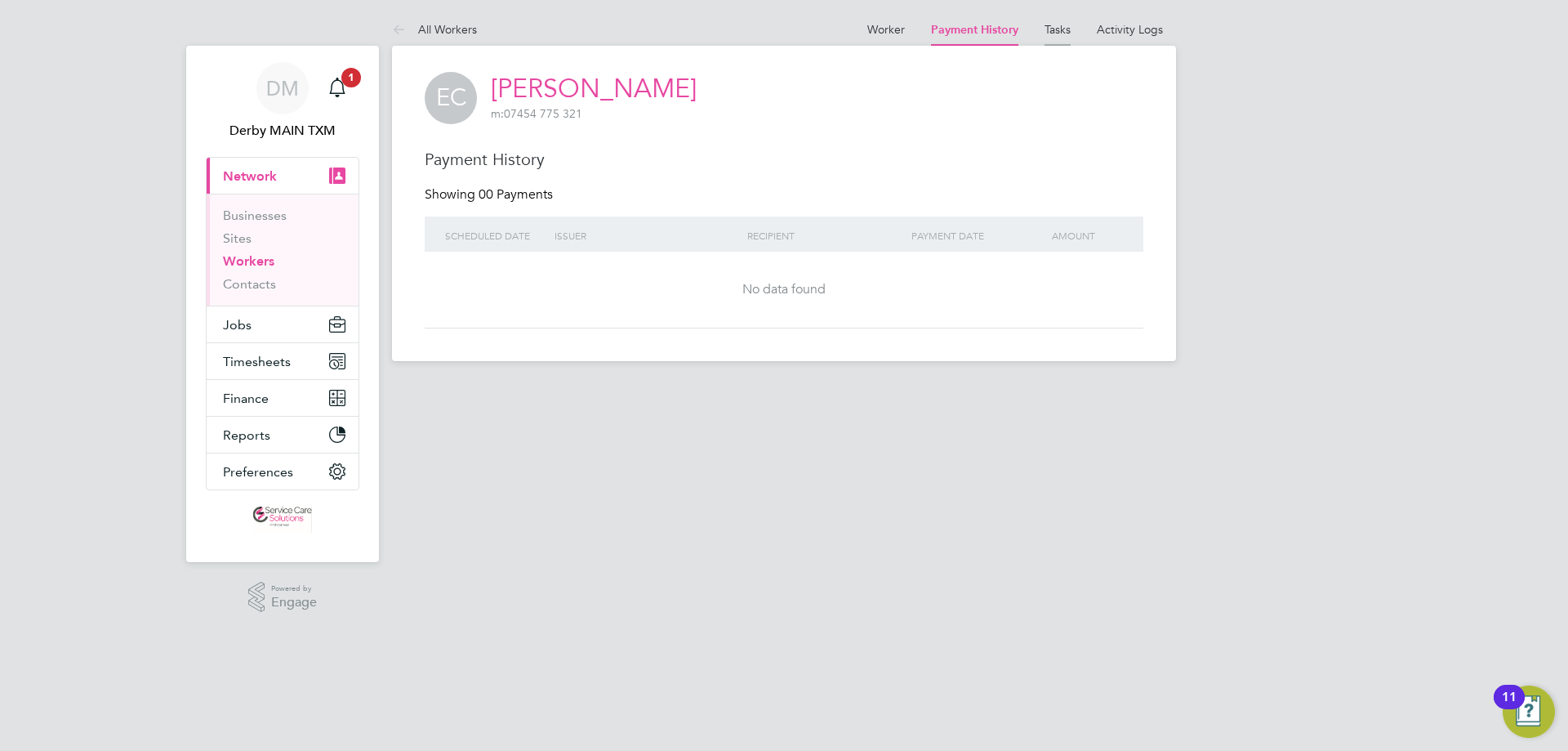
click at [1069, 40] on li "Tasks" at bounding box center [1057, 28] width 26 height 32
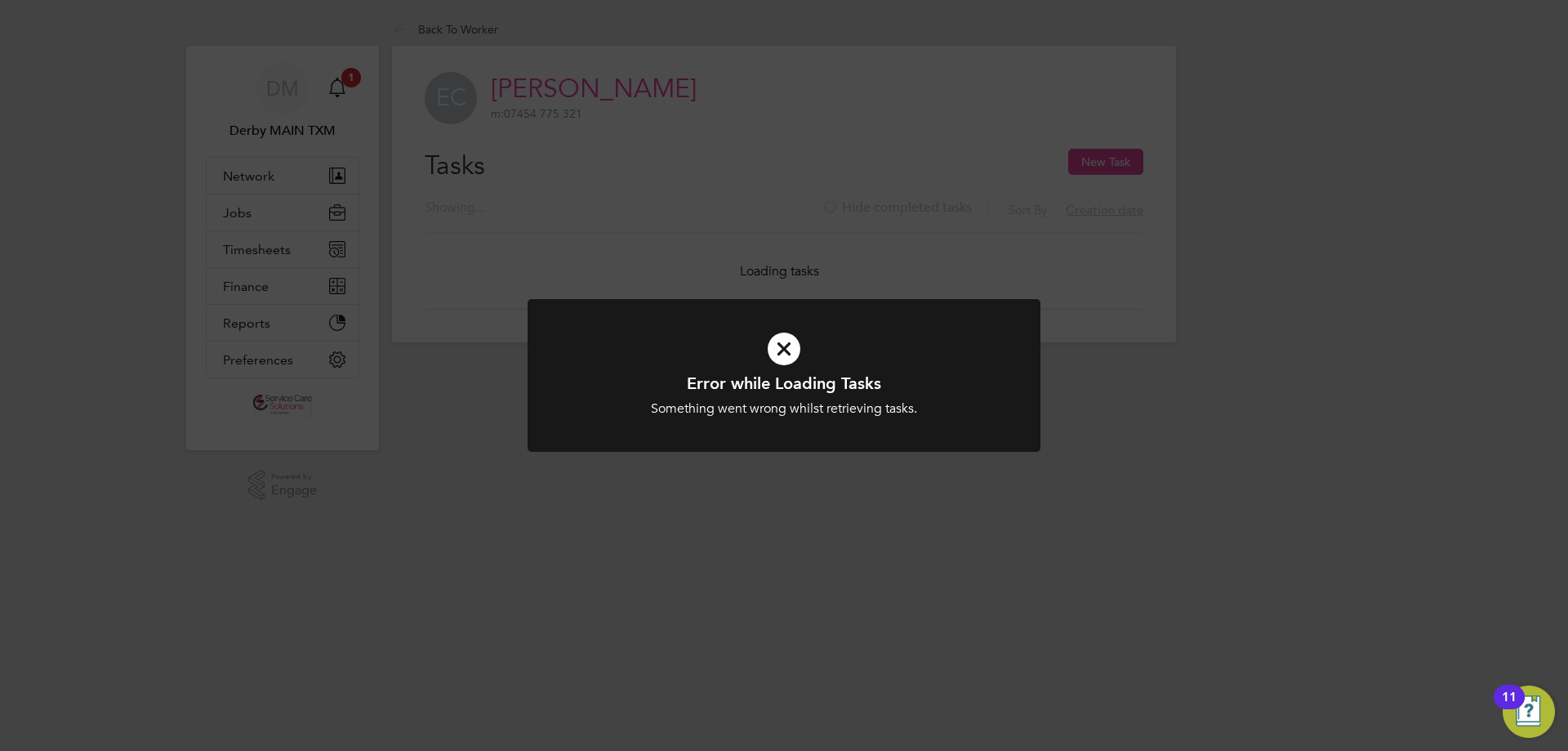
click at [789, 352] on icon at bounding box center [783, 349] width 425 height 63
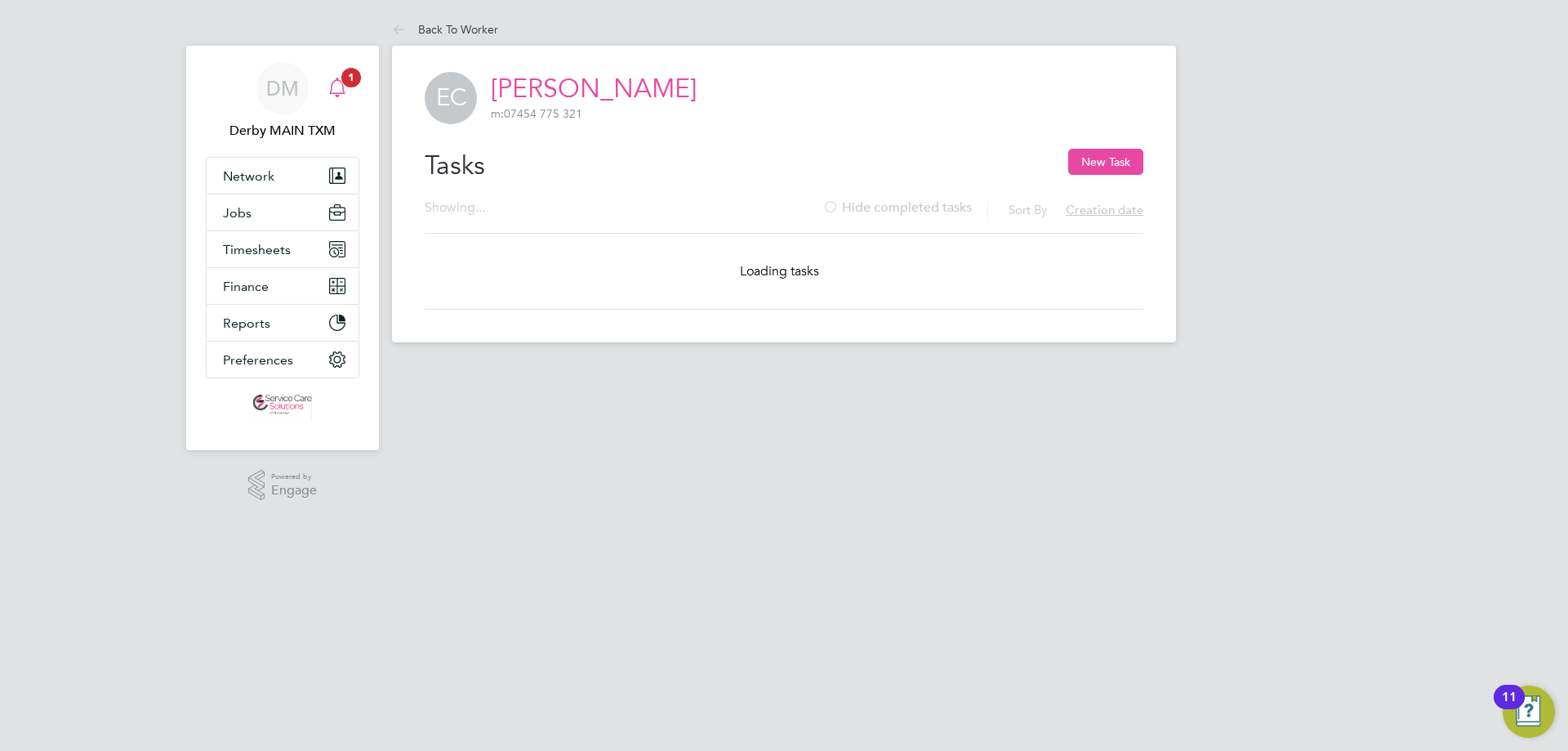
click at [336, 86] on icon "Main navigation" at bounding box center [337, 87] width 20 height 20
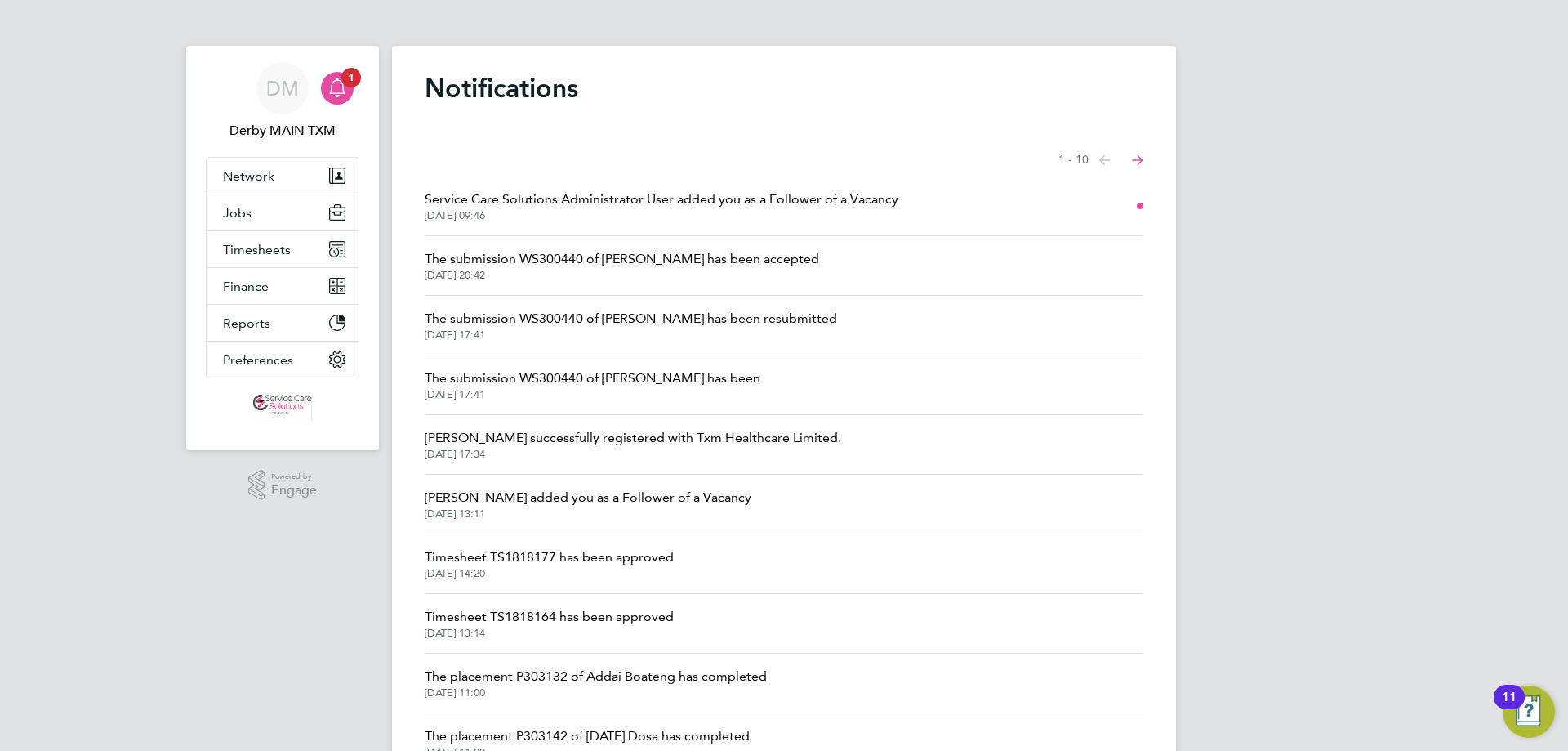
click at [753, 202] on span "Service Care Solutions Administrator User added you as a Follower of a Vacancy" at bounding box center [661, 199] width 474 height 20
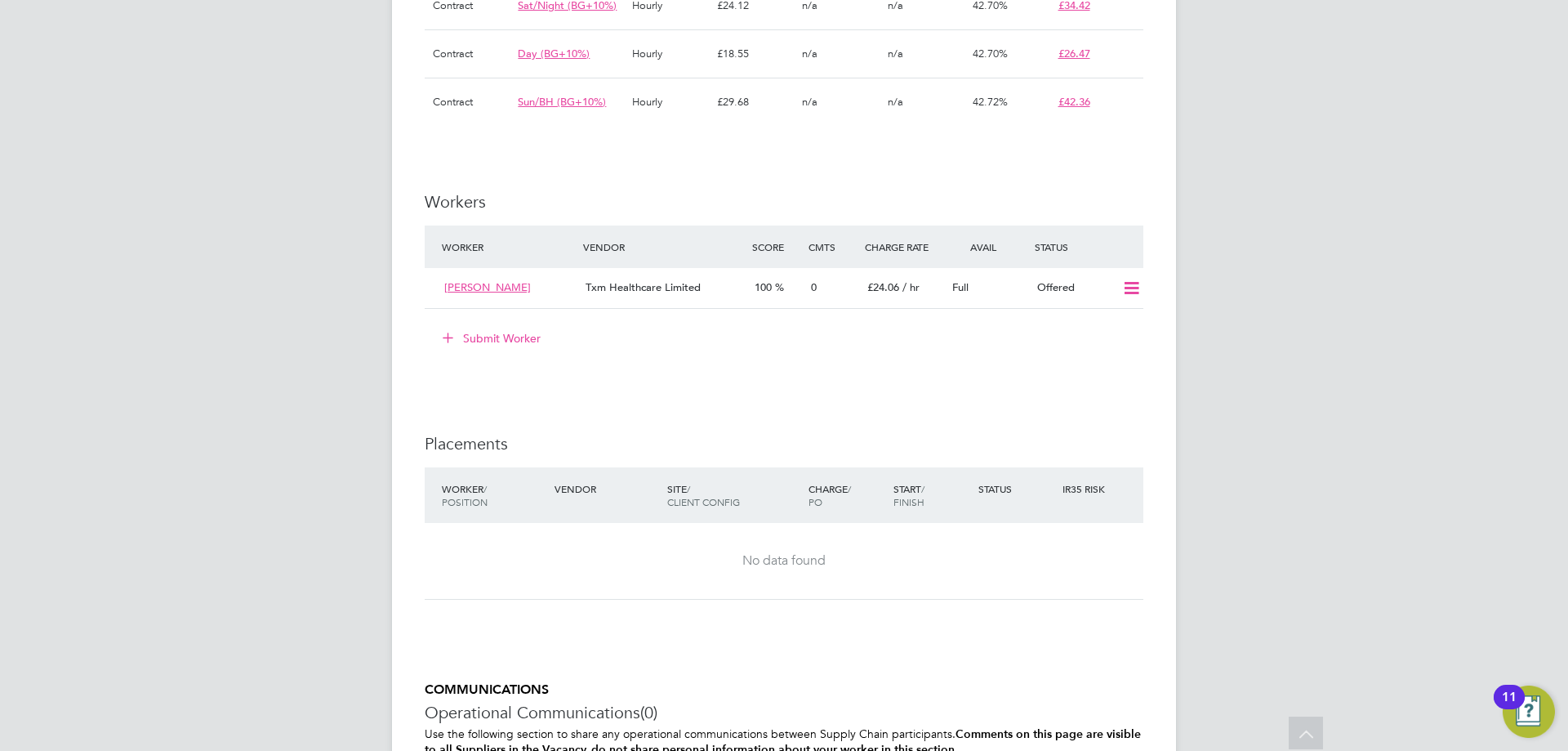
scroll to position [1552, 0]
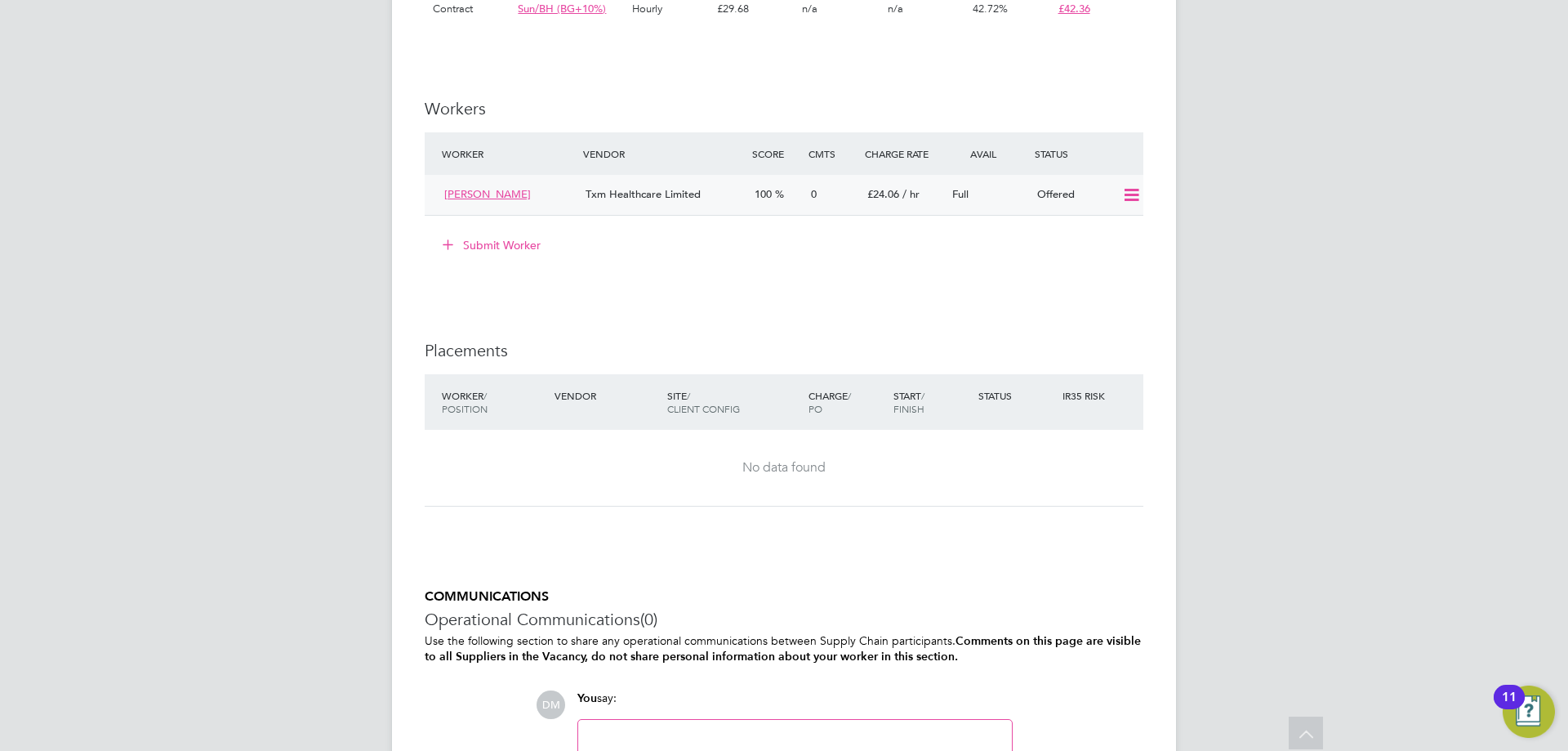
click at [1126, 202] on icon at bounding box center [1131, 194] width 21 height 13
click at [1110, 248] on li "Confirm" at bounding box center [1107, 247] width 62 height 22
click at [1135, 202] on icon at bounding box center [1131, 194] width 21 height 13
click at [1111, 247] on li "Confirm" at bounding box center [1107, 247] width 62 height 22
click at [1128, 202] on icon at bounding box center [1131, 194] width 21 height 13
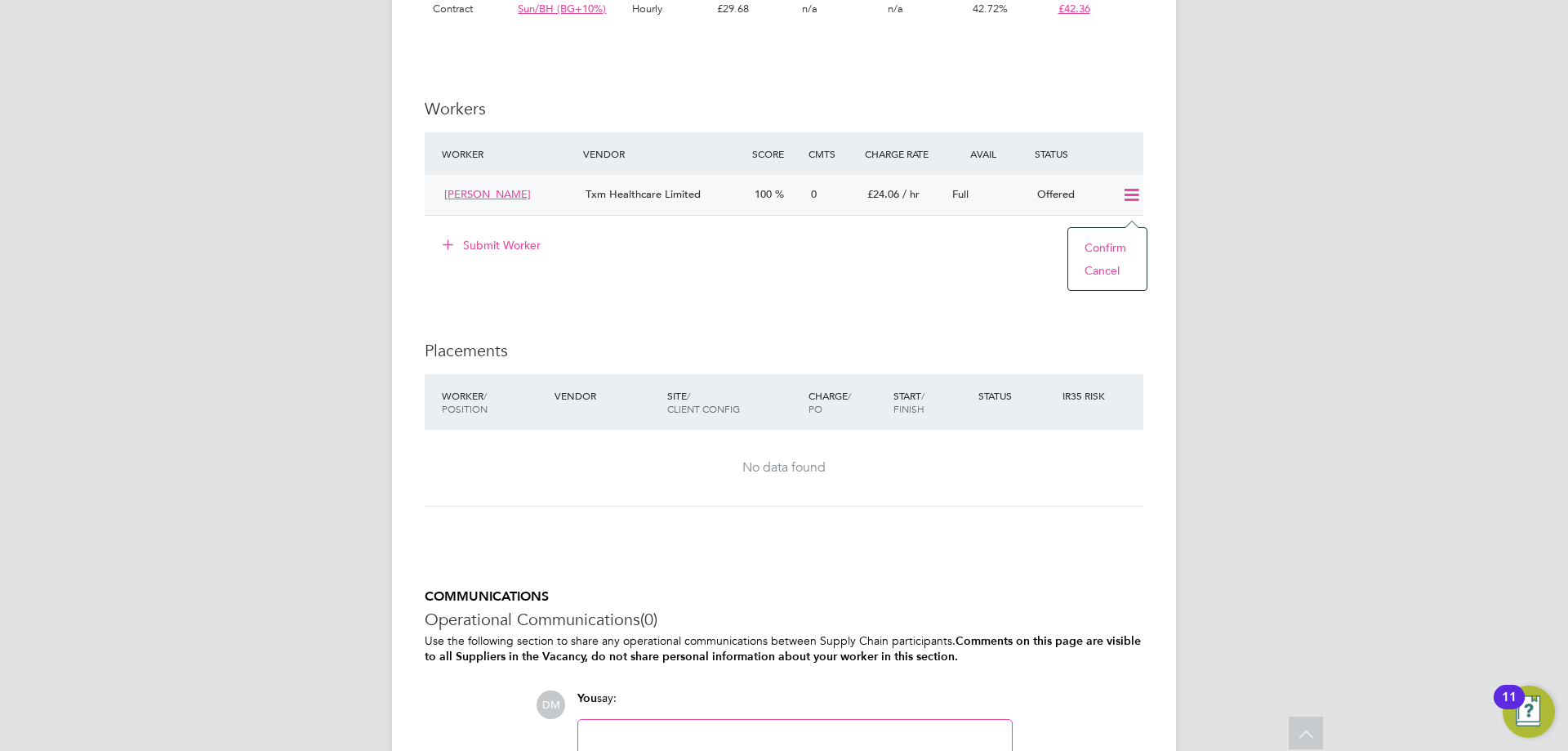
click at [1122, 252] on li "Confirm" at bounding box center [1107, 247] width 62 height 22
